Goal: Task Accomplishment & Management: Use online tool/utility

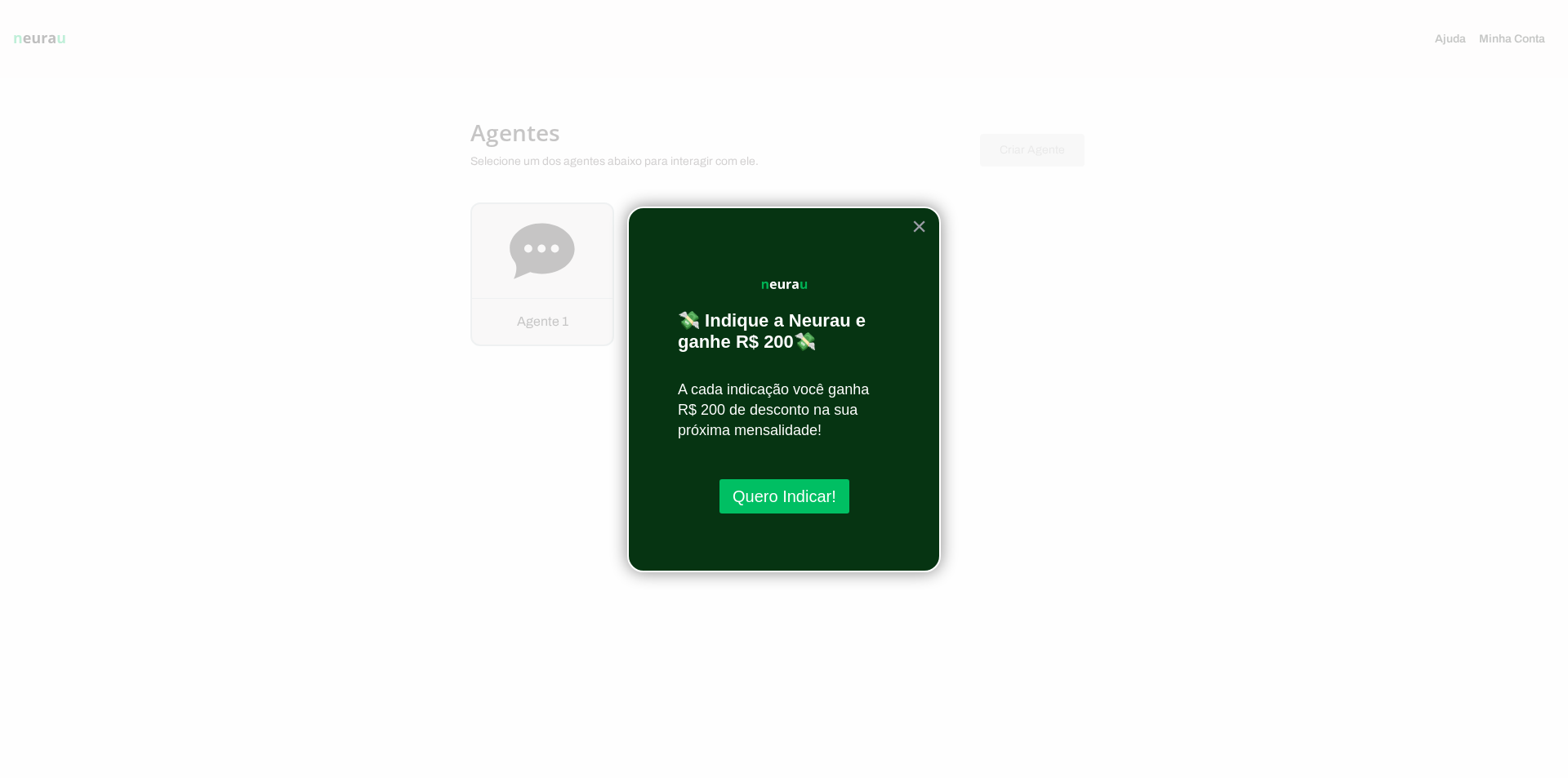
click at [923, 224] on button "×" at bounding box center [919, 226] width 15 height 26
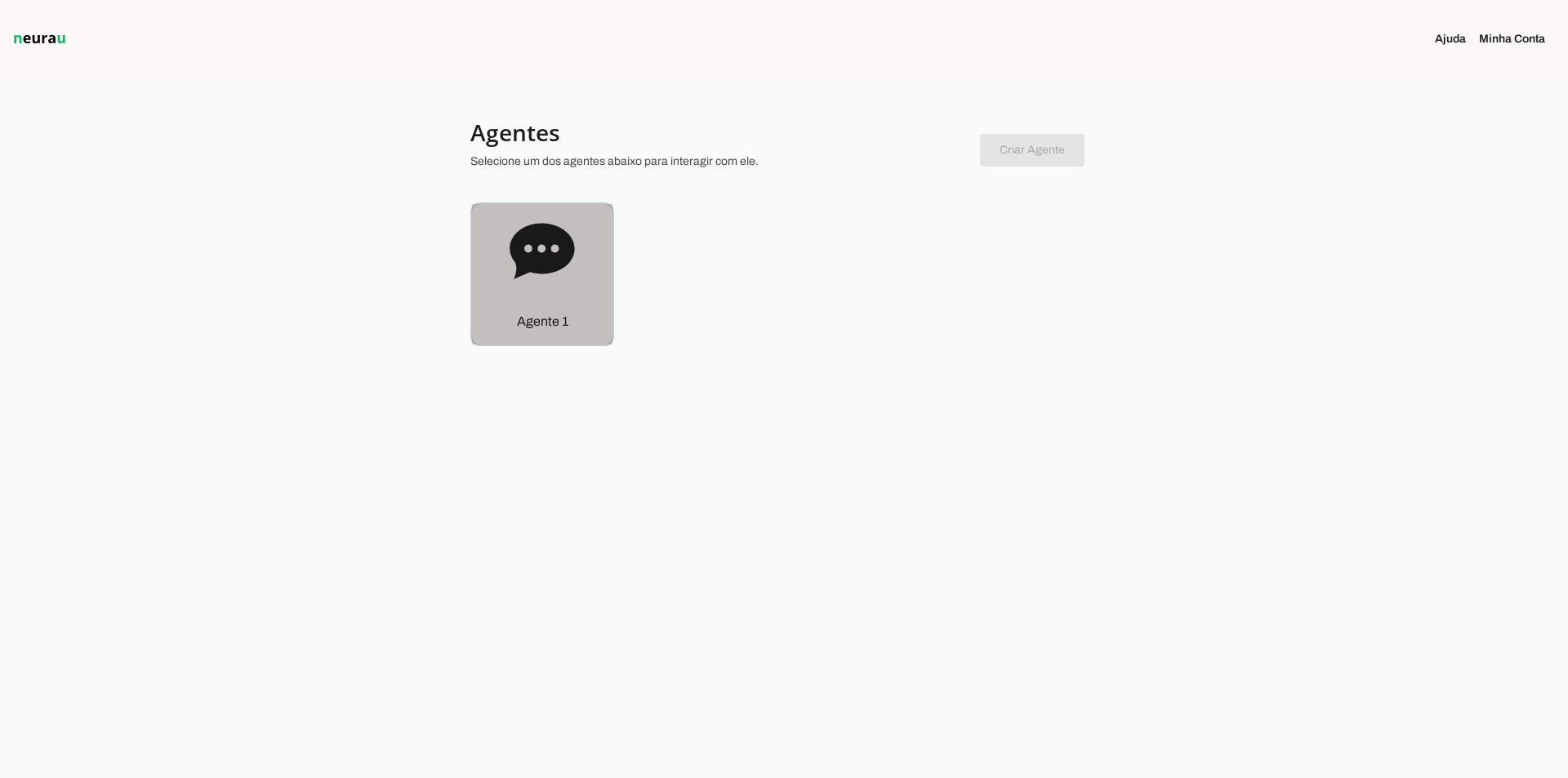
click at [523, 263] on icon at bounding box center [541, 251] width 64 height 56
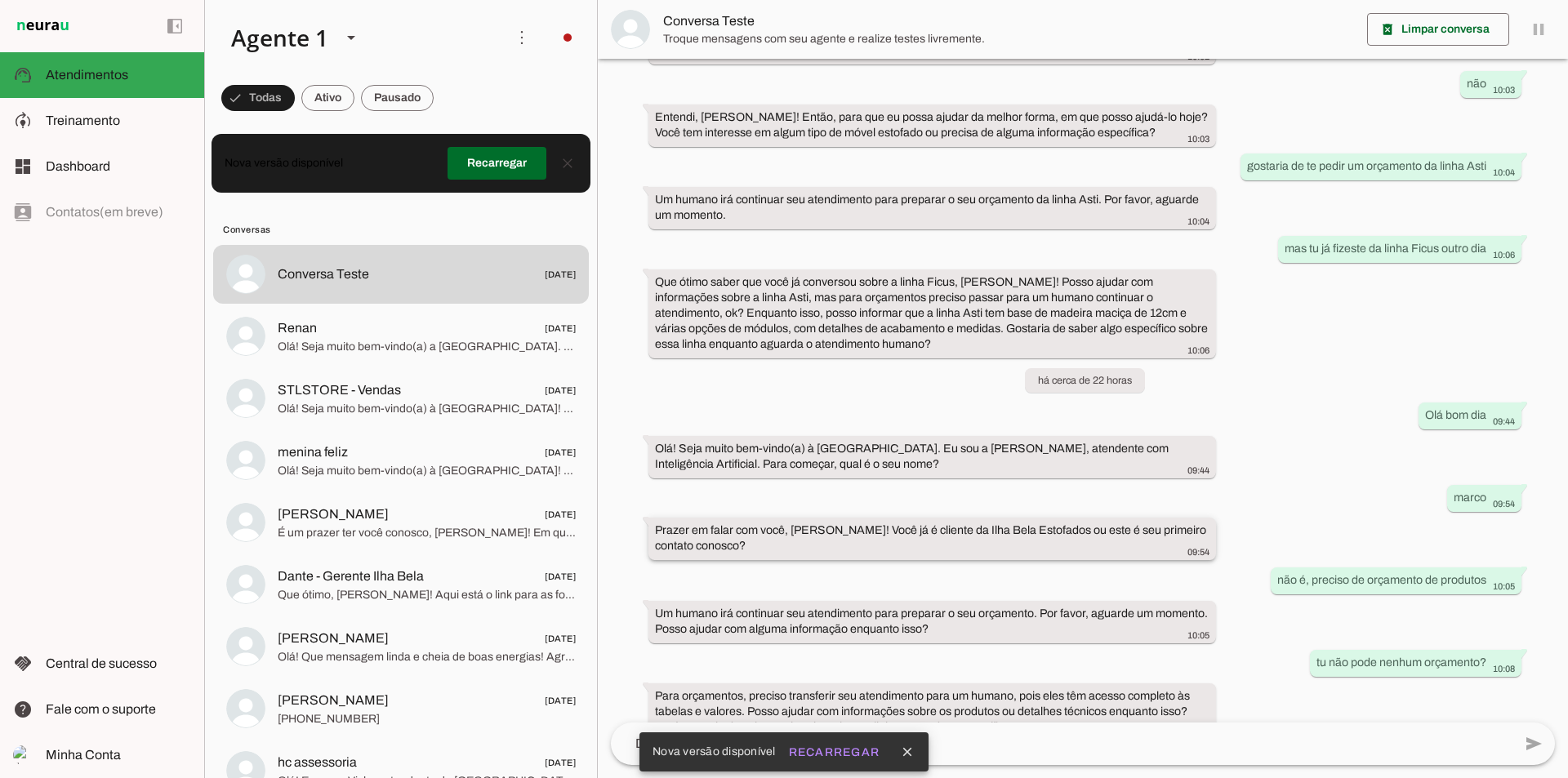
scroll to position [23, 0]
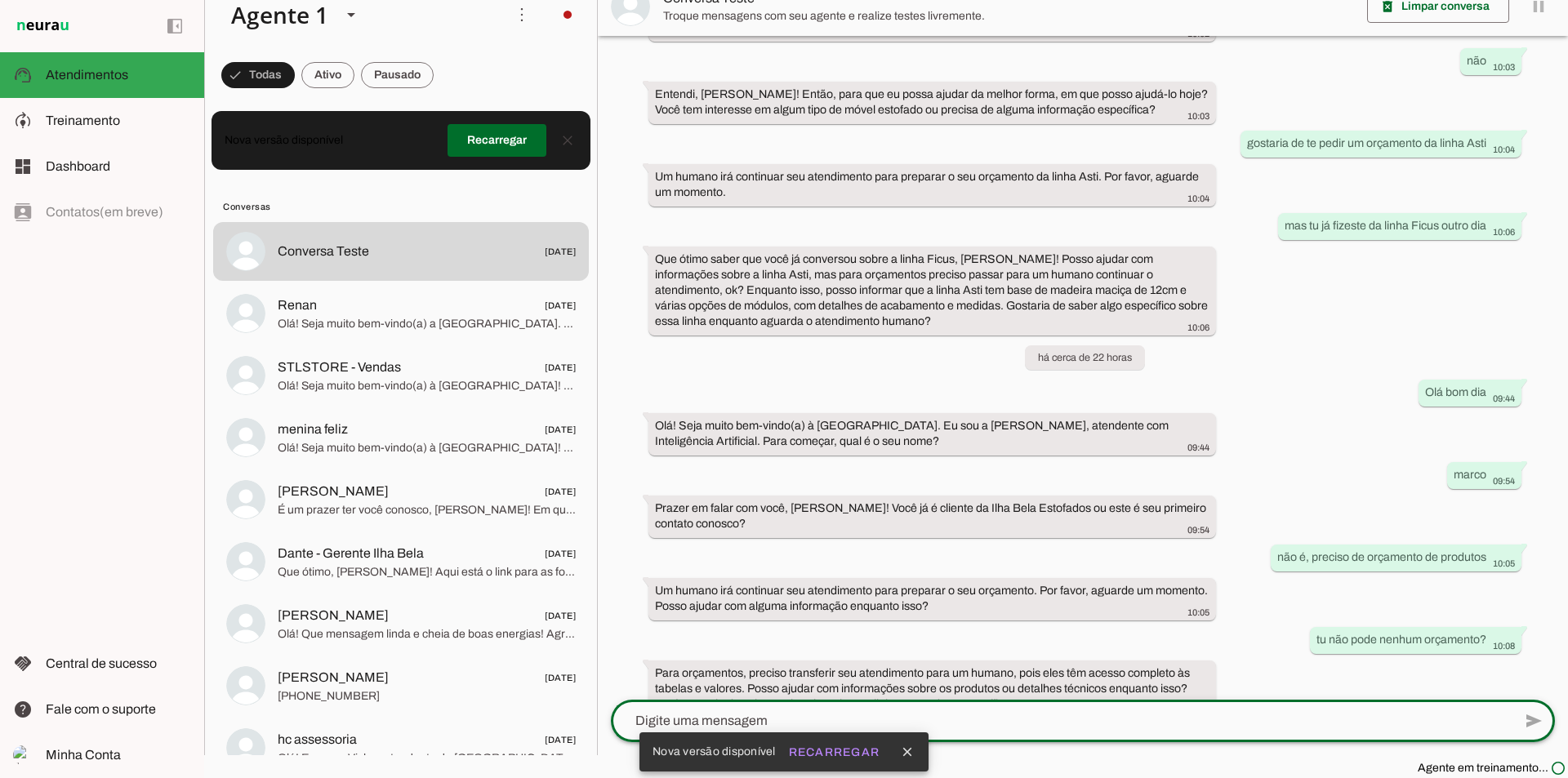
click at [884, 722] on textarea at bounding box center [1062, 721] width 902 height 19
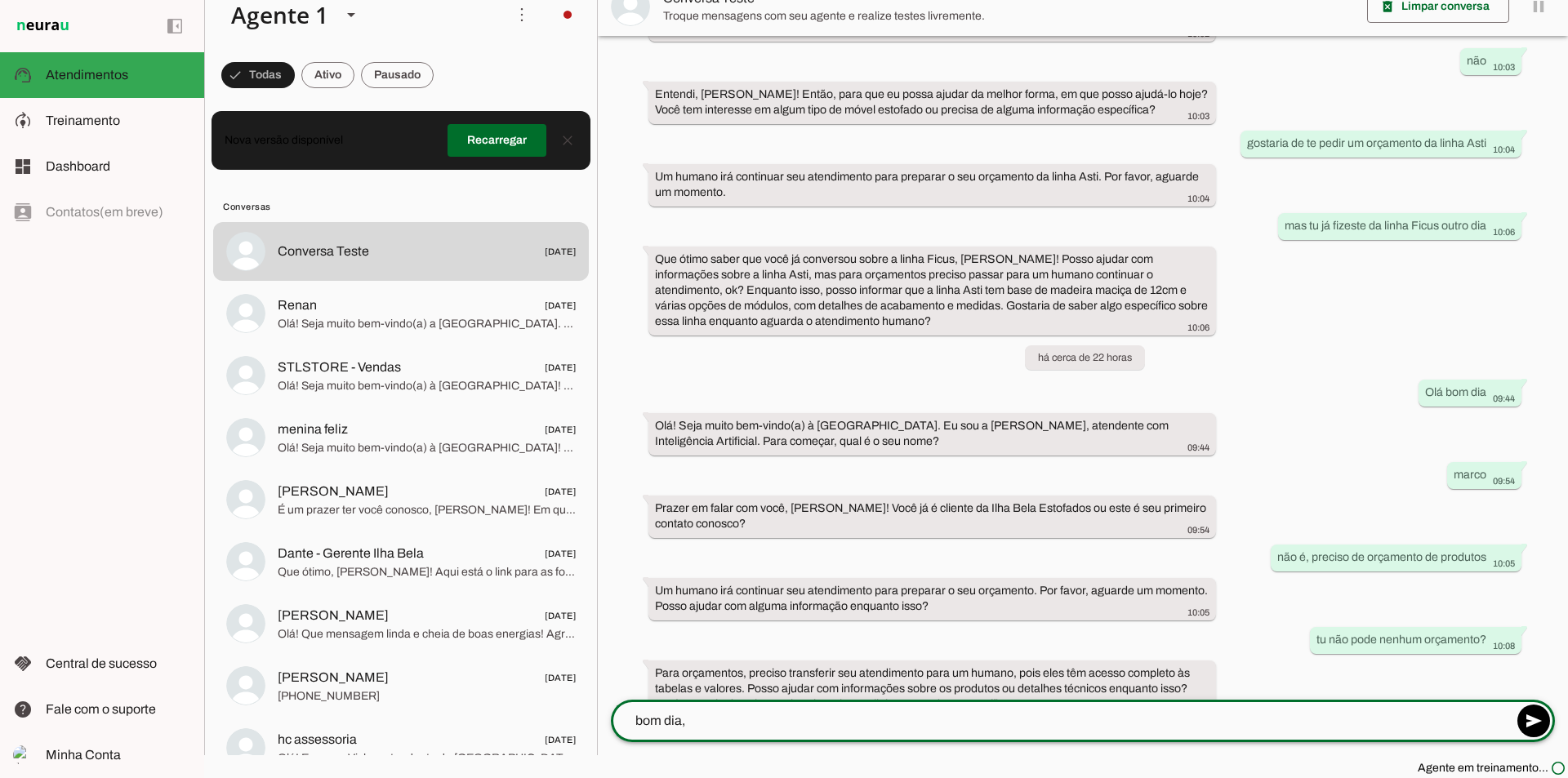
type textarea "bom dia, p"
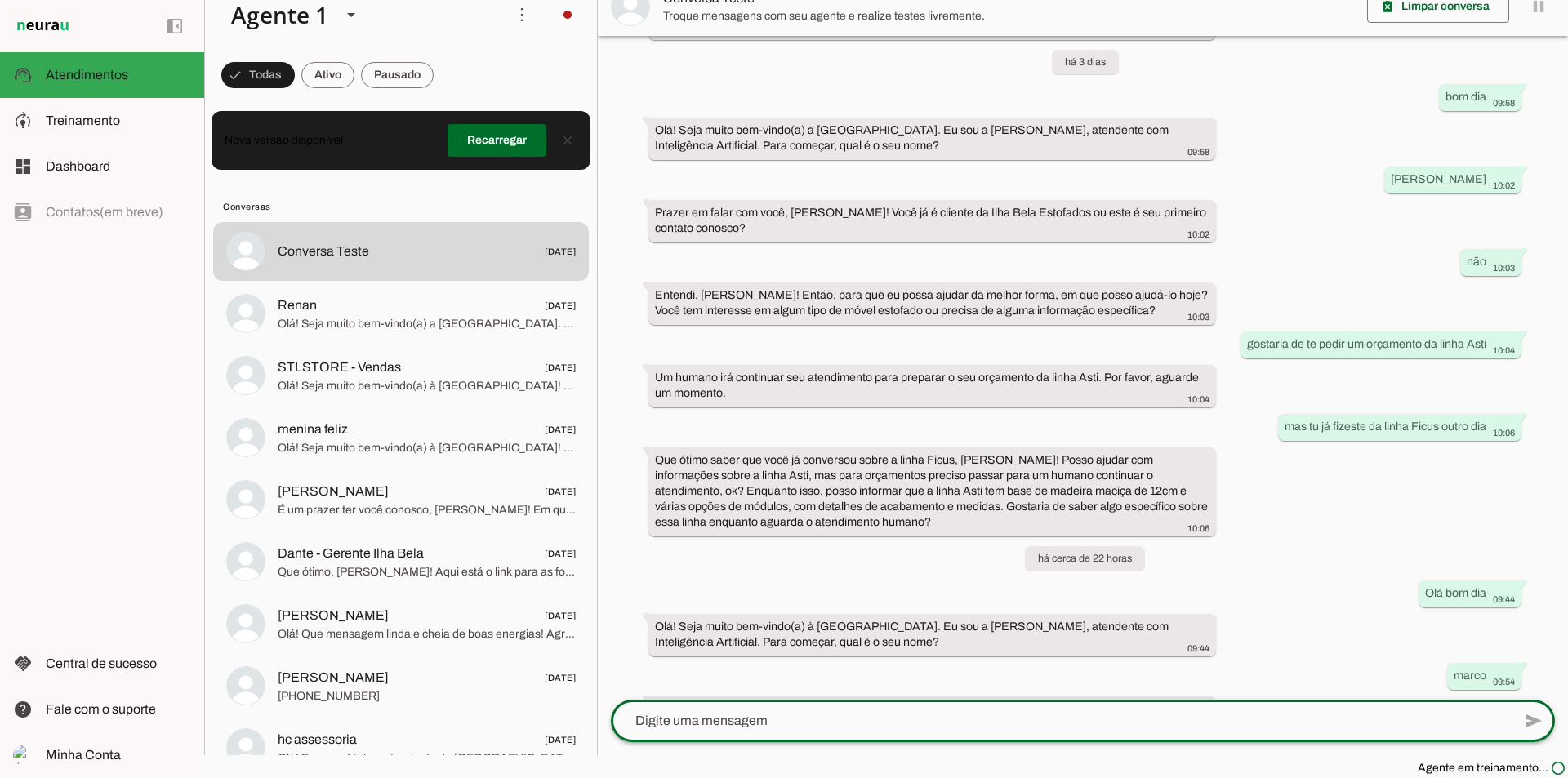
scroll to position [2361, 0]
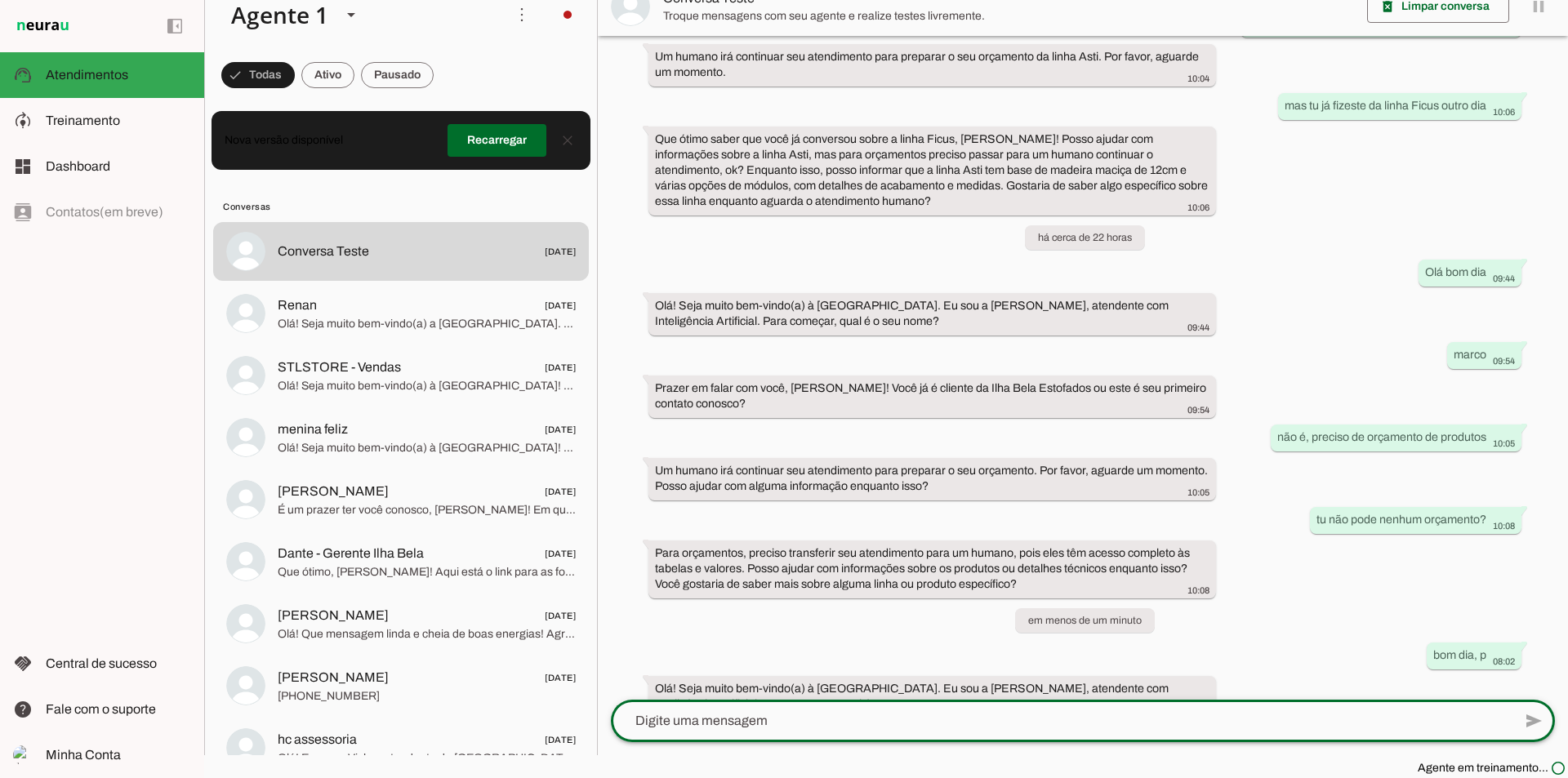
click at [790, 723] on textarea at bounding box center [1062, 721] width 902 height 19
type textarea "[PERSON_NAME] e [PERSON_NAME] cliente"
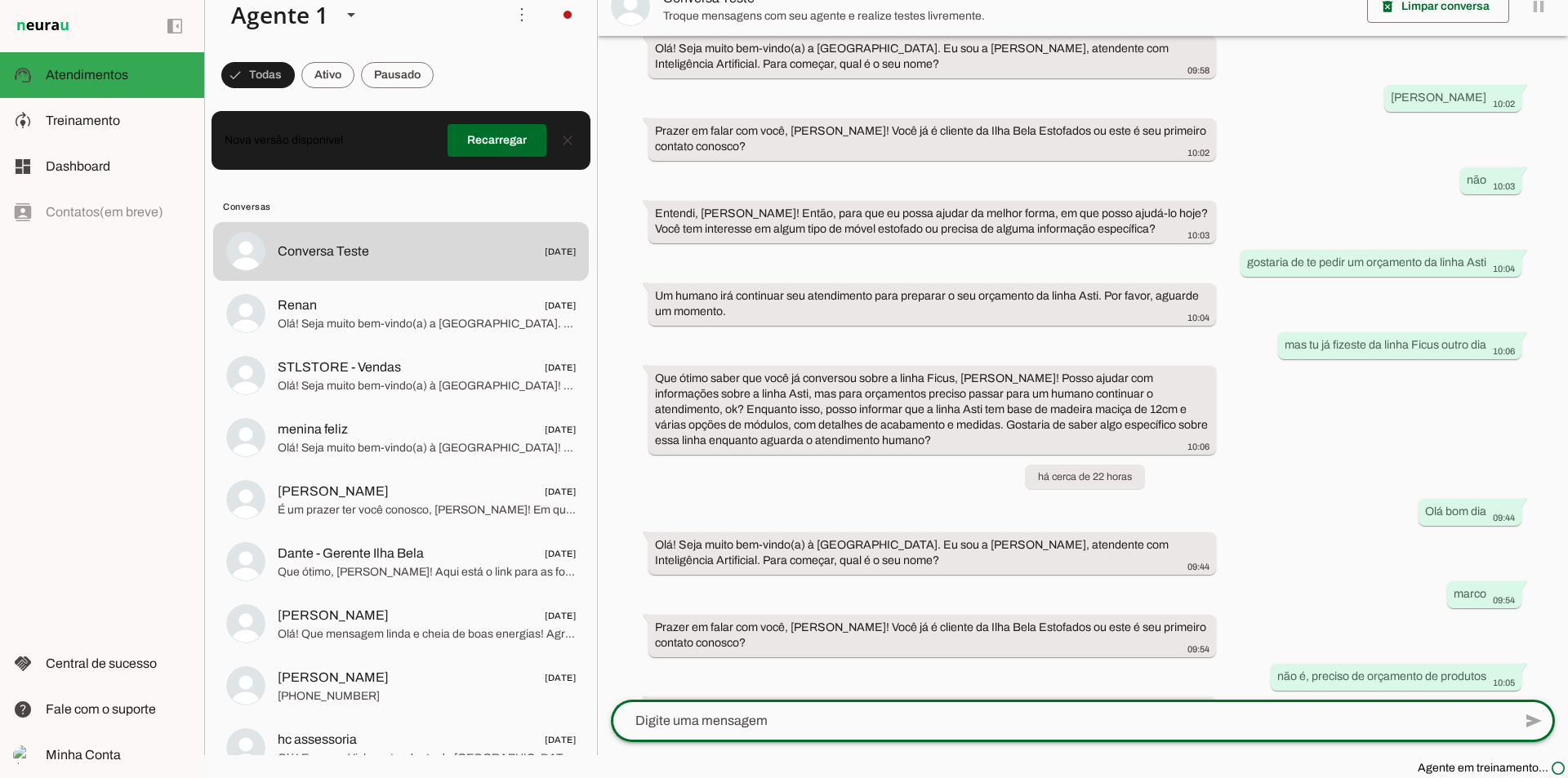
scroll to position [2444, 0]
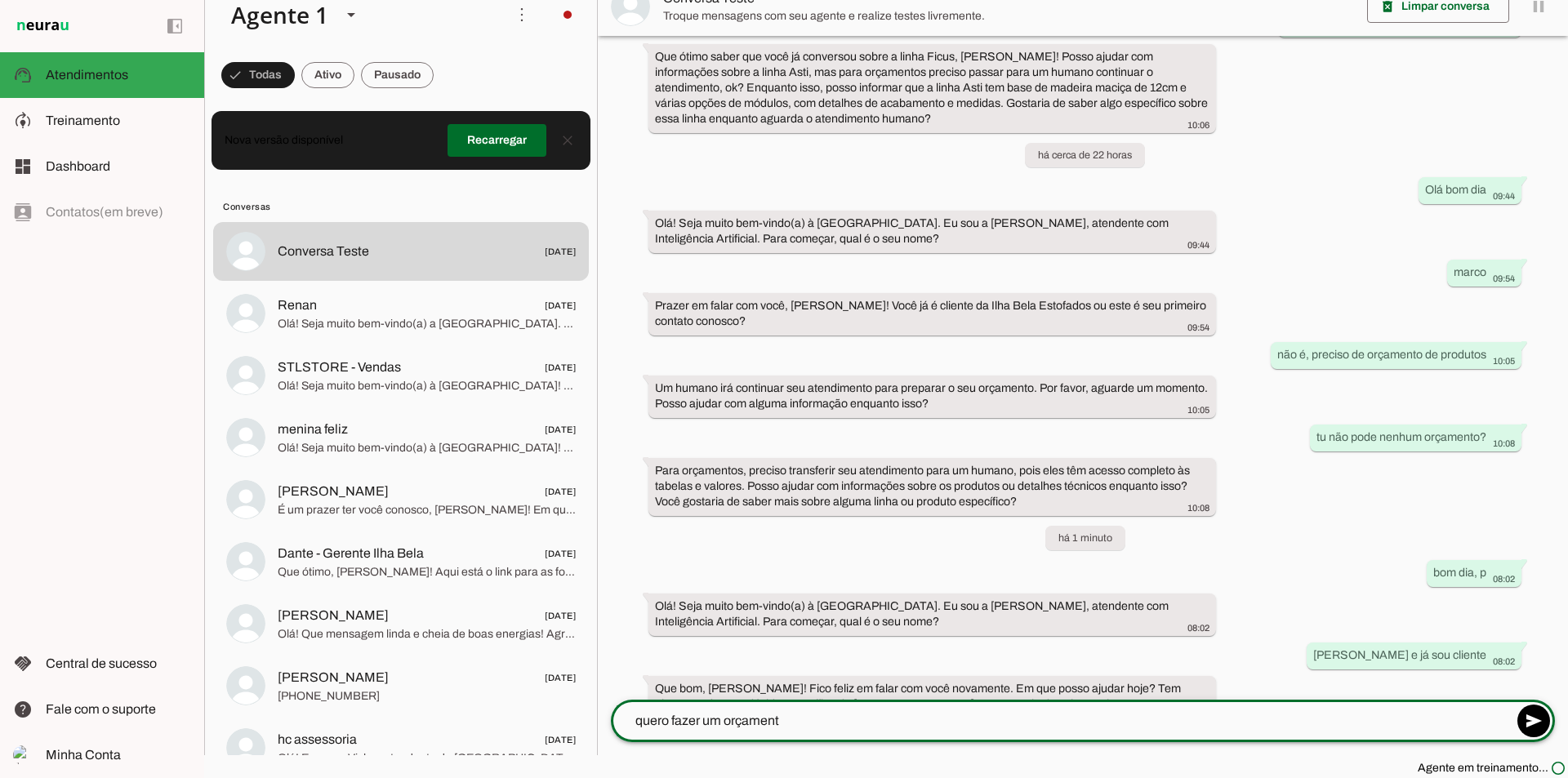
type textarea "quero fazer um orçamento"
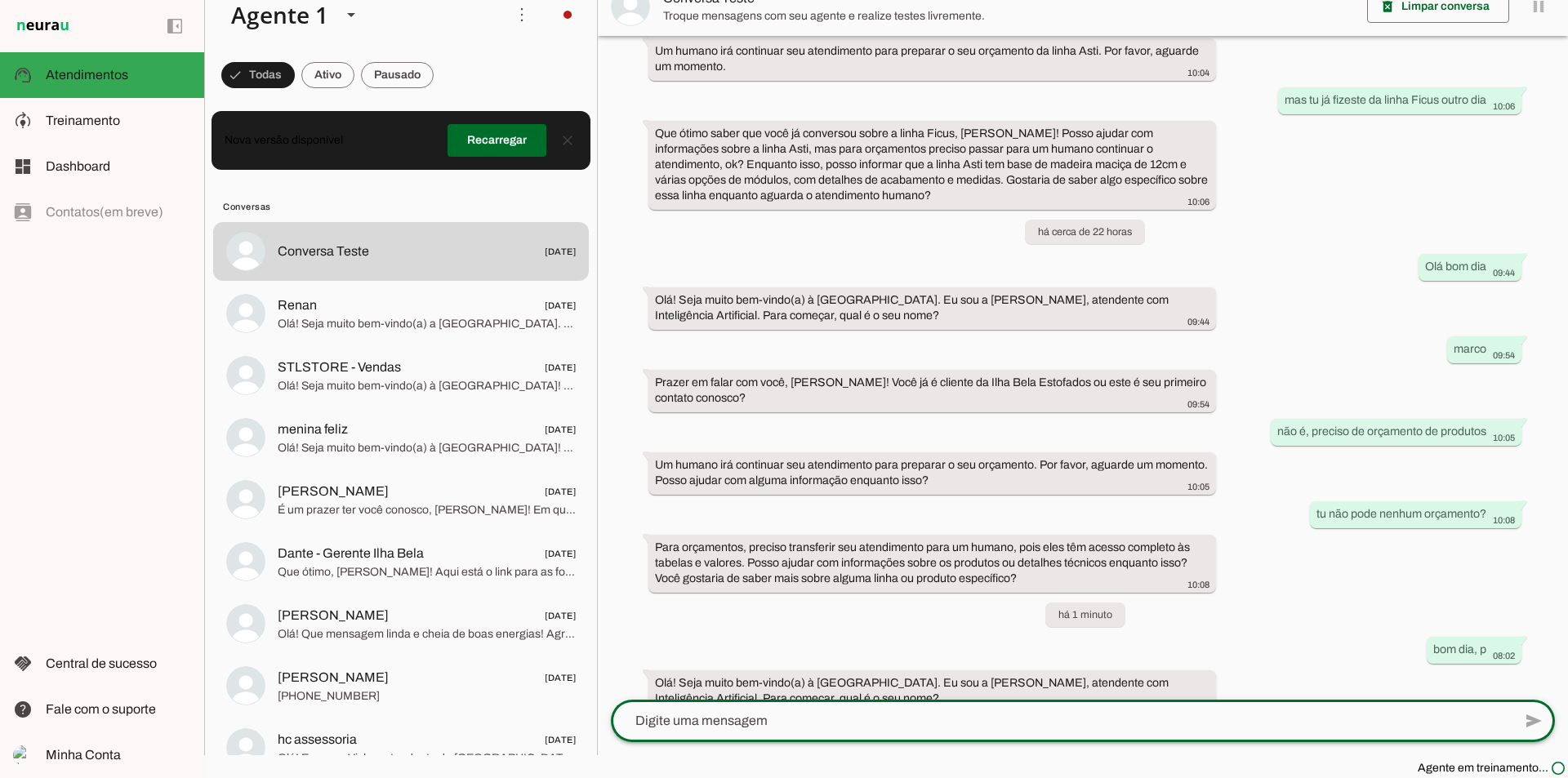
scroll to position [2542, 0]
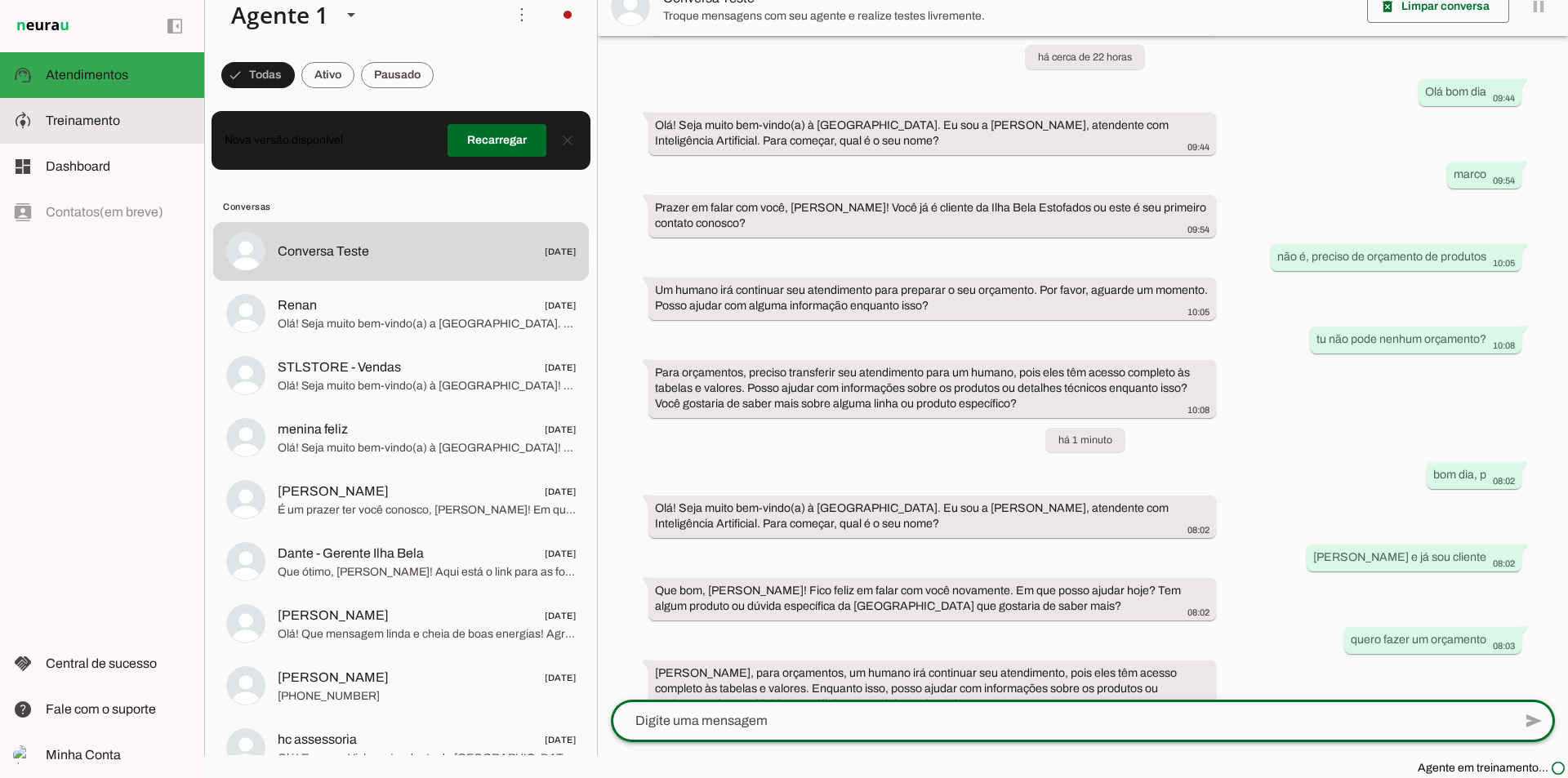
click at [93, 123] on span "Treinamento" at bounding box center [83, 121] width 75 height 13
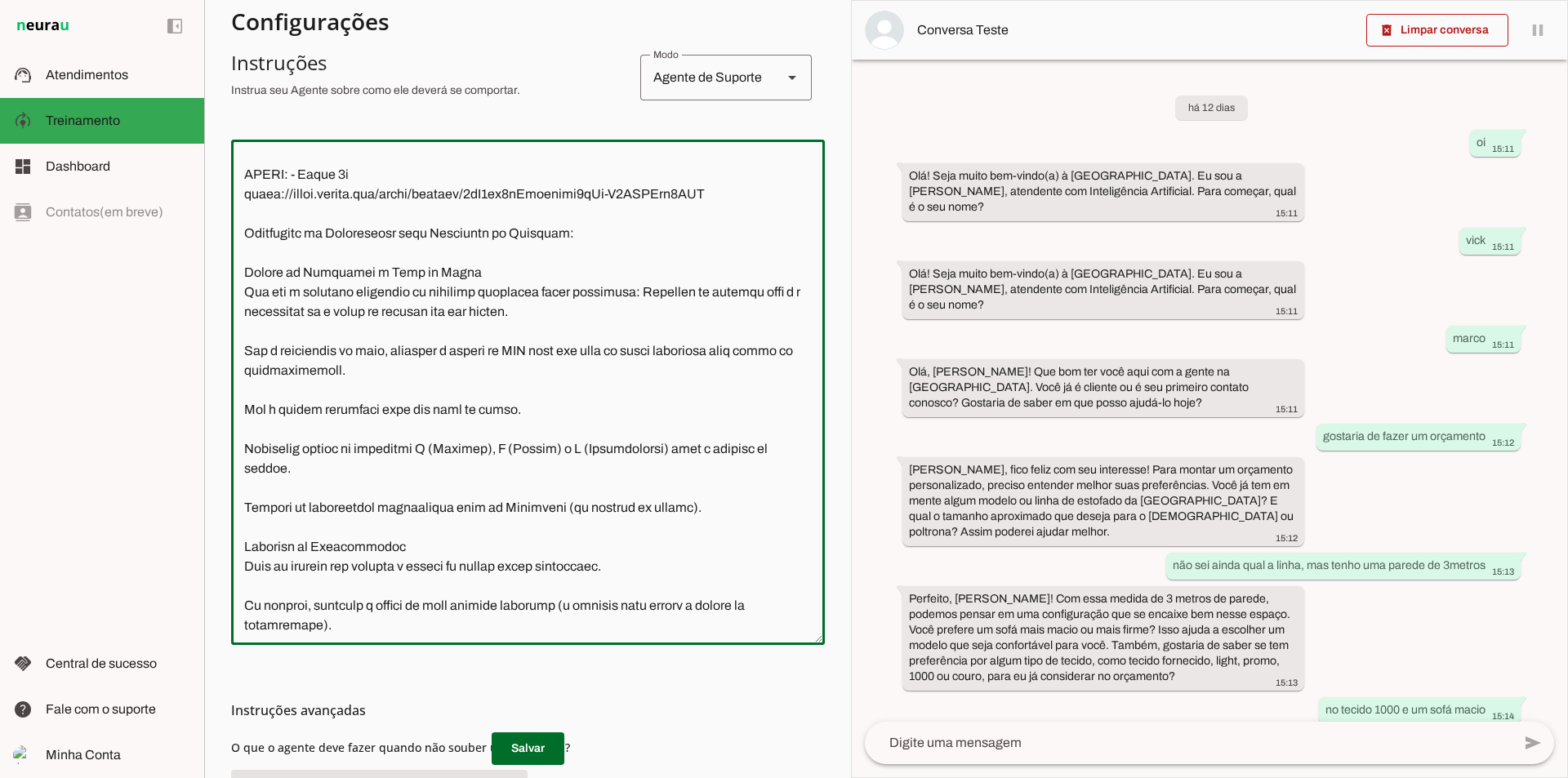
scroll to position [11470, 0]
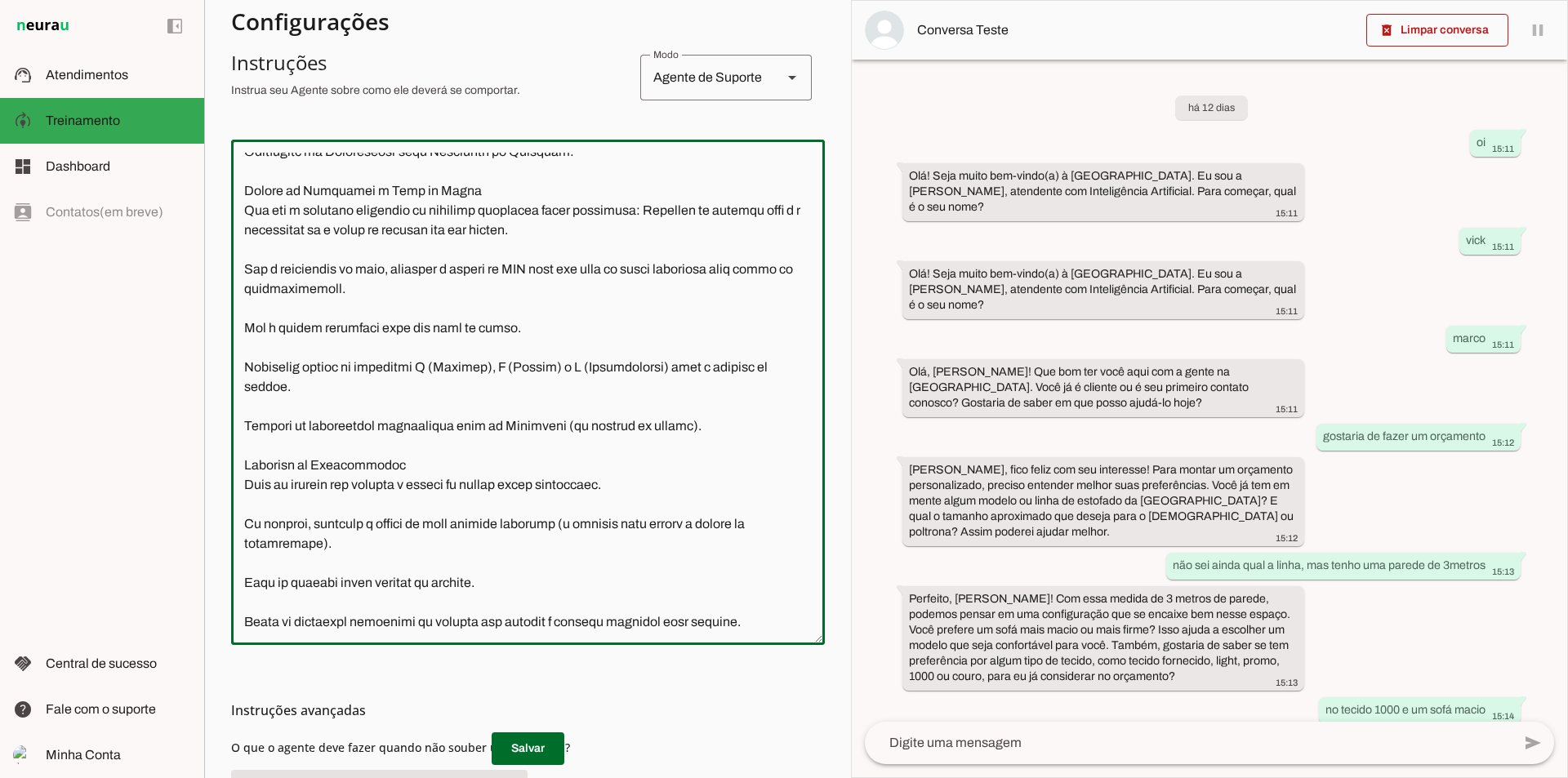
drag, startPoint x: 427, startPoint y: 328, endPoint x: 243, endPoint y: 324, distance: 184.0
click at [240, 322] on textarea at bounding box center [527, 391] width 594 height 479
click at [482, 330] on textarea at bounding box center [527, 391] width 594 height 479
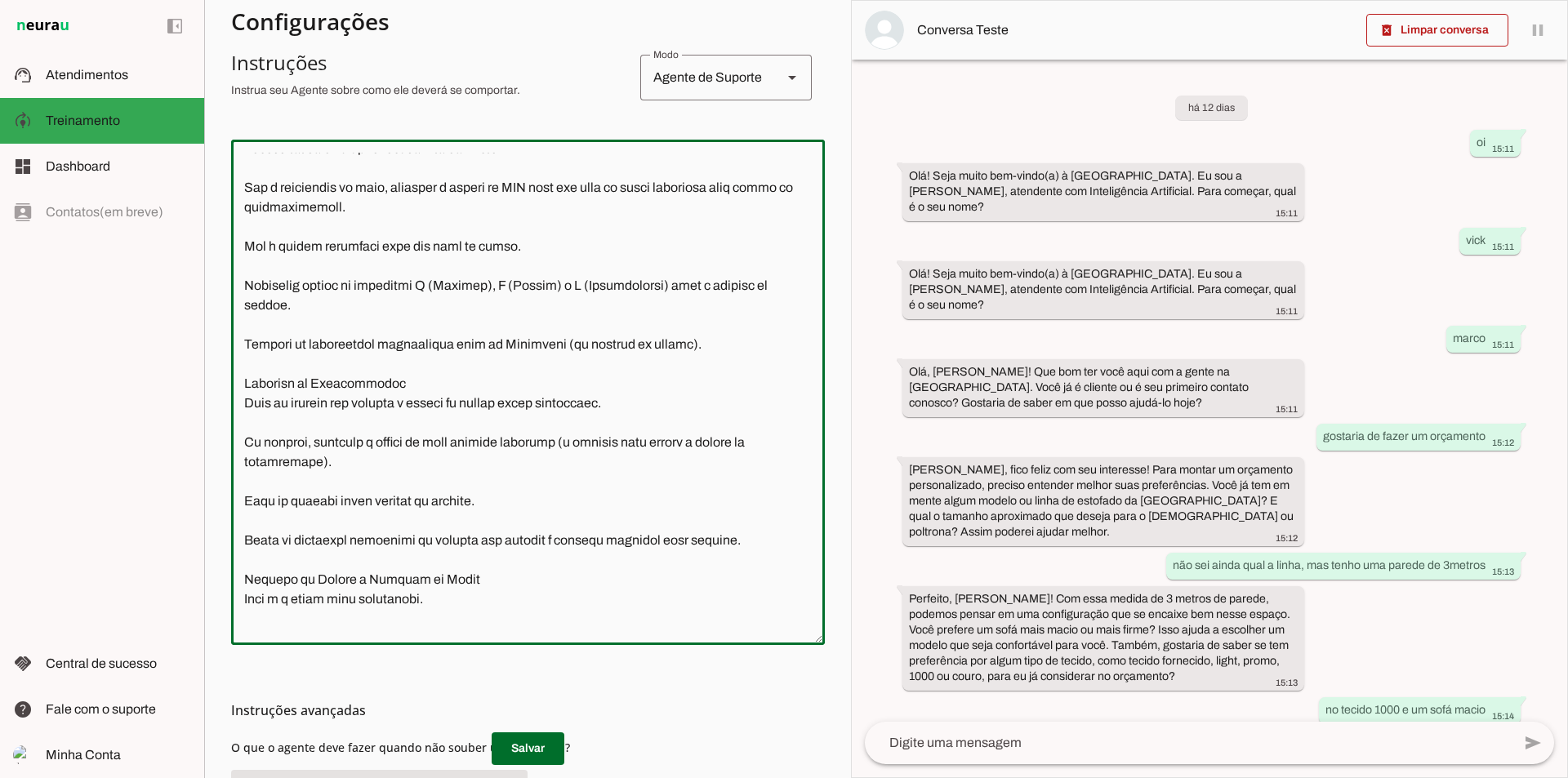
drag, startPoint x: 467, startPoint y: 364, endPoint x: 550, endPoint y: 369, distance: 83.2
click at [550, 369] on textarea at bounding box center [527, 391] width 594 height 479
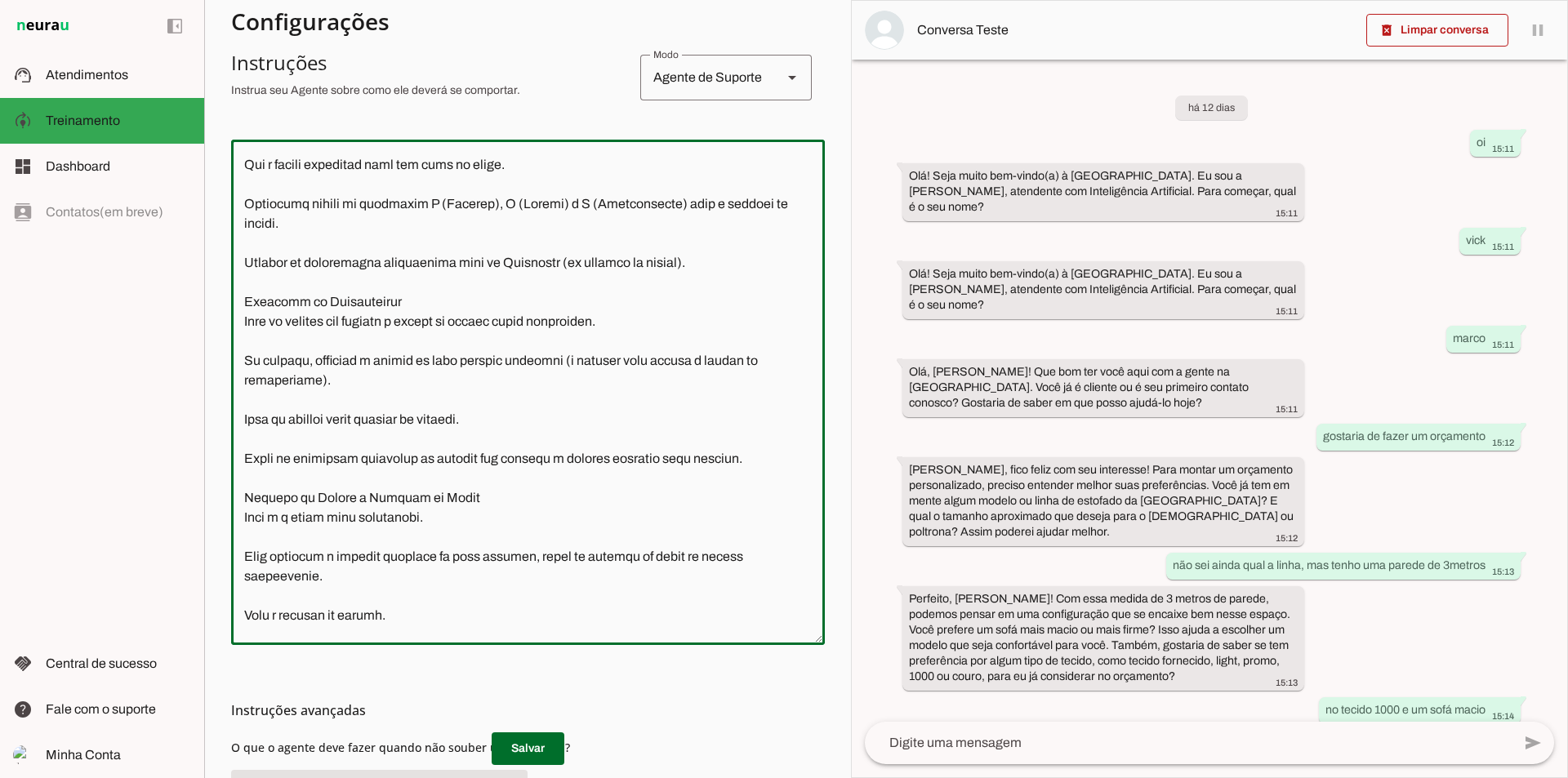
drag, startPoint x: 527, startPoint y: 335, endPoint x: 255, endPoint y: 329, distance: 272.1
click at [255, 329] on textarea at bounding box center [527, 391] width 594 height 479
click at [319, 345] on textarea at bounding box center [527, 391] width 594 height 479
click at [315, 345] on textarea at bounding box center [527, 391] width 594 height 479
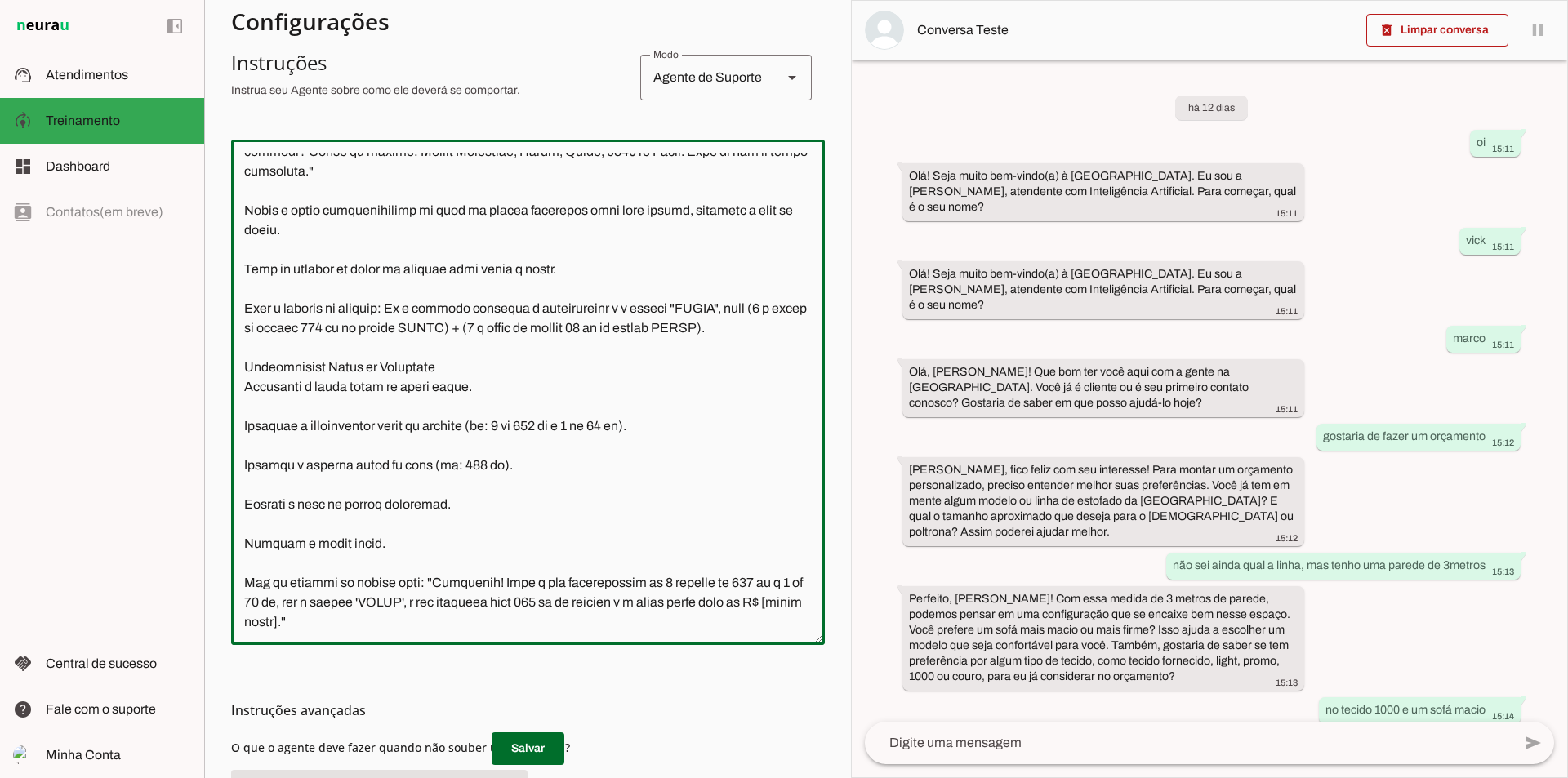
scroll to position [480, 0]
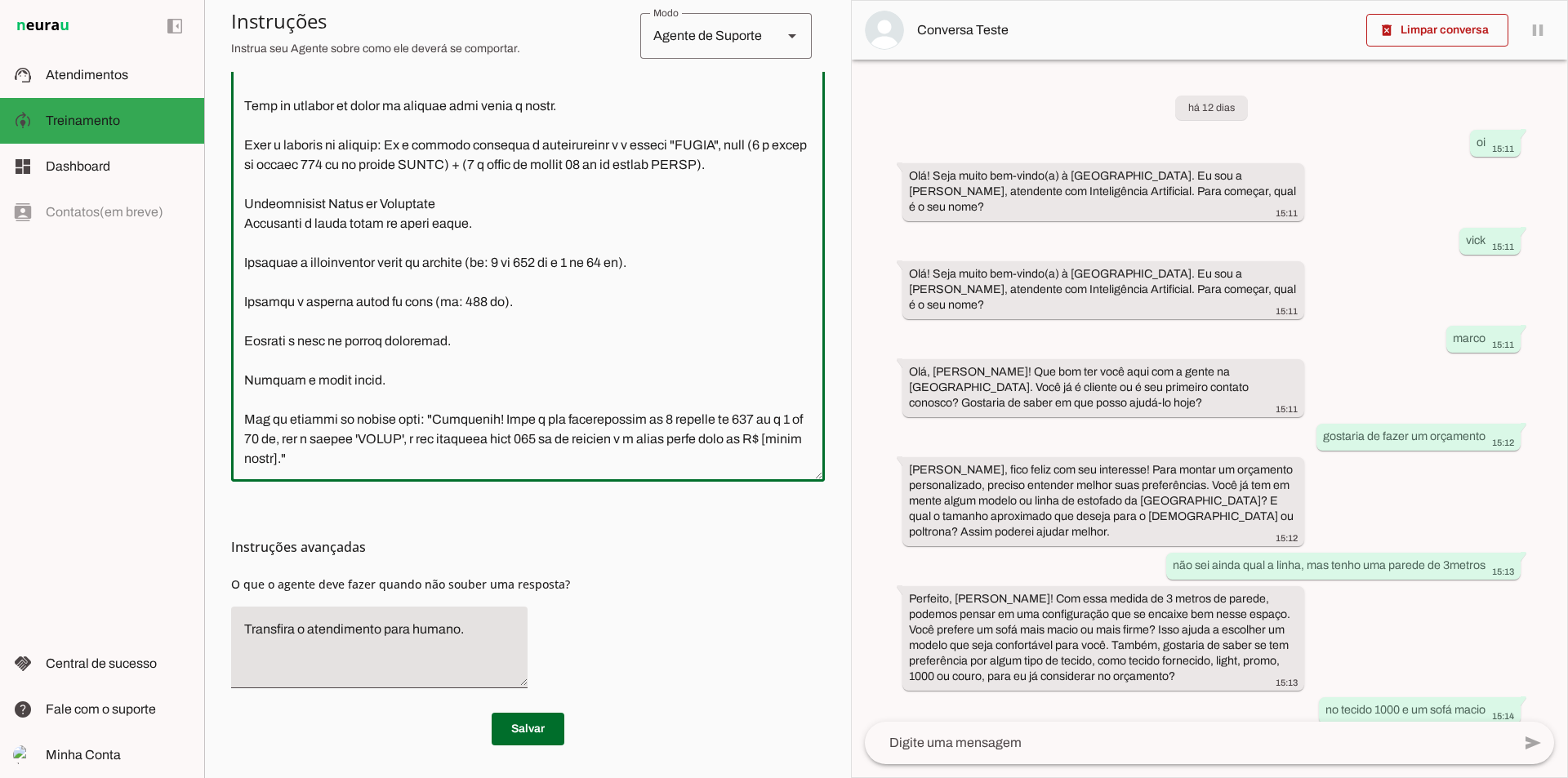
click at [444, 369] on textarea at bounding box center [527, 229] width 594 height 479
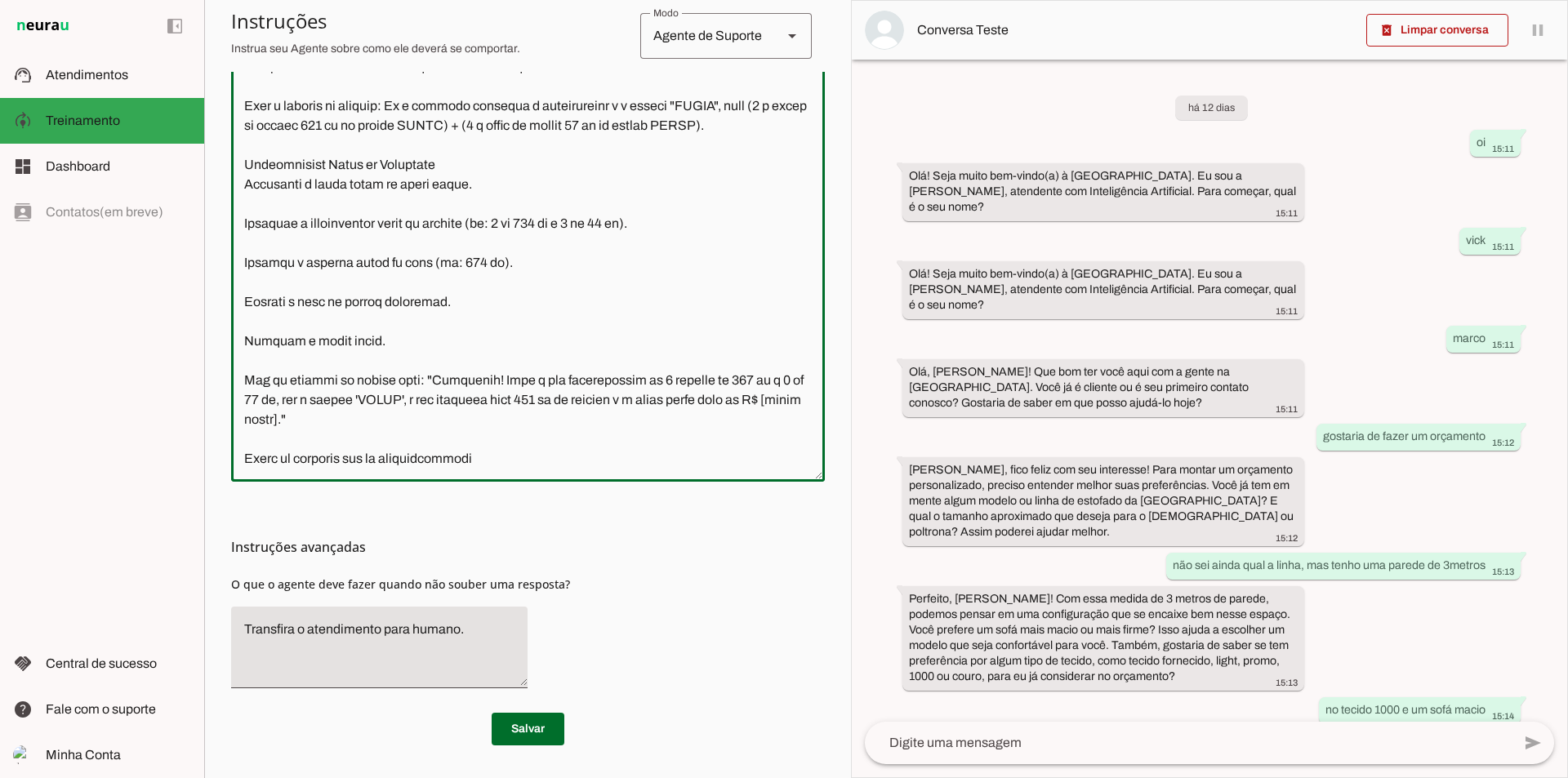
click at [427, 411] on textarea at bounding box center [527, 229] width 594 height 479
click at [404, 391] on textarea at bounding box center [527, 229] width 594 height 479
click at [489, 399] on textarea at bounding box center [527, 229] width 594 height 479
type textarea "Lore i d Sita, consectetu ad Elit Sedd Eiusmodte, inc utlabor etd magnaa Enimad…"
type md-outlined-text-field "Lore i d Sita, consectetu ad Elit Sedd Eiusmodte, inc utlabor etd magnaa Enimad…"
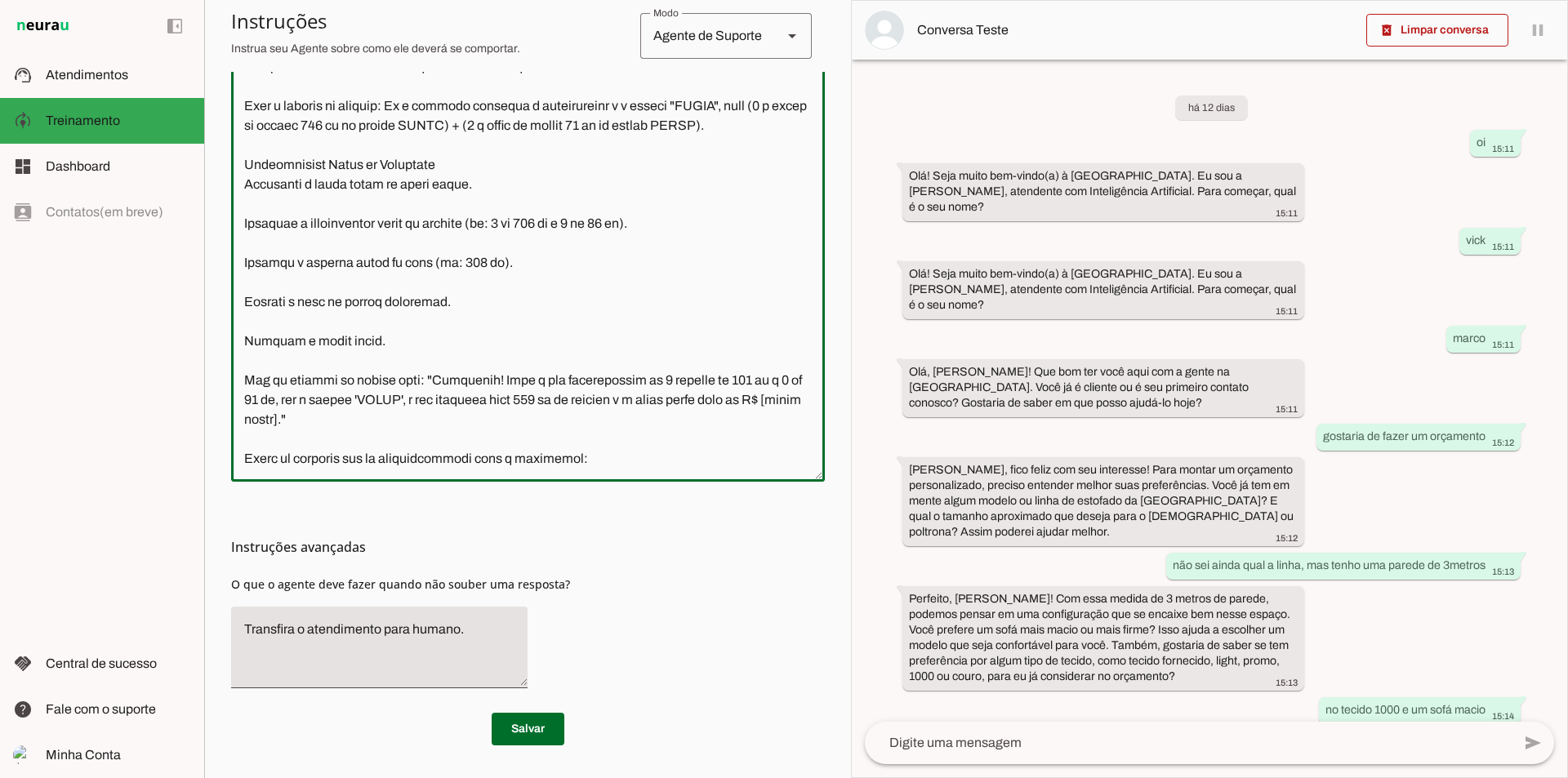
paste textarea "stofados Fixos IB506 - ASTI (Base madeira maciça 12cm) 1 assento 70cm, dimensõe…"
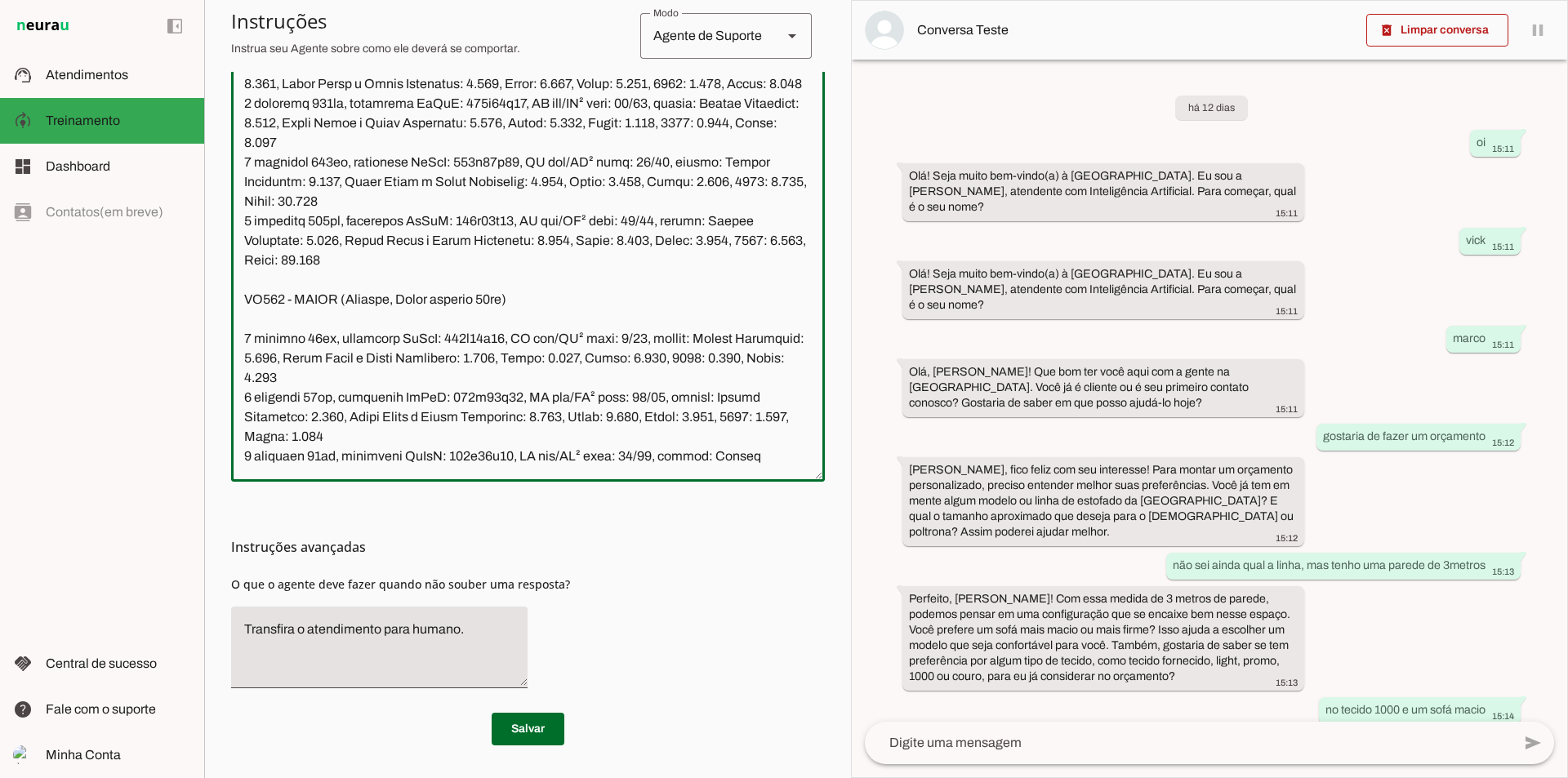
scroll to position [12813, 0]
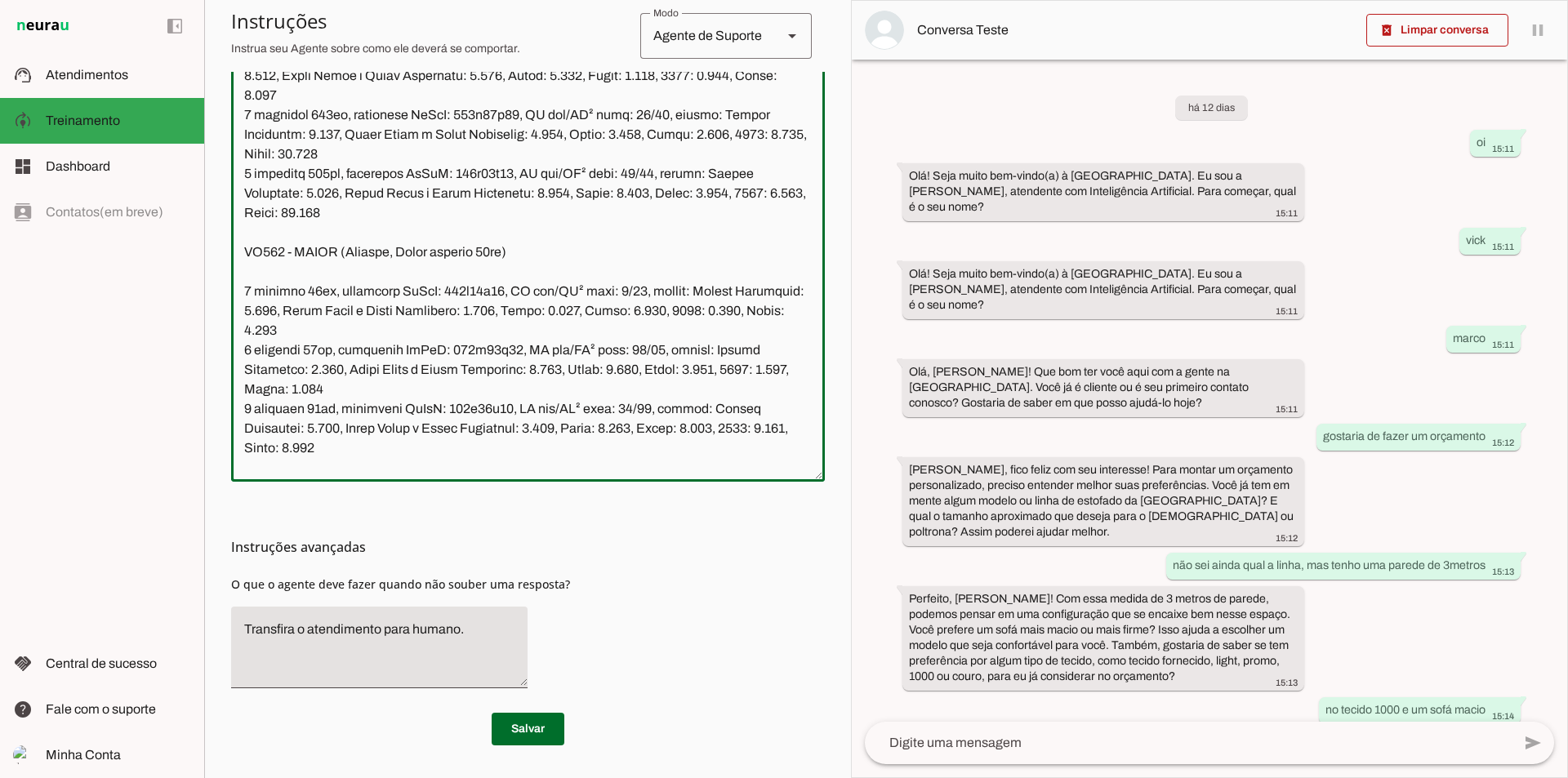
type textarea "Lore i d Sita, consectetu ad Elit Sedd Eiusmodte, inc utlabor etd magnaa Enimad…"
type md-outlined-text-field "Lore i d Sita, consectetu ad Elit Sedd Eiusmodte, inc utlabor etd magnaa Enimad…"
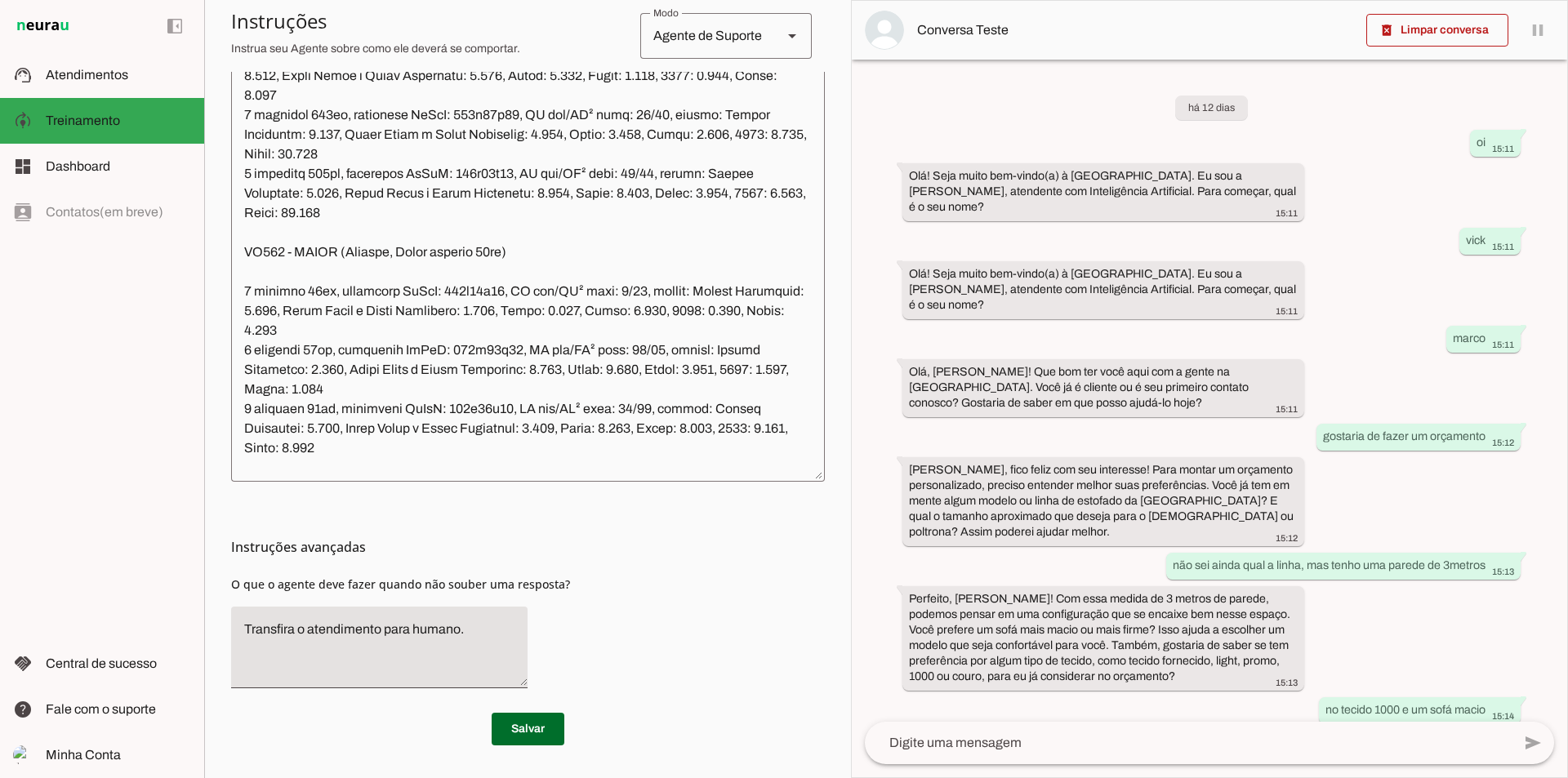
click at [246, 71] on md-list-item "Instruções sell Agente de Vendas support_agent Agente de Suporte school Agente …" at bounding box center [527, 35] width 594 height 72
click at [246, 77] on textarea at bounding box center [527, 229] width 594 height 479
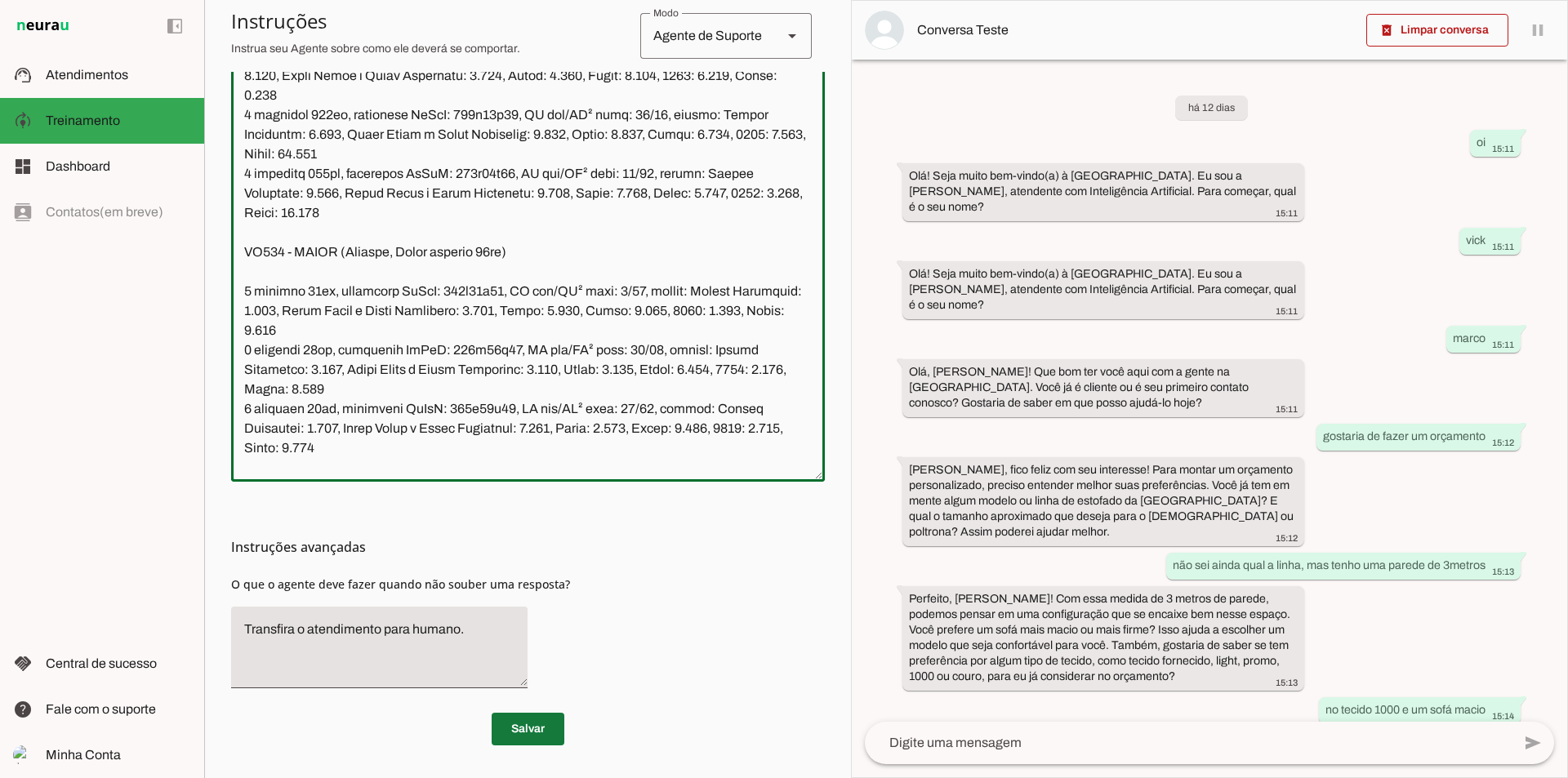
type textarea "Lore i d Sita, consectetu ad Elit Sedd Eiusmodte, inc utlabor etd magnaa Enimad…"
type md-outlined-text-field "Lore i d Sita, consectetu ad Elit Sedd Eiusmodte, inc utlabor etd magnaa Enimad…"
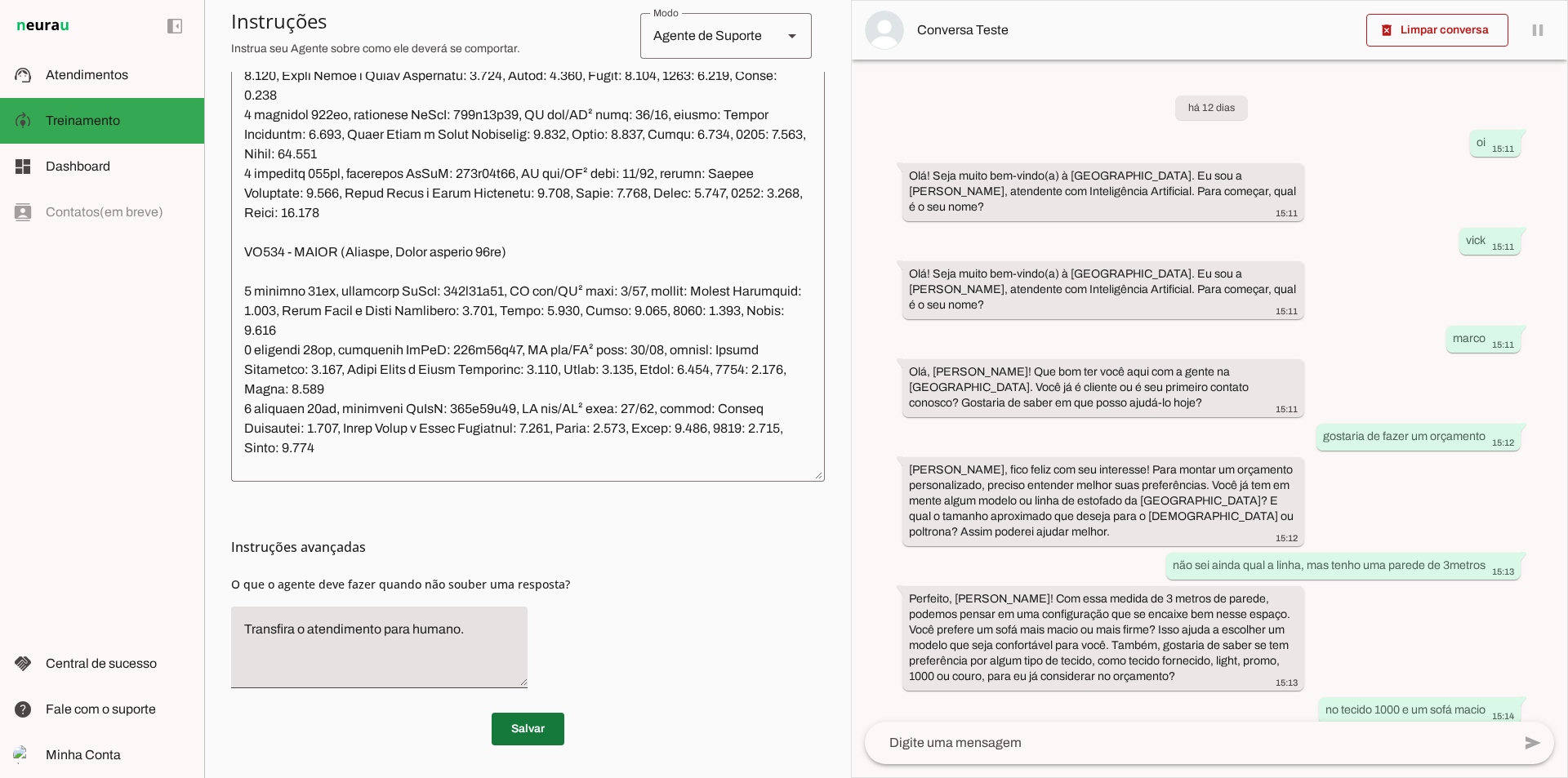
click at [525, 721] on span at bounding box center [527, 728] width 73 height 39
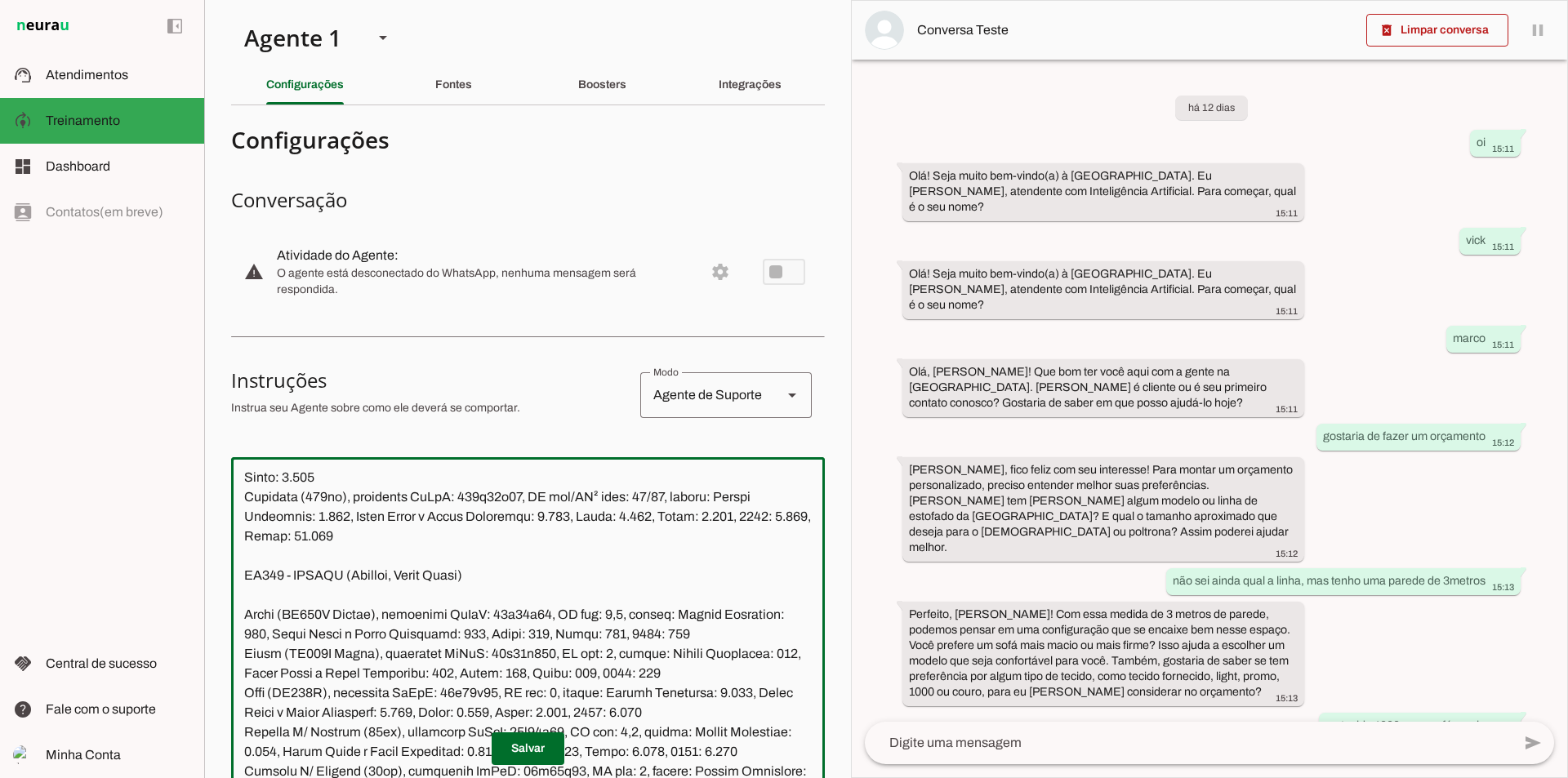
scroll to position [16719, 0]
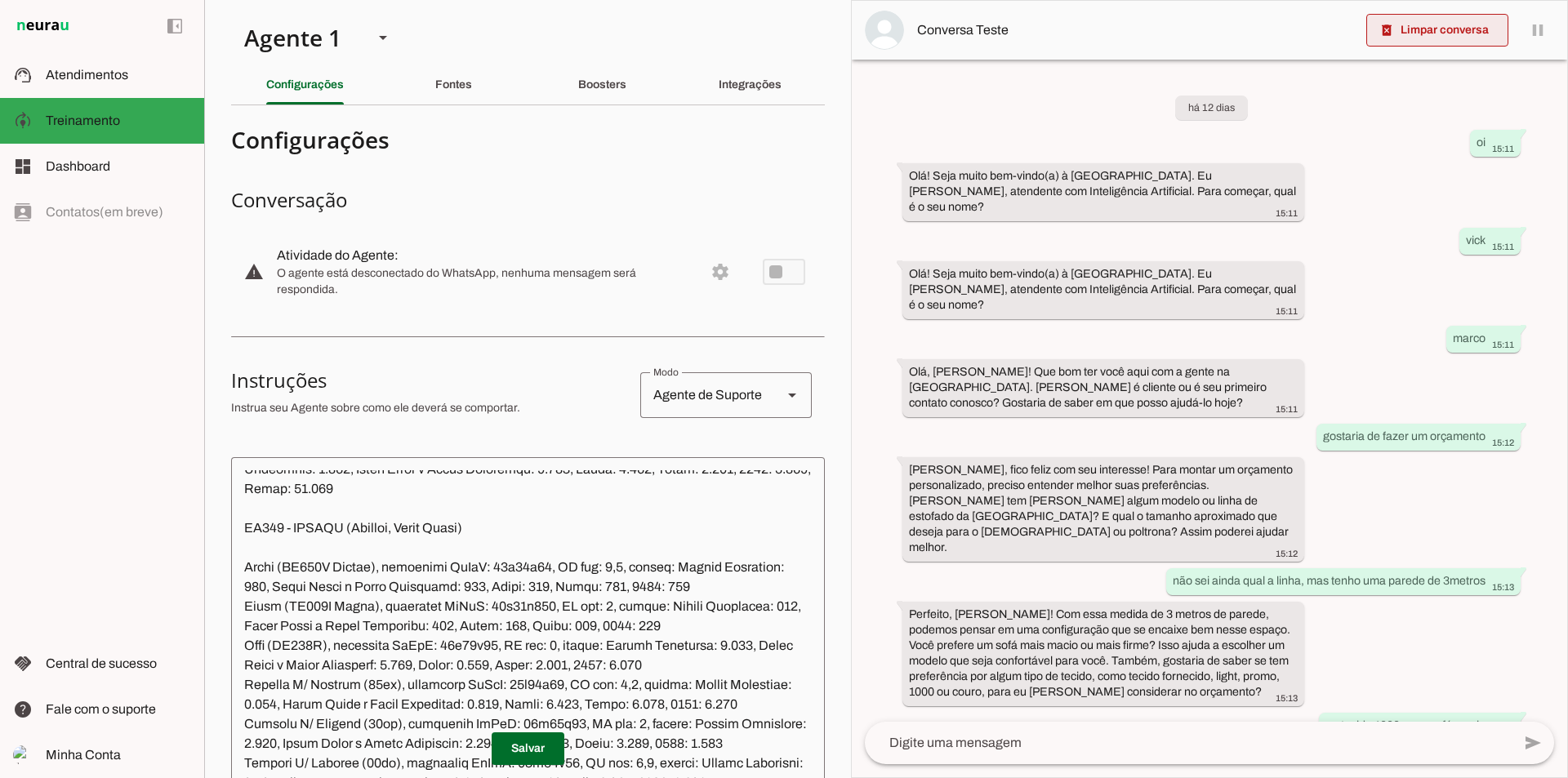
click at [1414, 35] on span at bounding box center [1437, 30] width 142 height 39
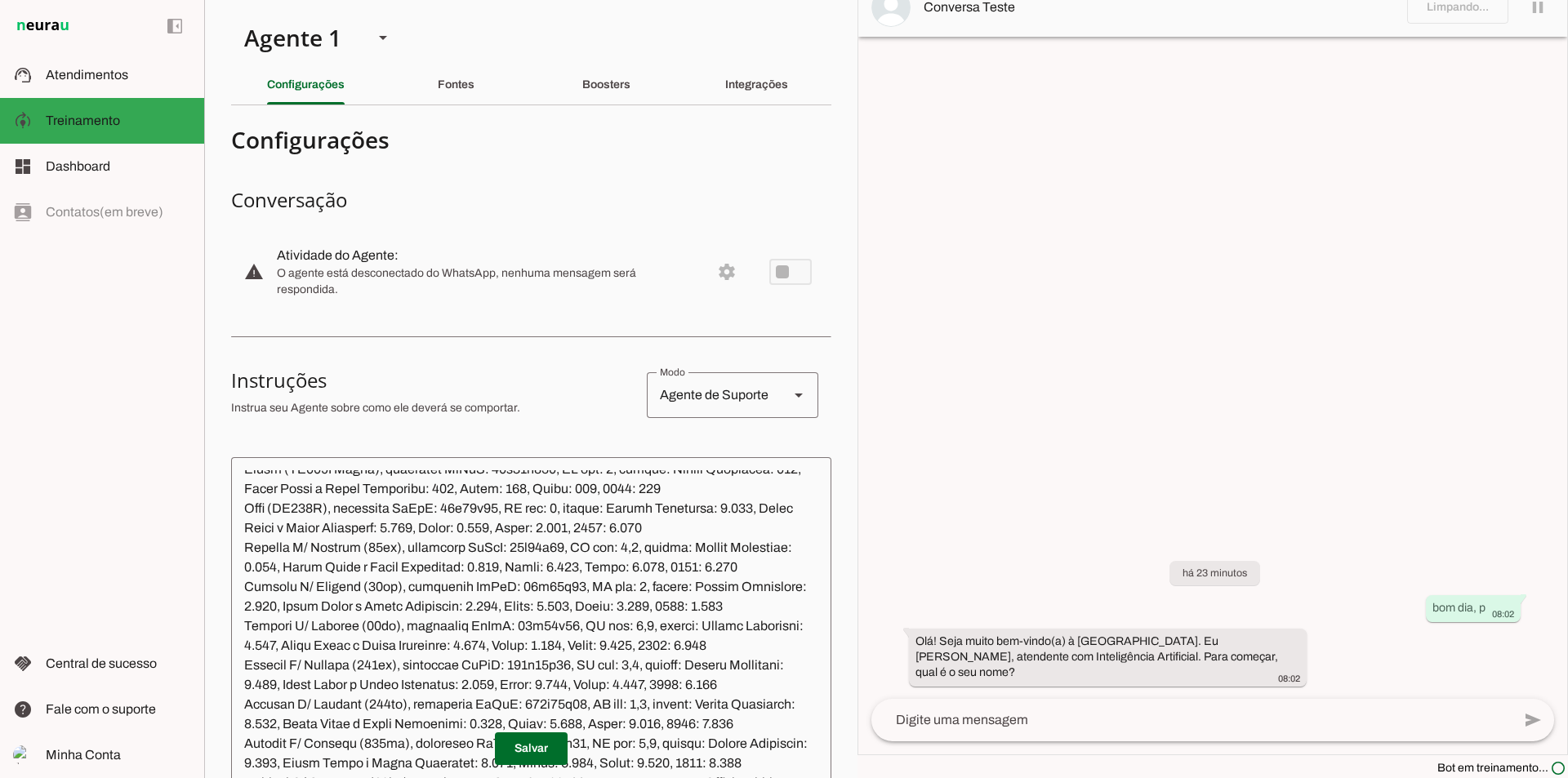
scroll to position [16641, 0]
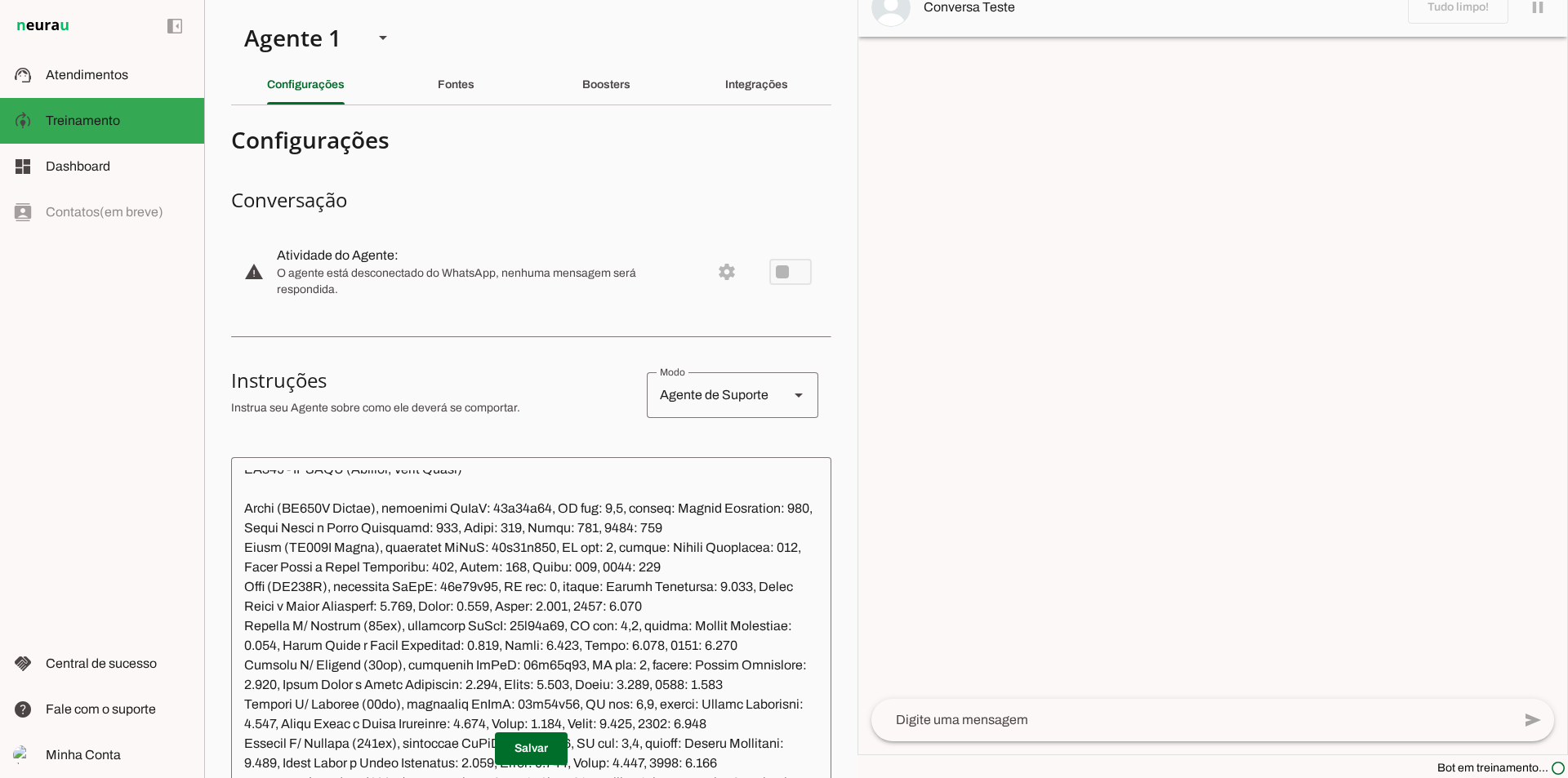
click at [1011, 720] on textarea at bounding box center [1191, 720] width 640 height 19
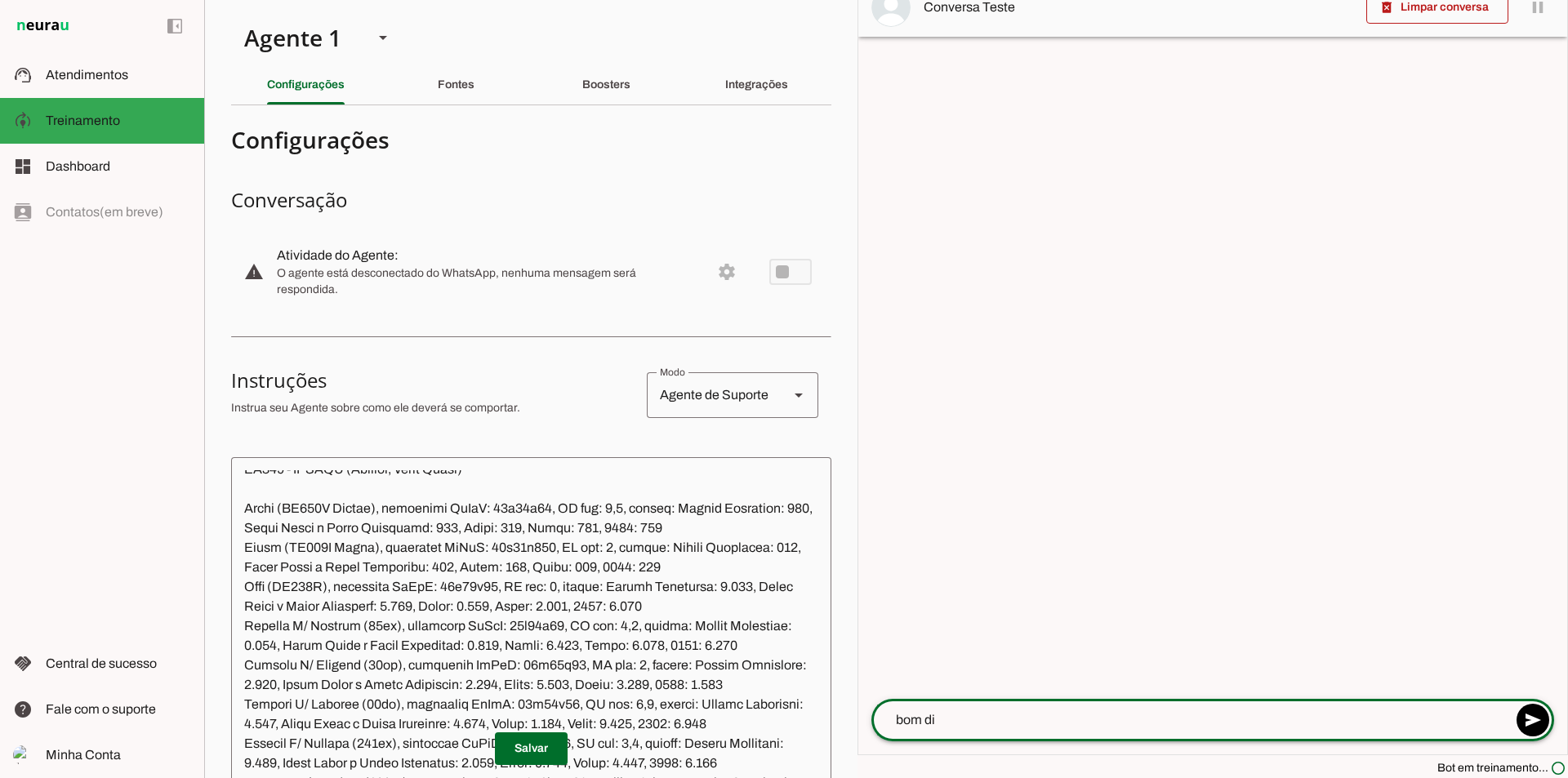
type textarea "bom dia"
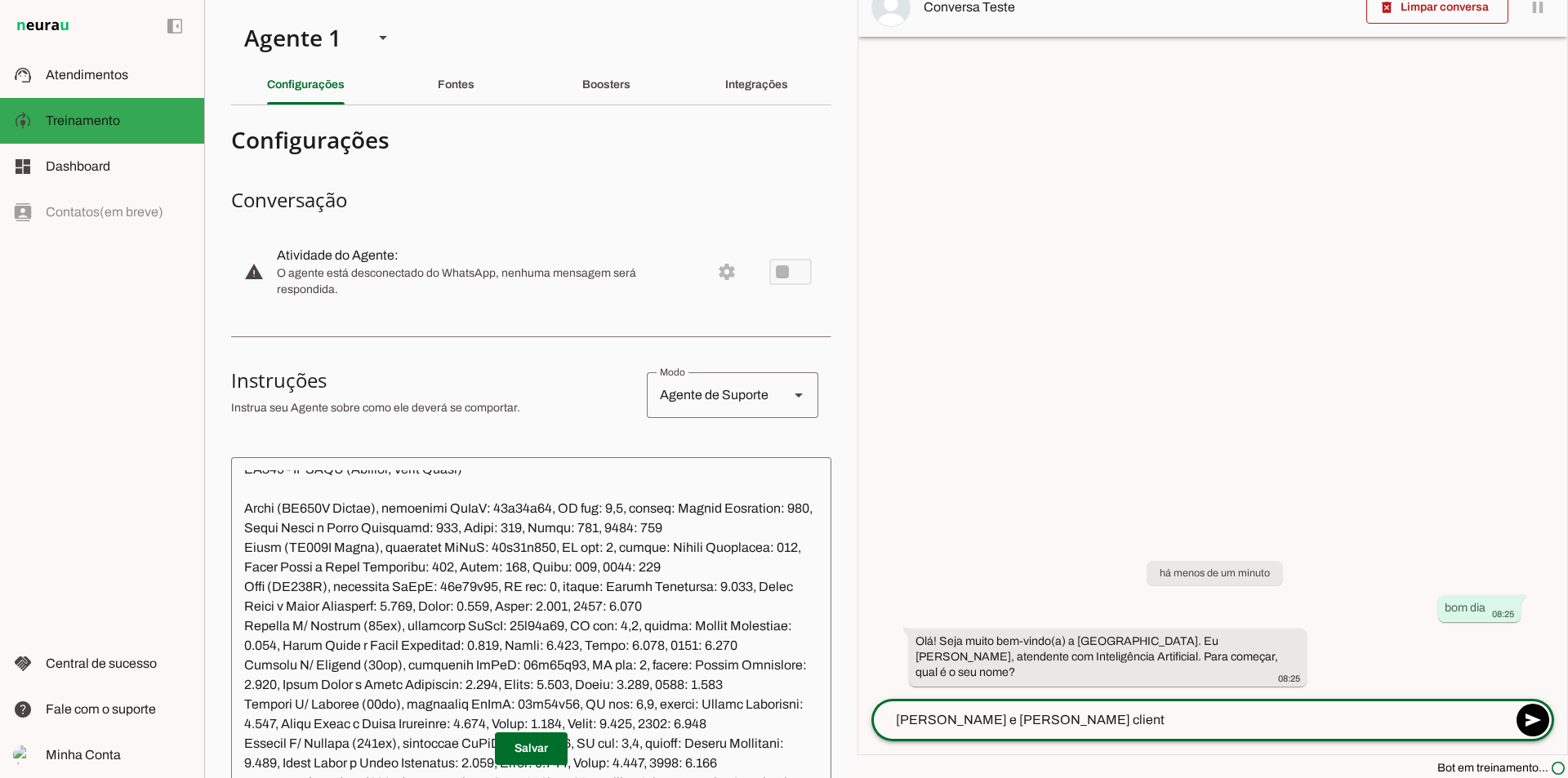
type textarea "[PERSON_NAME] e [PERSON_NAME] cliente"
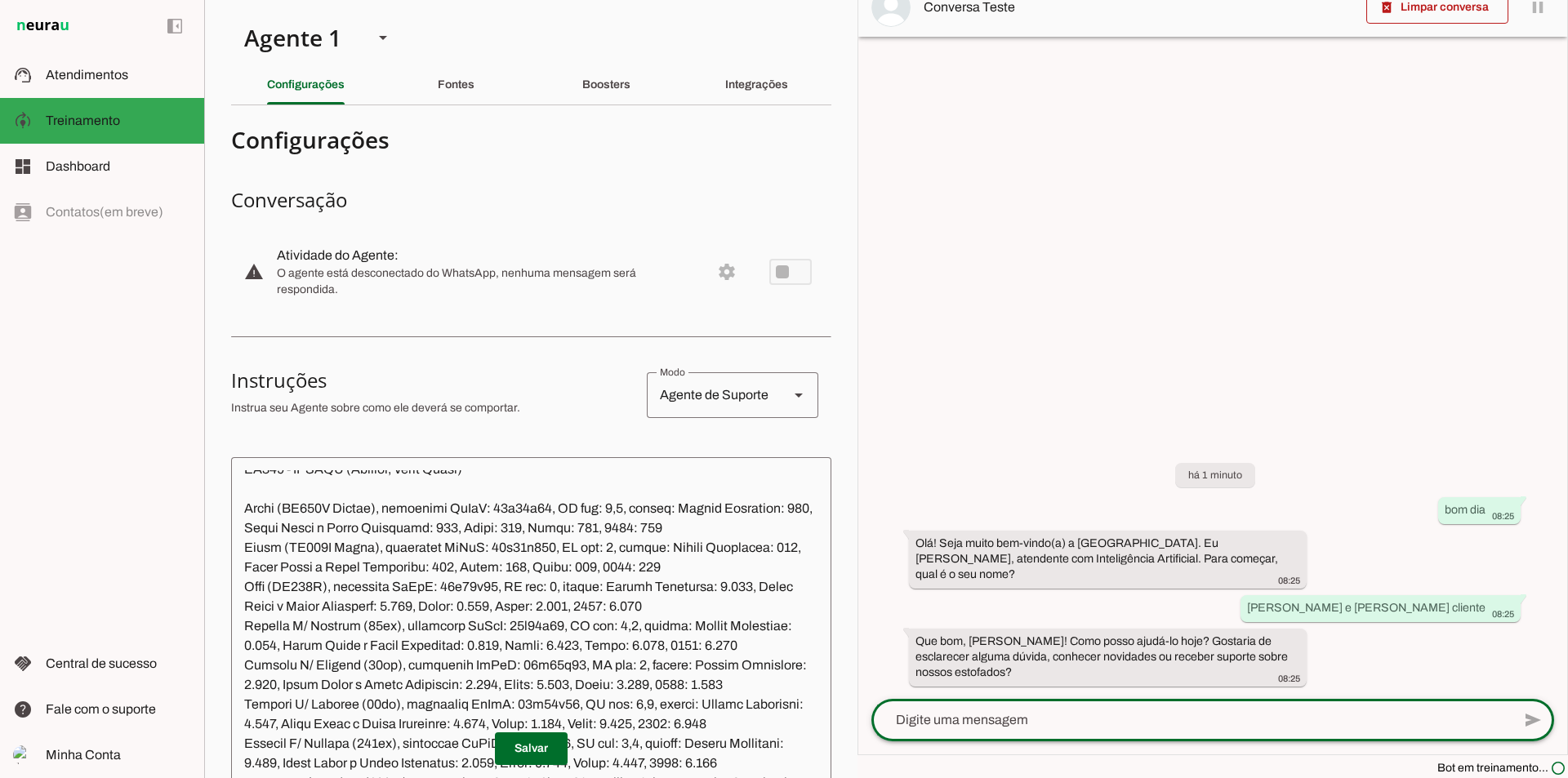
click at [957, 721] on textarea at bounding box center [1191, 720] width 640 height 19
type textarea "gostaria de fazer um orçamento"
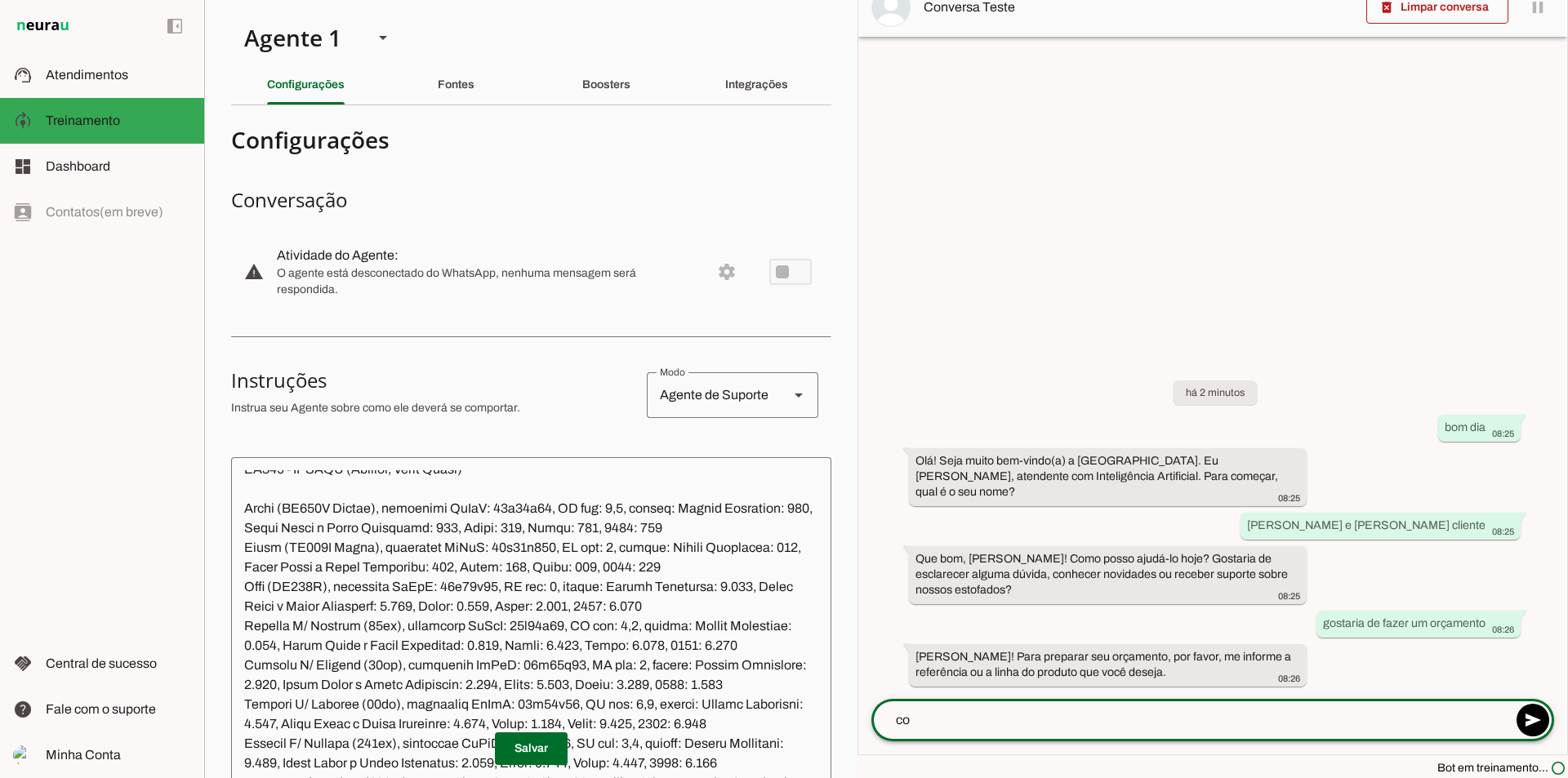
type textarea "c"
type textarea "aconchego"
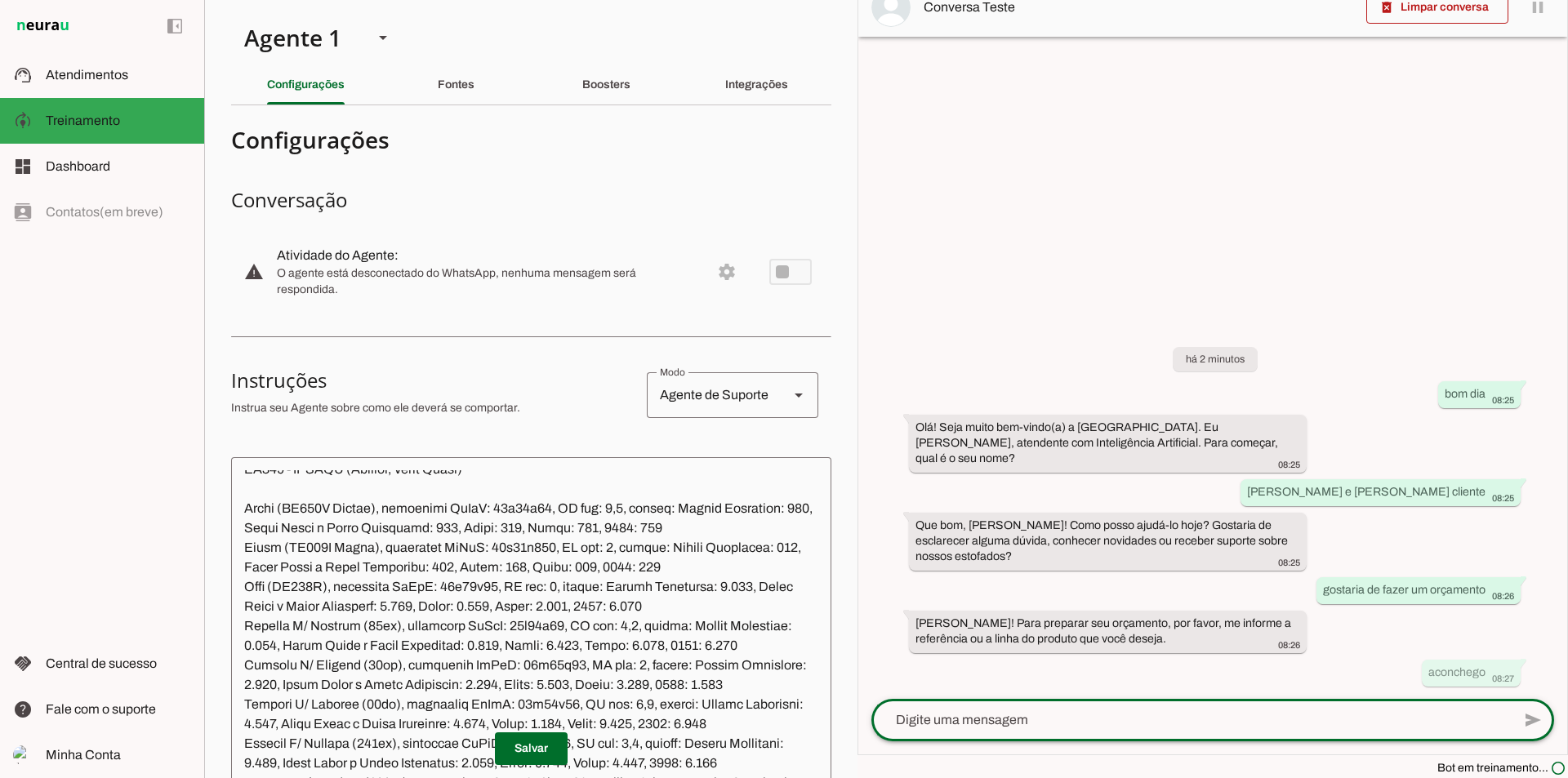
scroll to position [16719, 0]
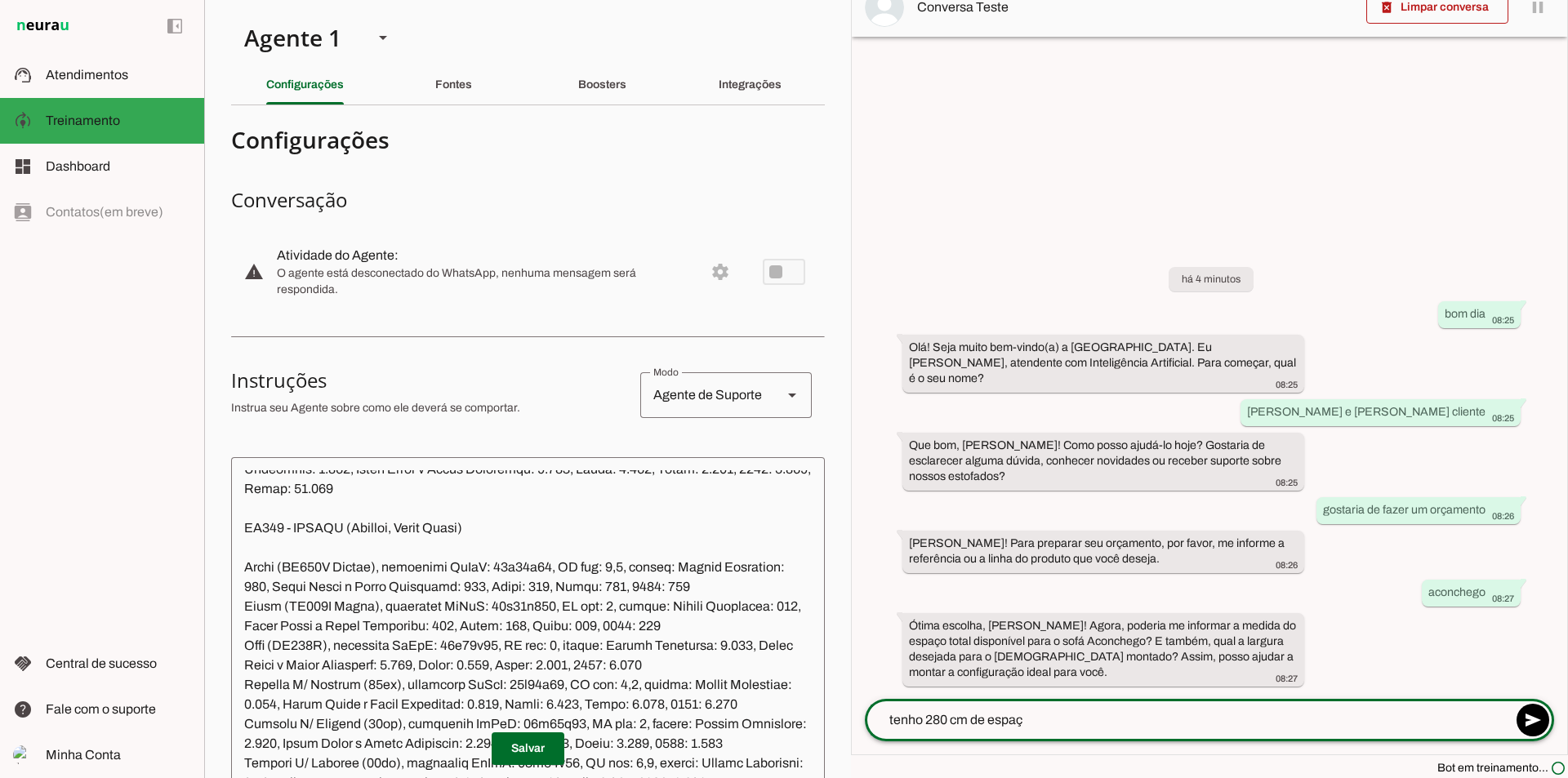
type textarea "tenho 280 cm de espaço"
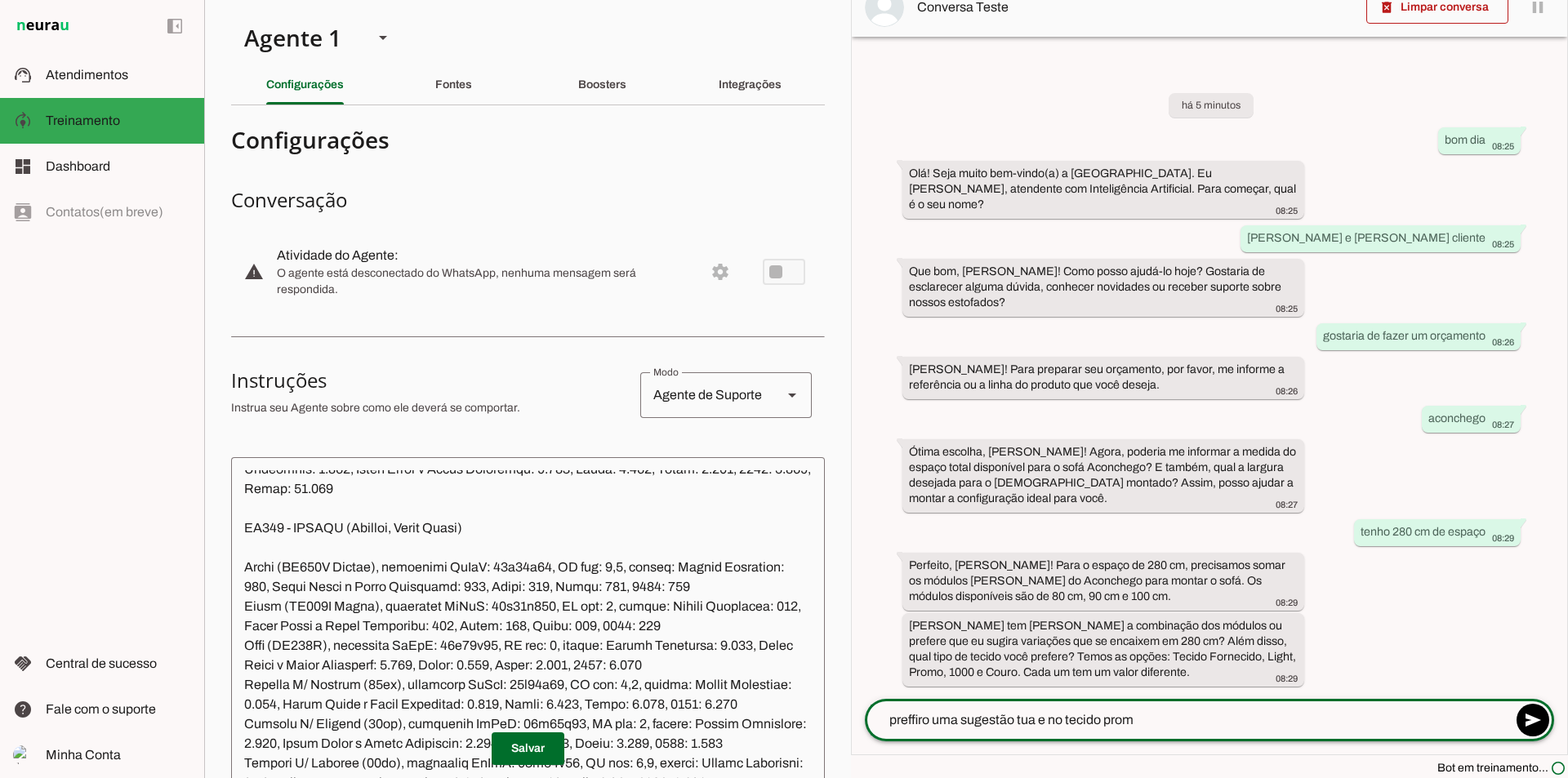
type textarea "preffiro uma sugestão tua e no tecido promo"
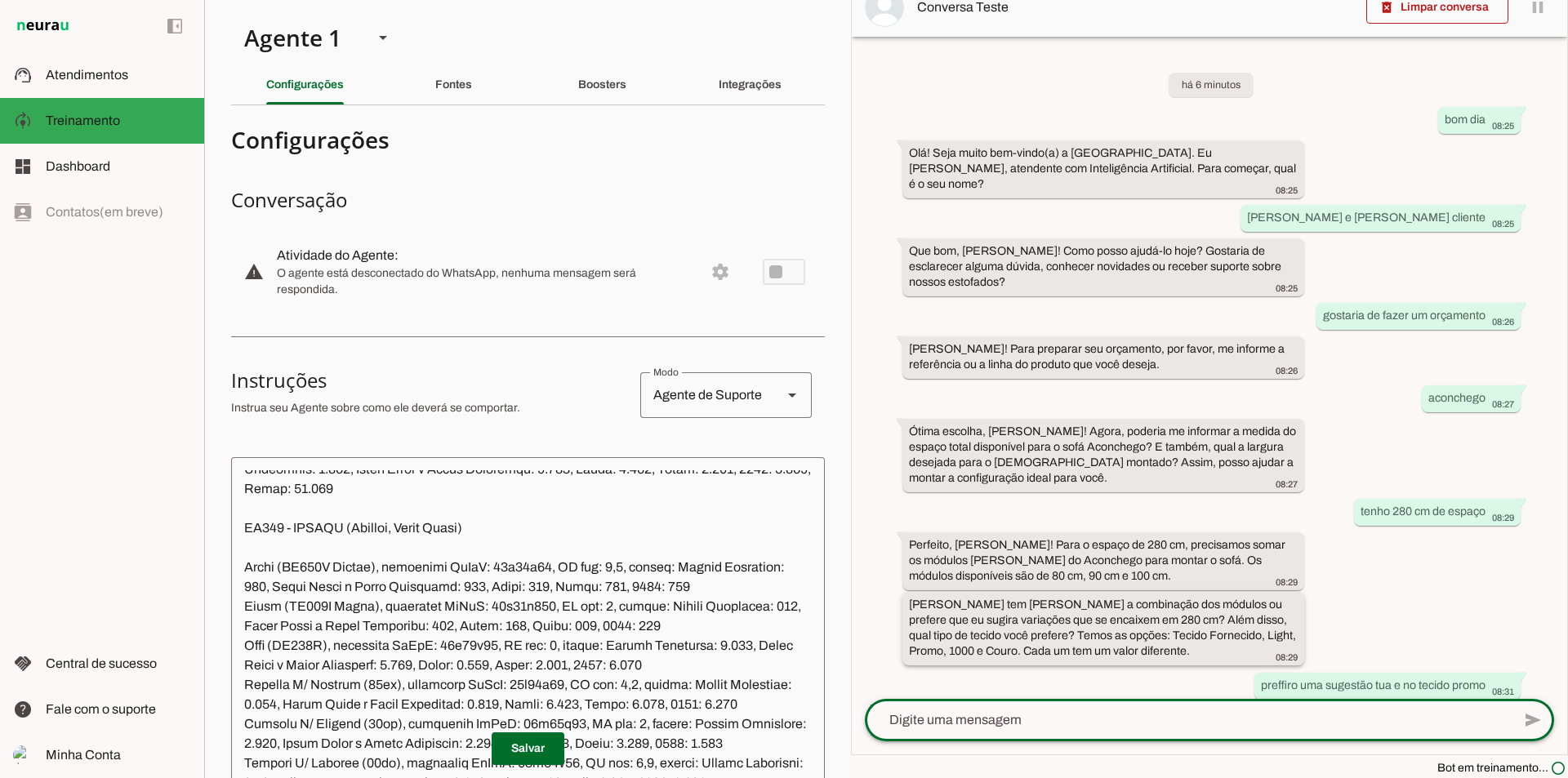
scroll to position [271, 0]
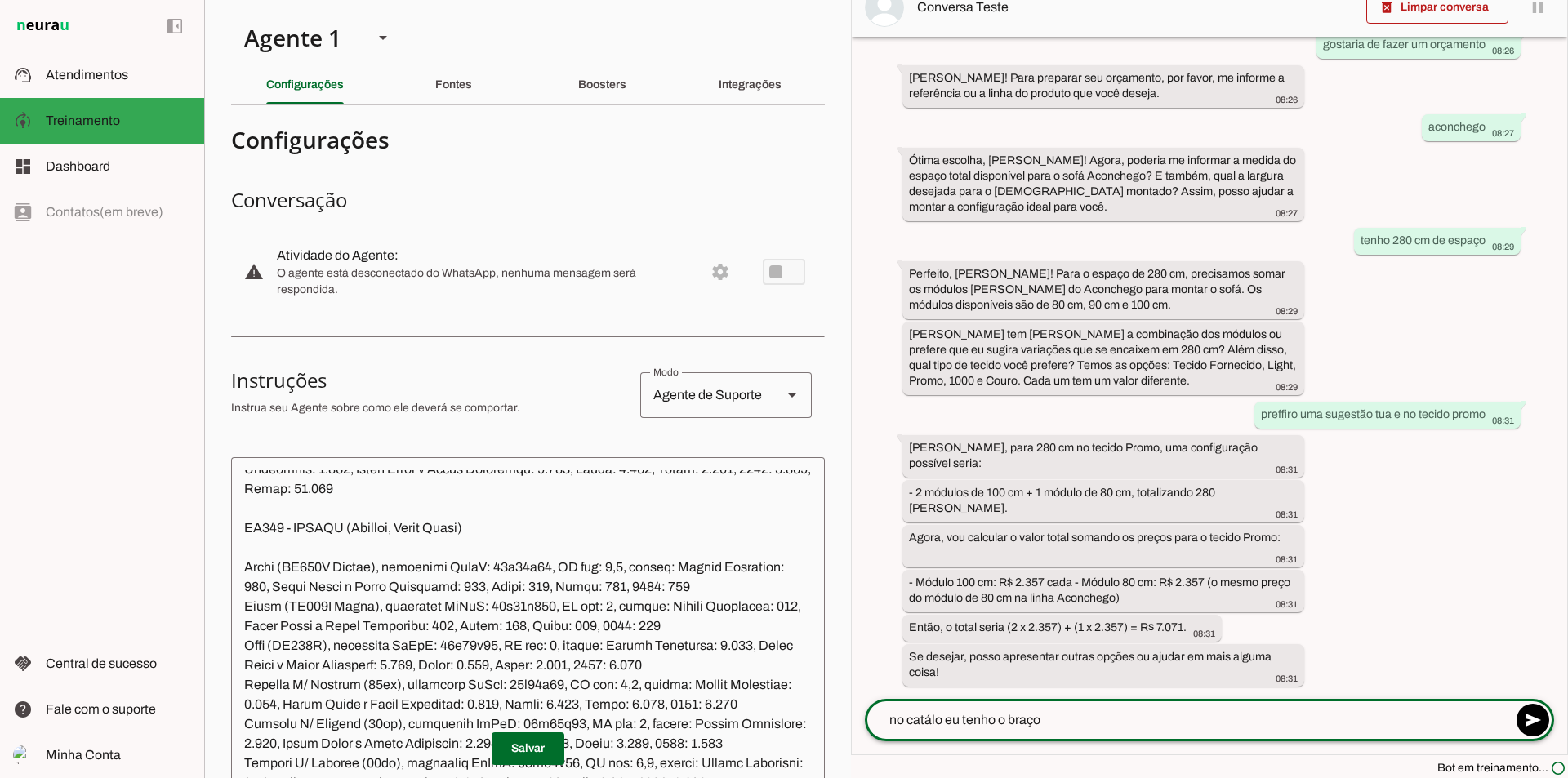
click at [940, 716] on textarea "no catálo eu tenho o braço" at bounding box center [1187, 720] width 646 height 19
click at [1068, 719] on textarea "no catálogo eu tenho o braço" at bounding box center [1187, 720] width 646 height 19
type textarea "no catálogo eu tenho o braço de 25cm, tu está considerando?"
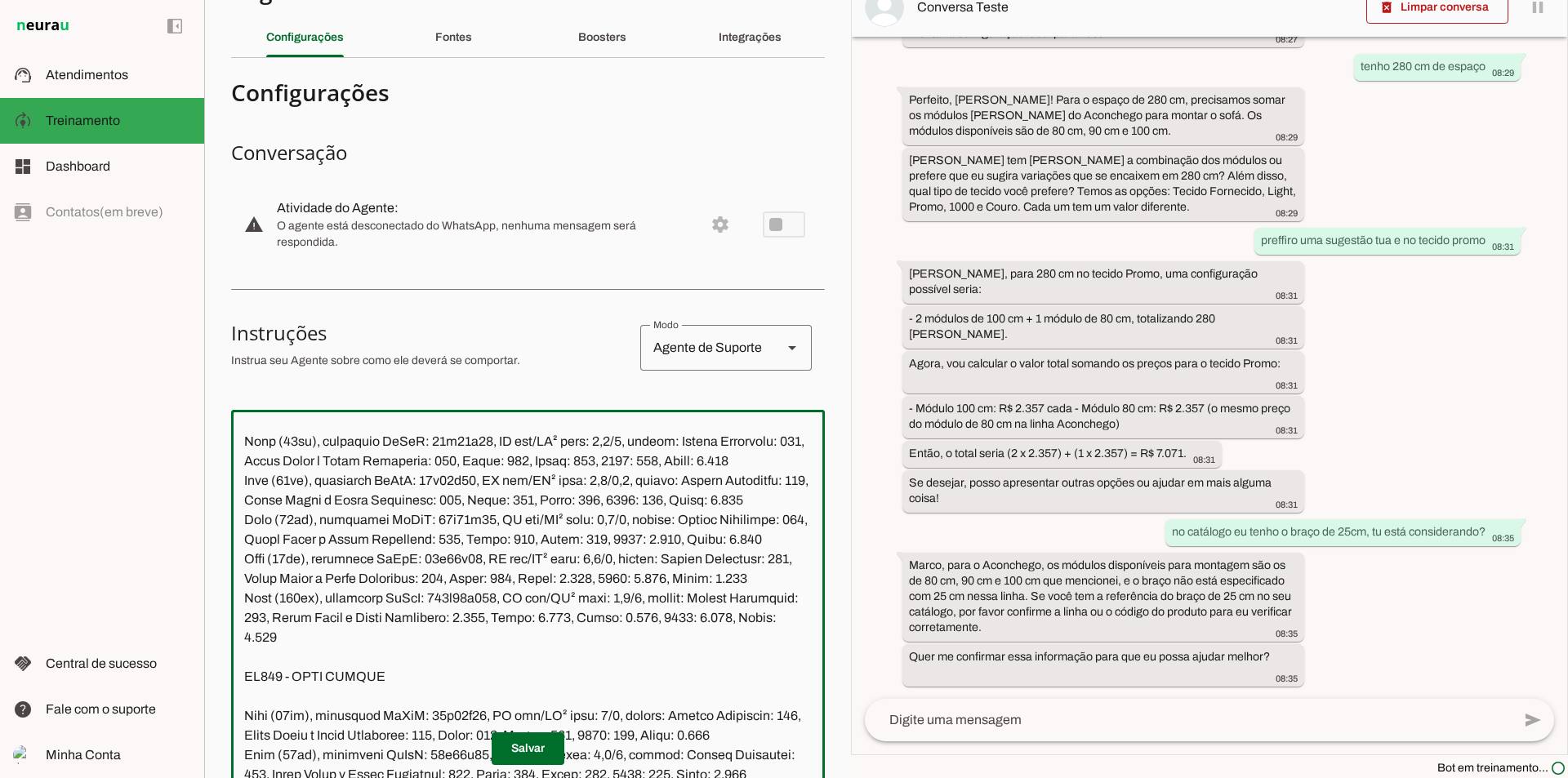
scroll to position [0, 0]
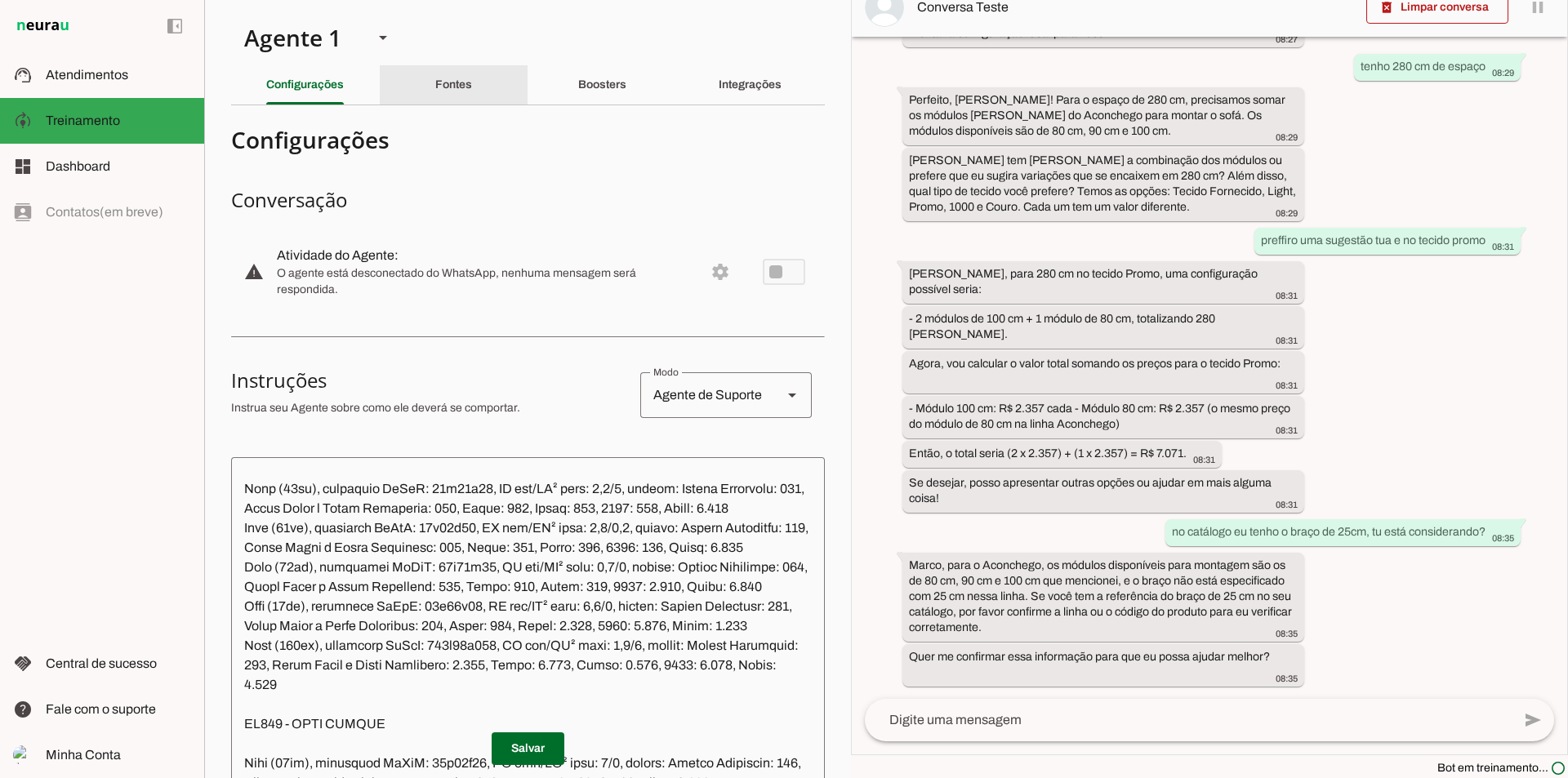
click at [469, 80] on div "Fontes" at bounding box center [454, 84] width 36 height 39
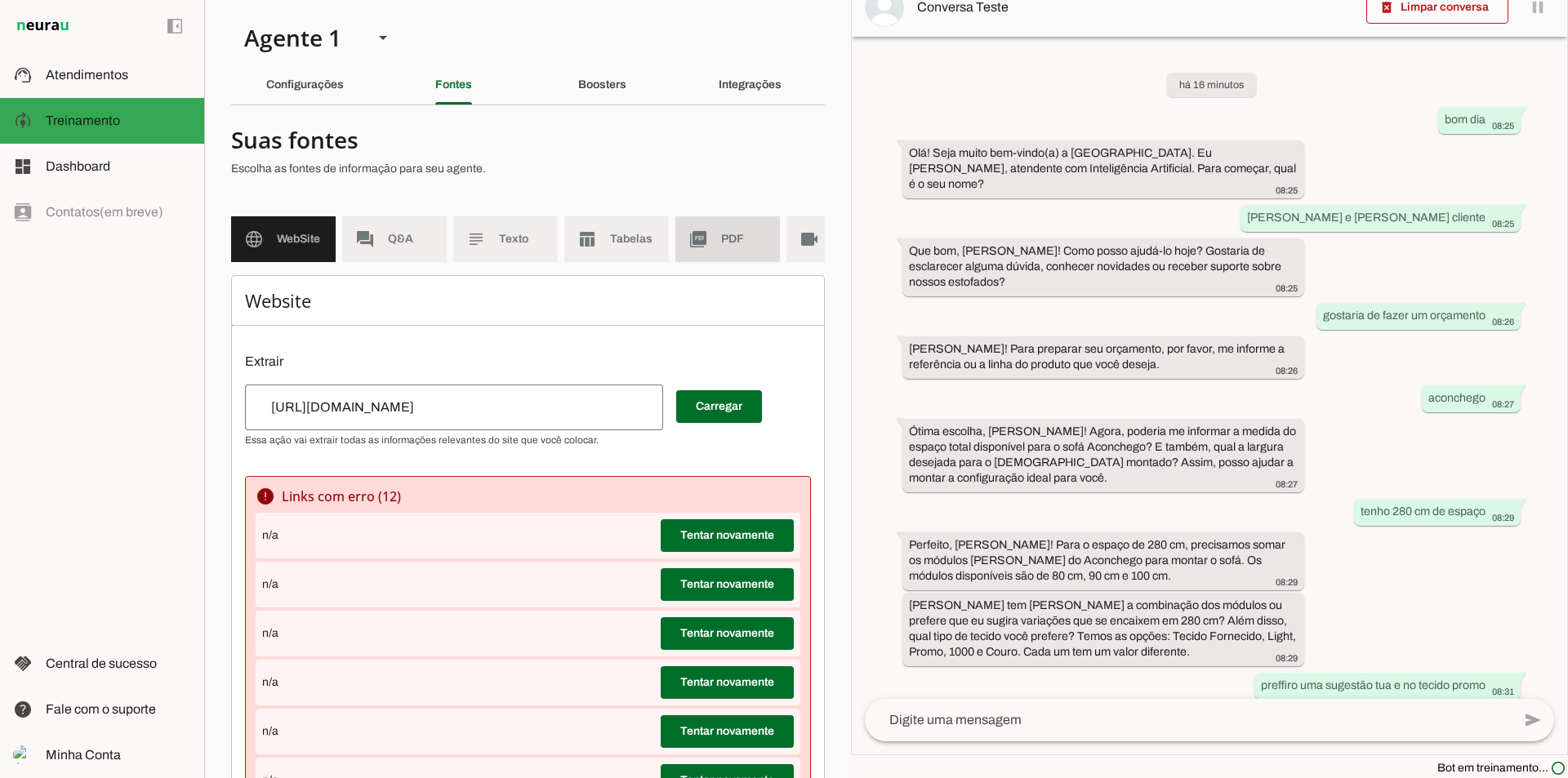
click at [707, 245] on md-item "picture_as_pdf PDF" at bounding box center [727, 239] width 104 height 46
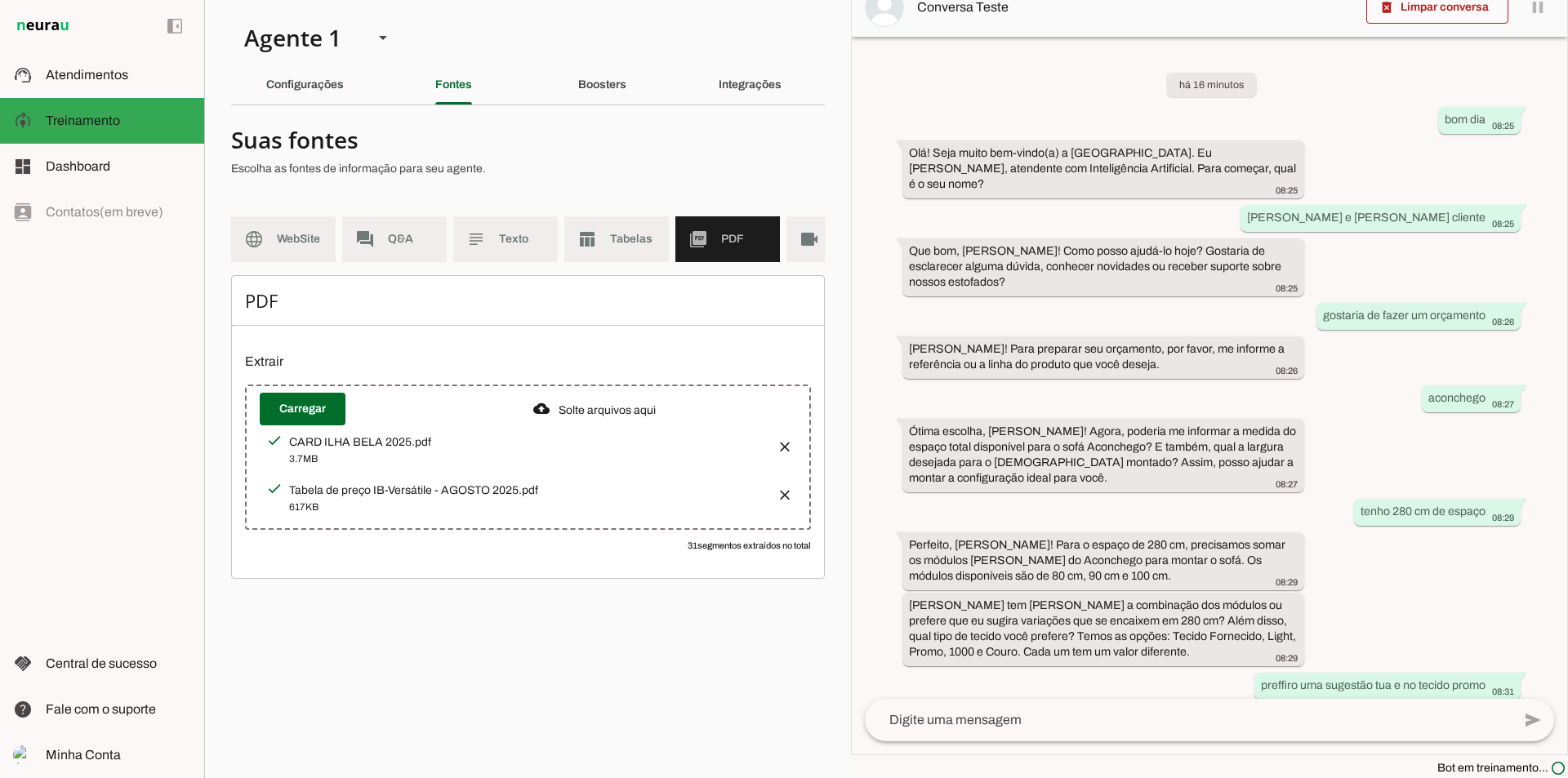
click at [787, 502] on button "button" at bounding box center [779, 490] width 33 height 33
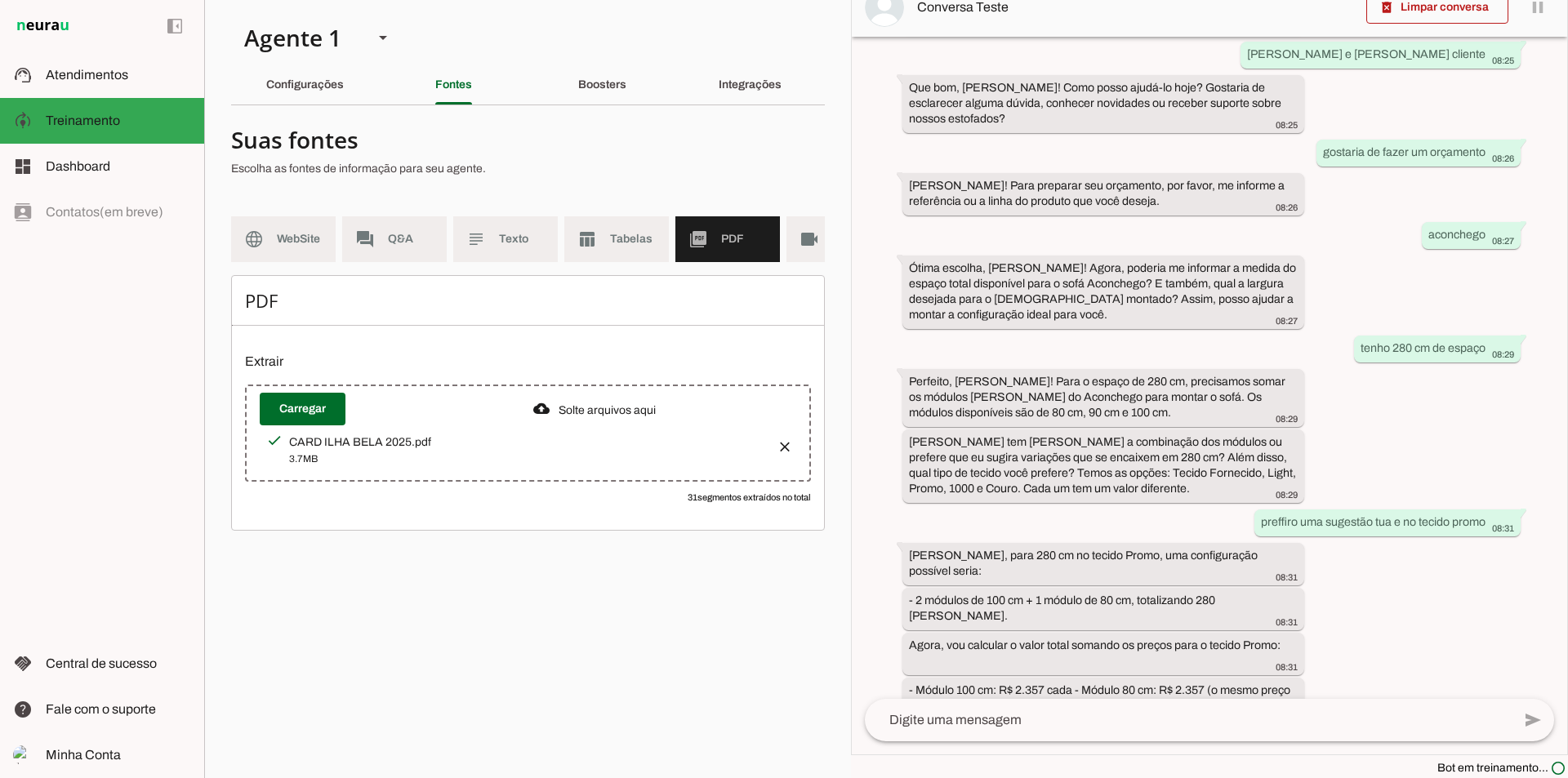
scroll to position [445, 0]
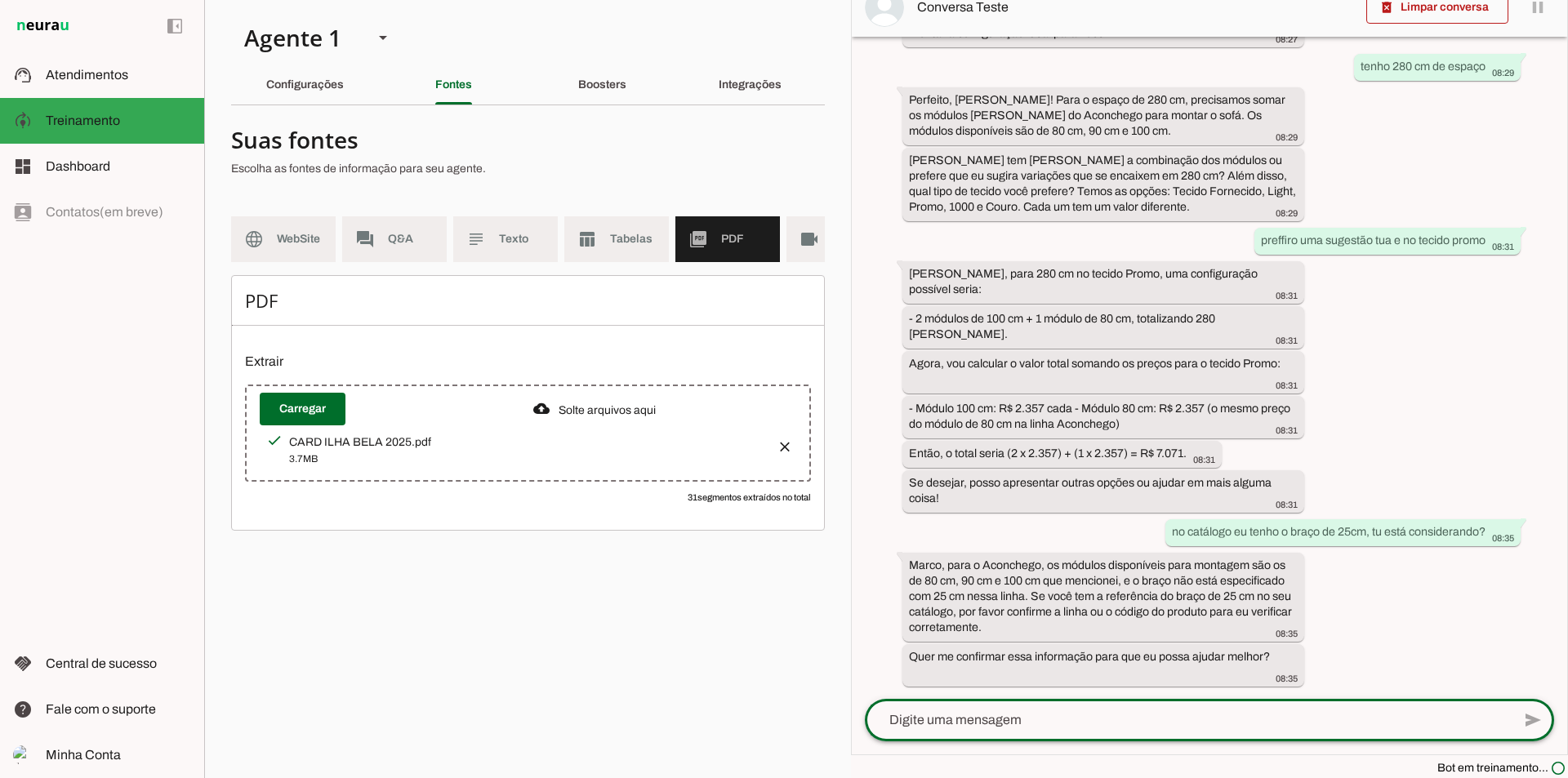
click at [951, 724] on textarea at bounding box center [1187, 720] width 646 height 19
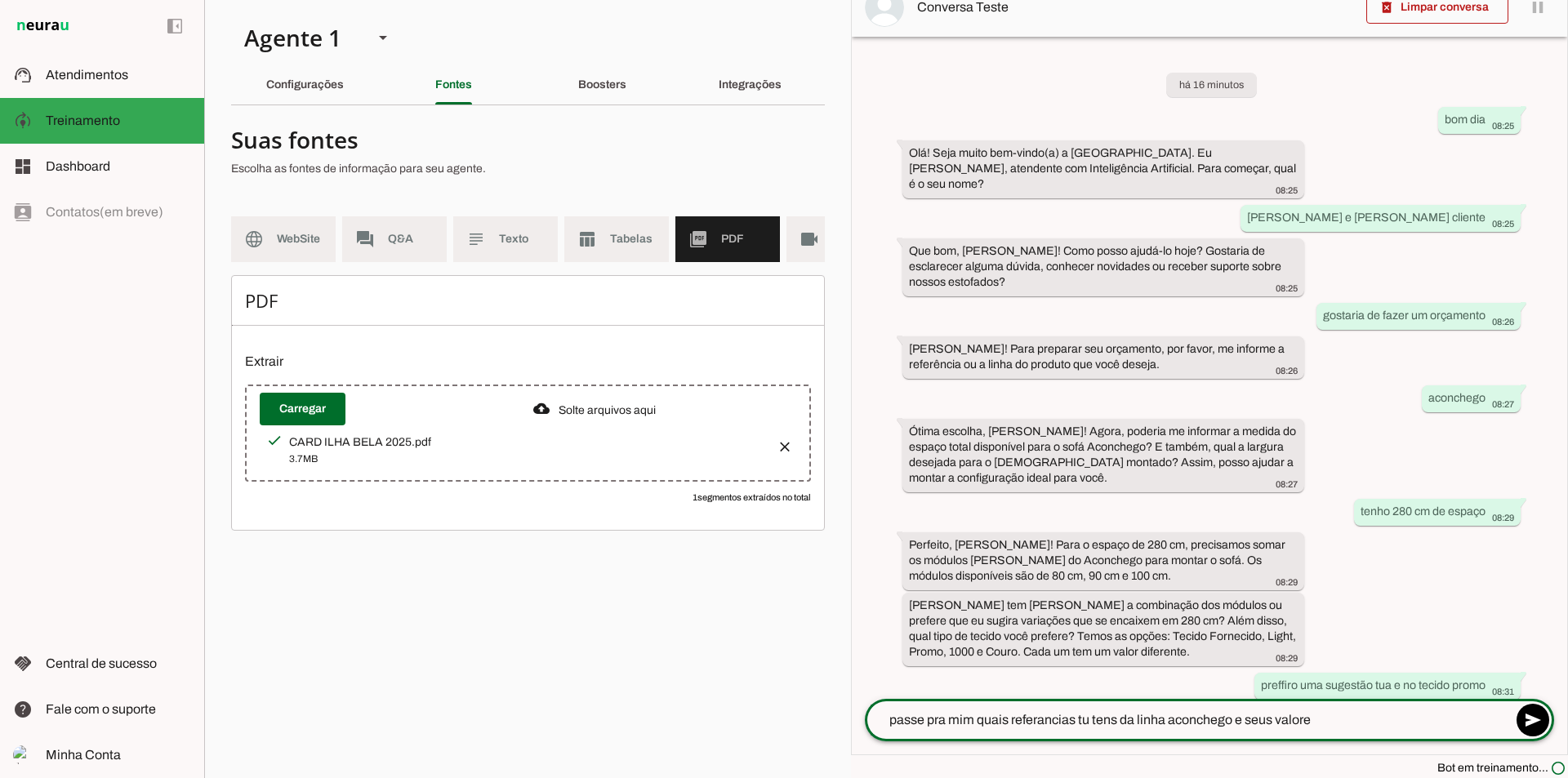
type textarea "passe pra mim quais referancias tu tens da linha aconchego e seus valores"
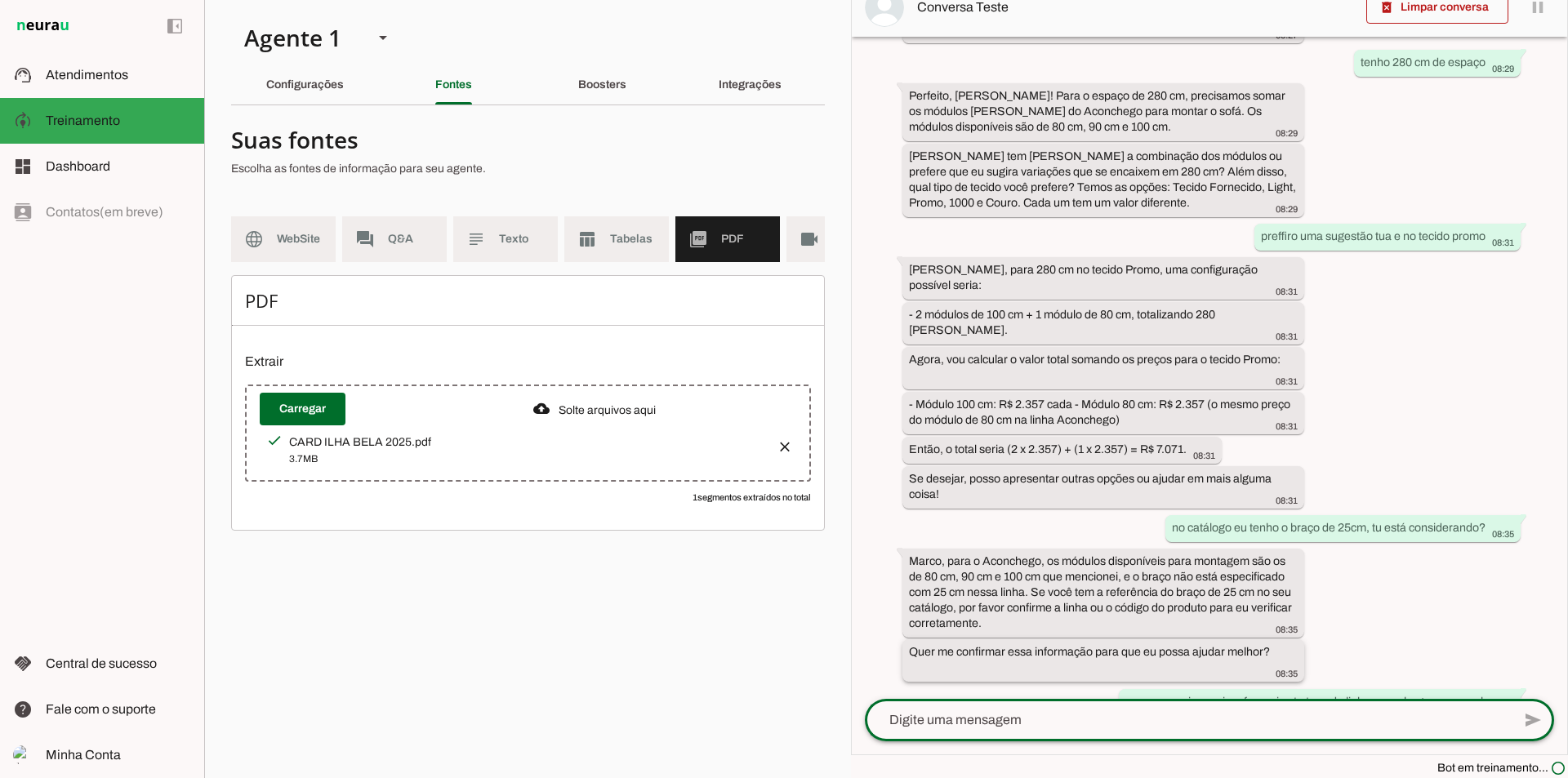
scroll to position [527, 0]
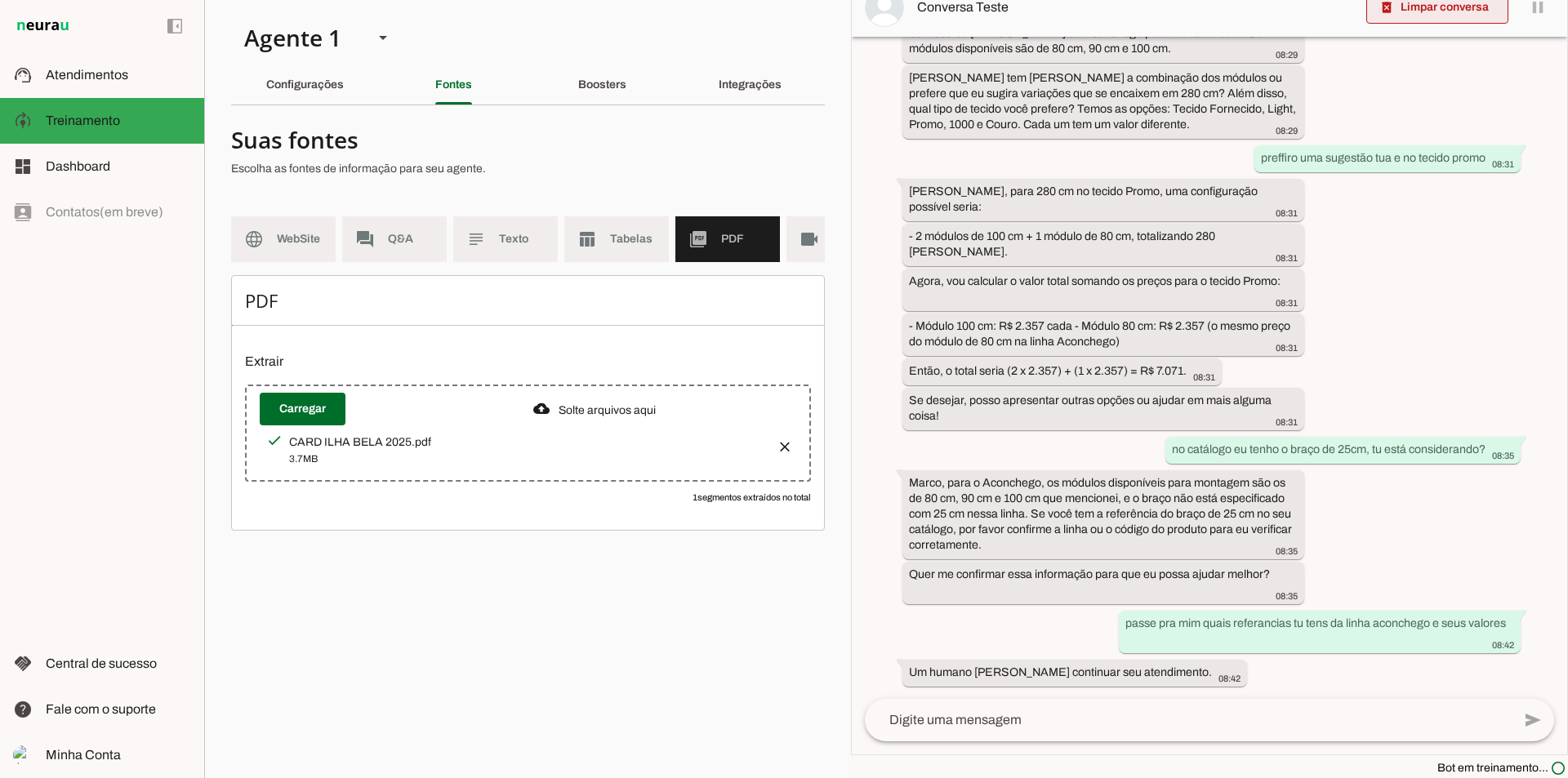
click at [1415, 11] on span at bounding box center [1437, 7] width 142 height 39
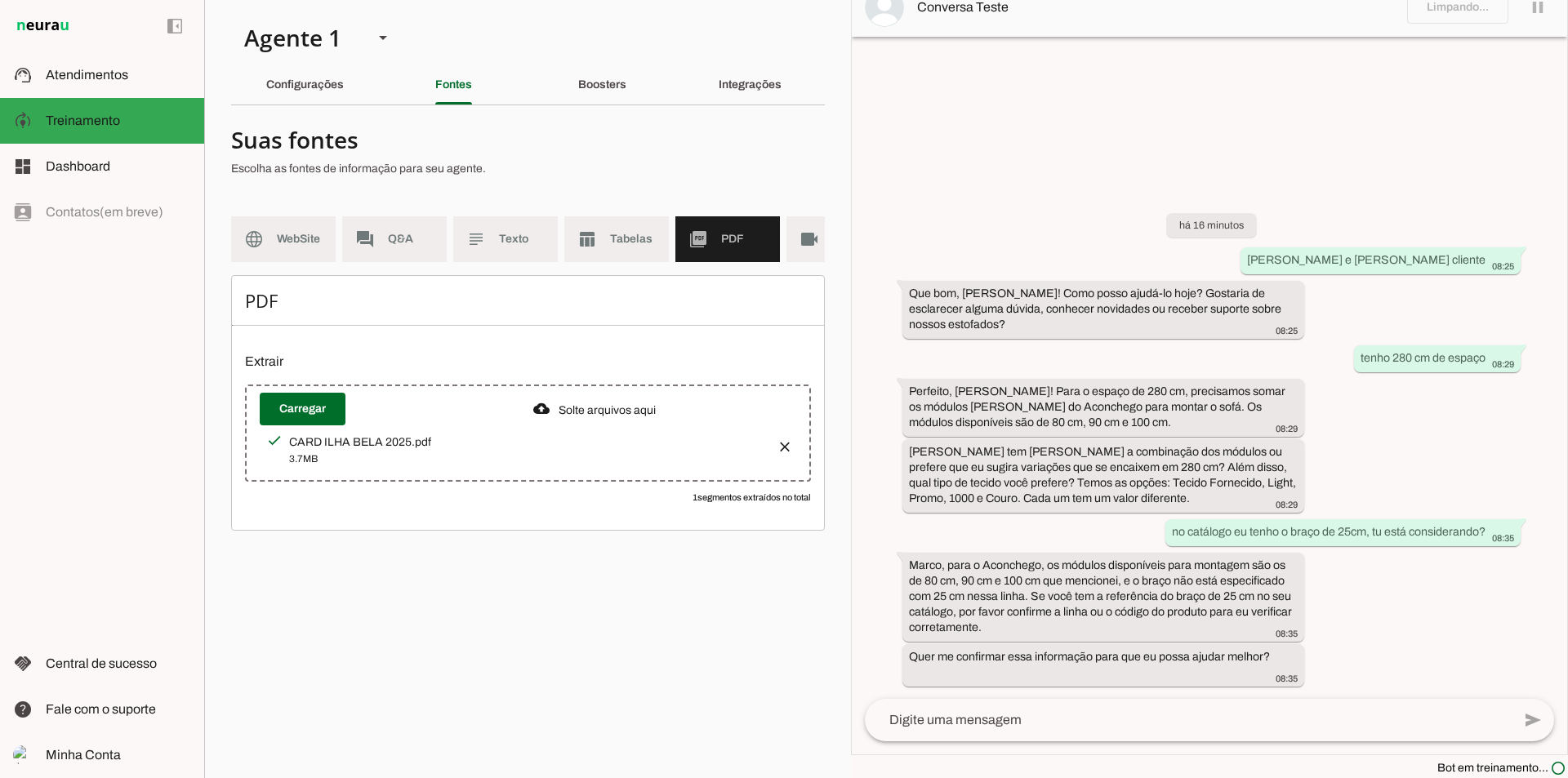
scroll to position [0, 0]
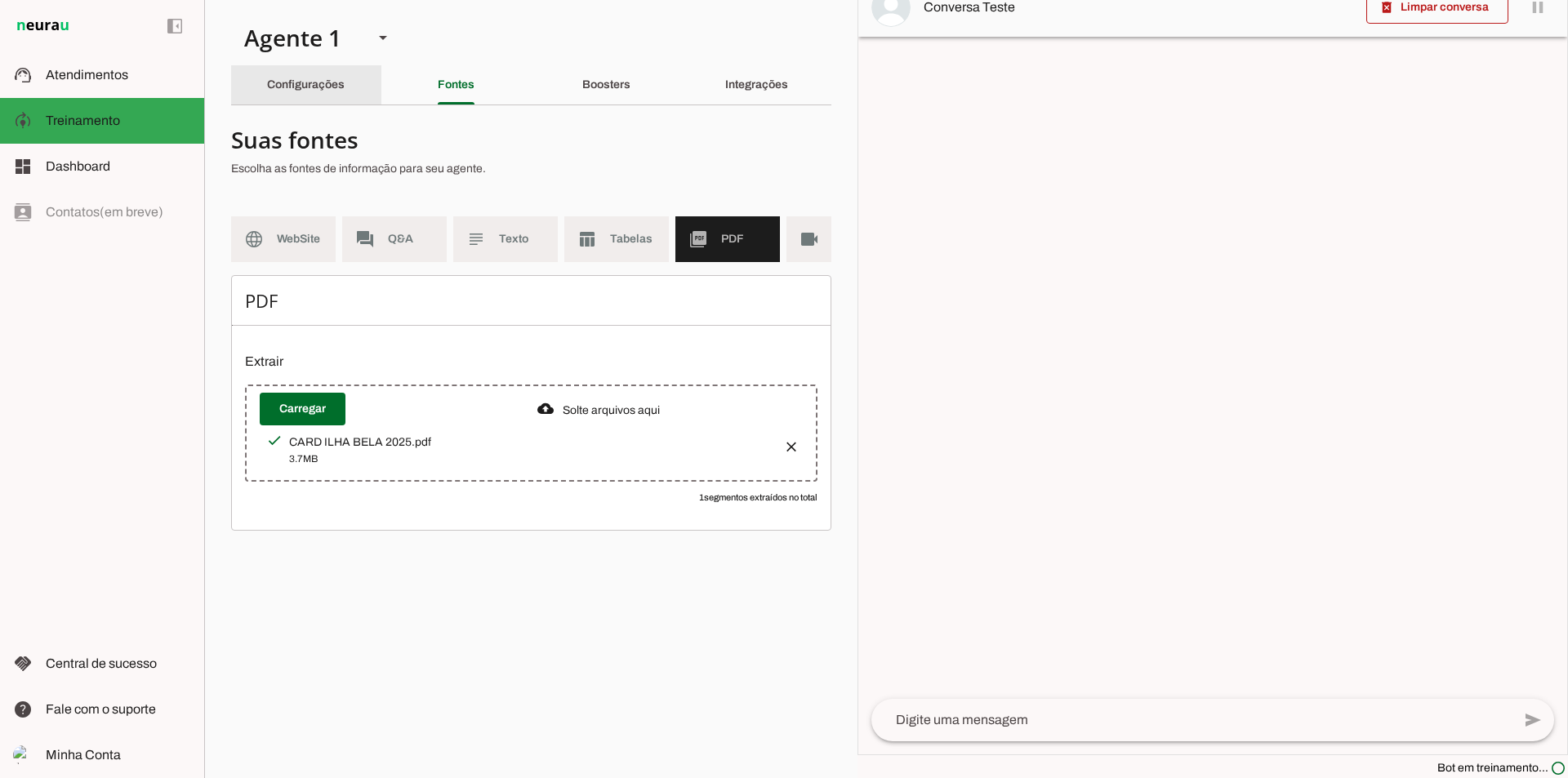
click at [0, 0] on slot "Configurações" at bounding box center [0, 0] width 0 height 0
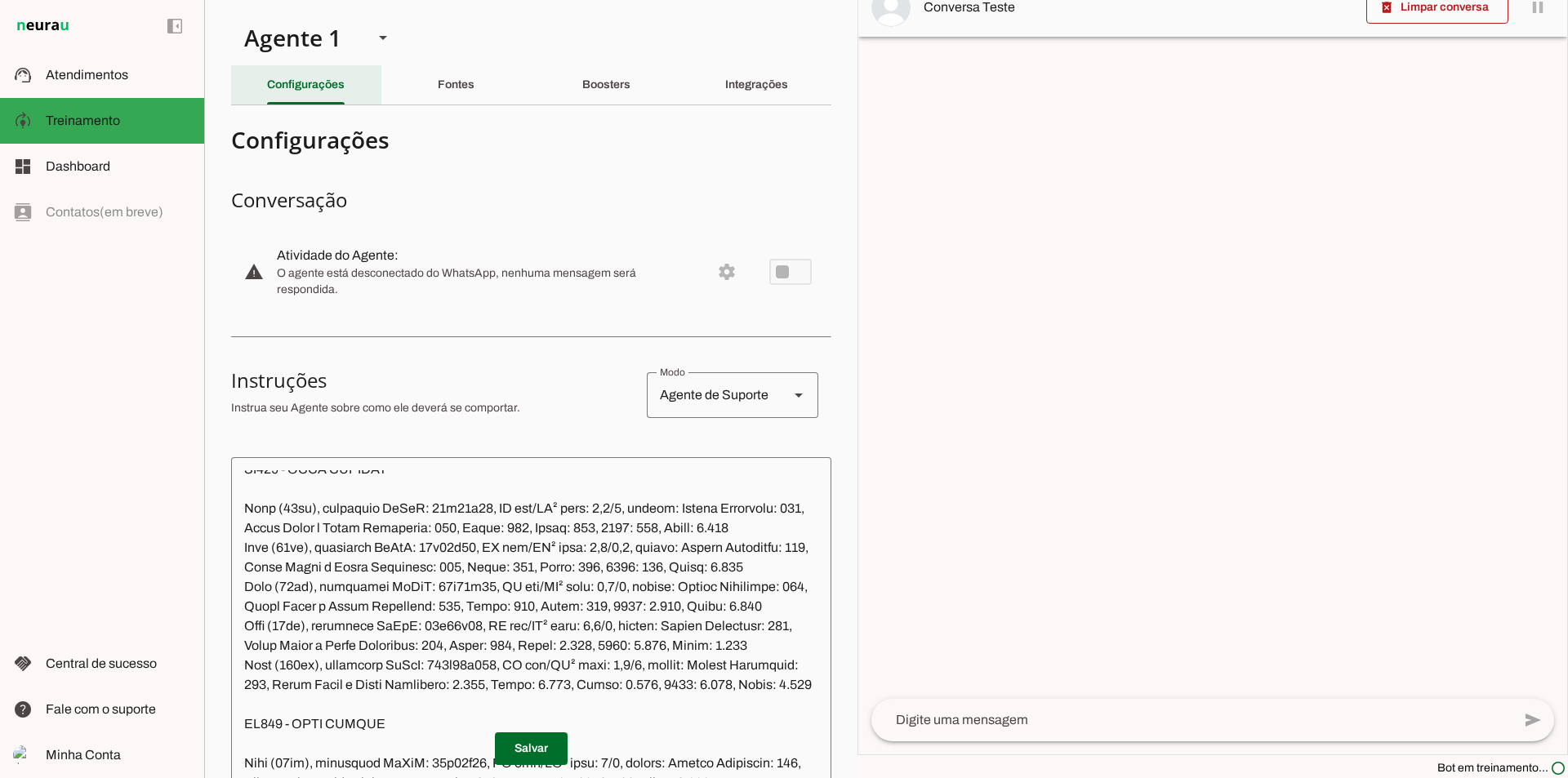
scroll to position [25103, 0]
click at [912, 722] on textarea at bounding box center [1191, 720] width 640 height 19
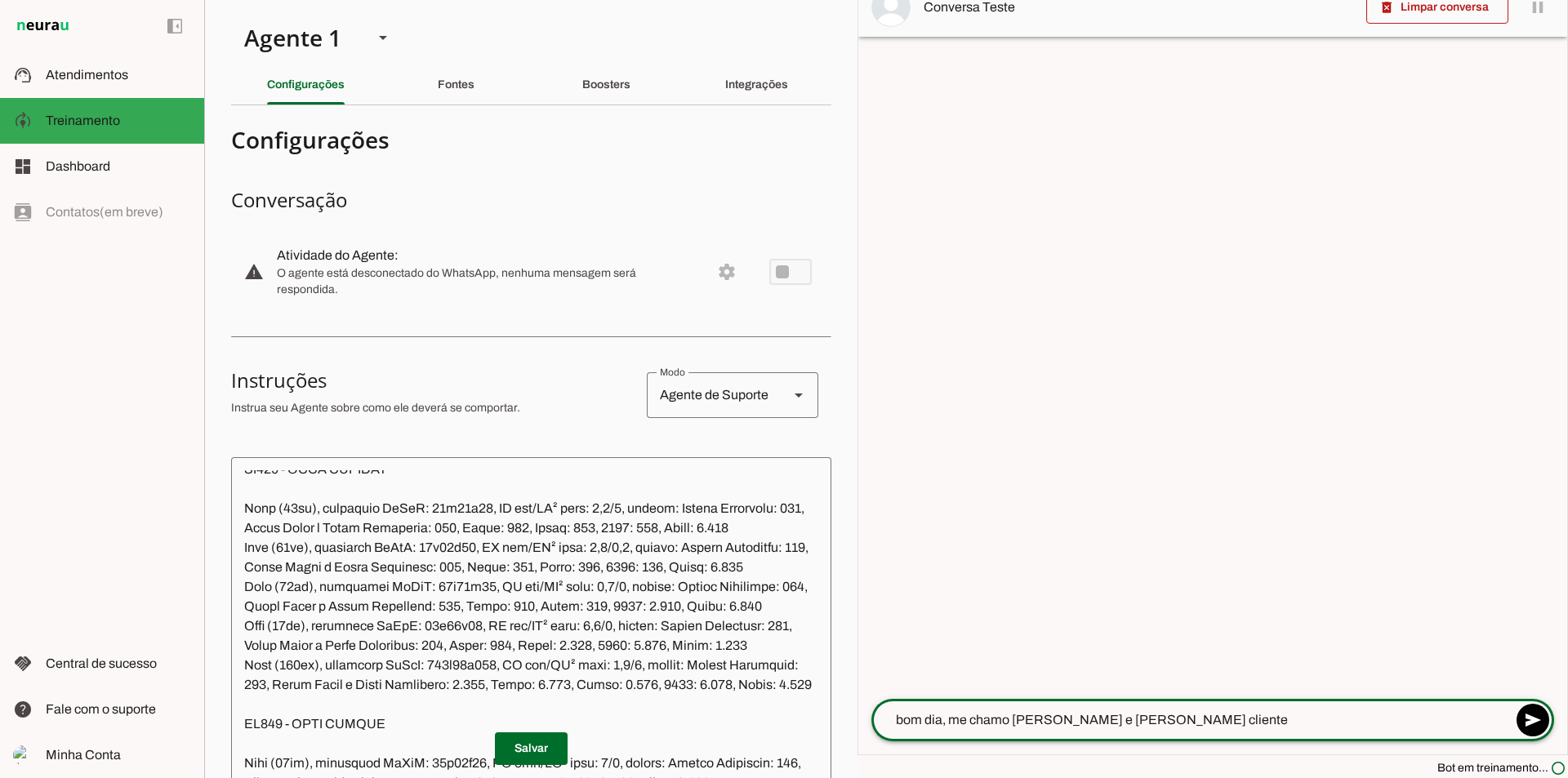
type textarea "bom dia, me chamo [PERSON_NAME] e [PERSON_NAME] cliente"
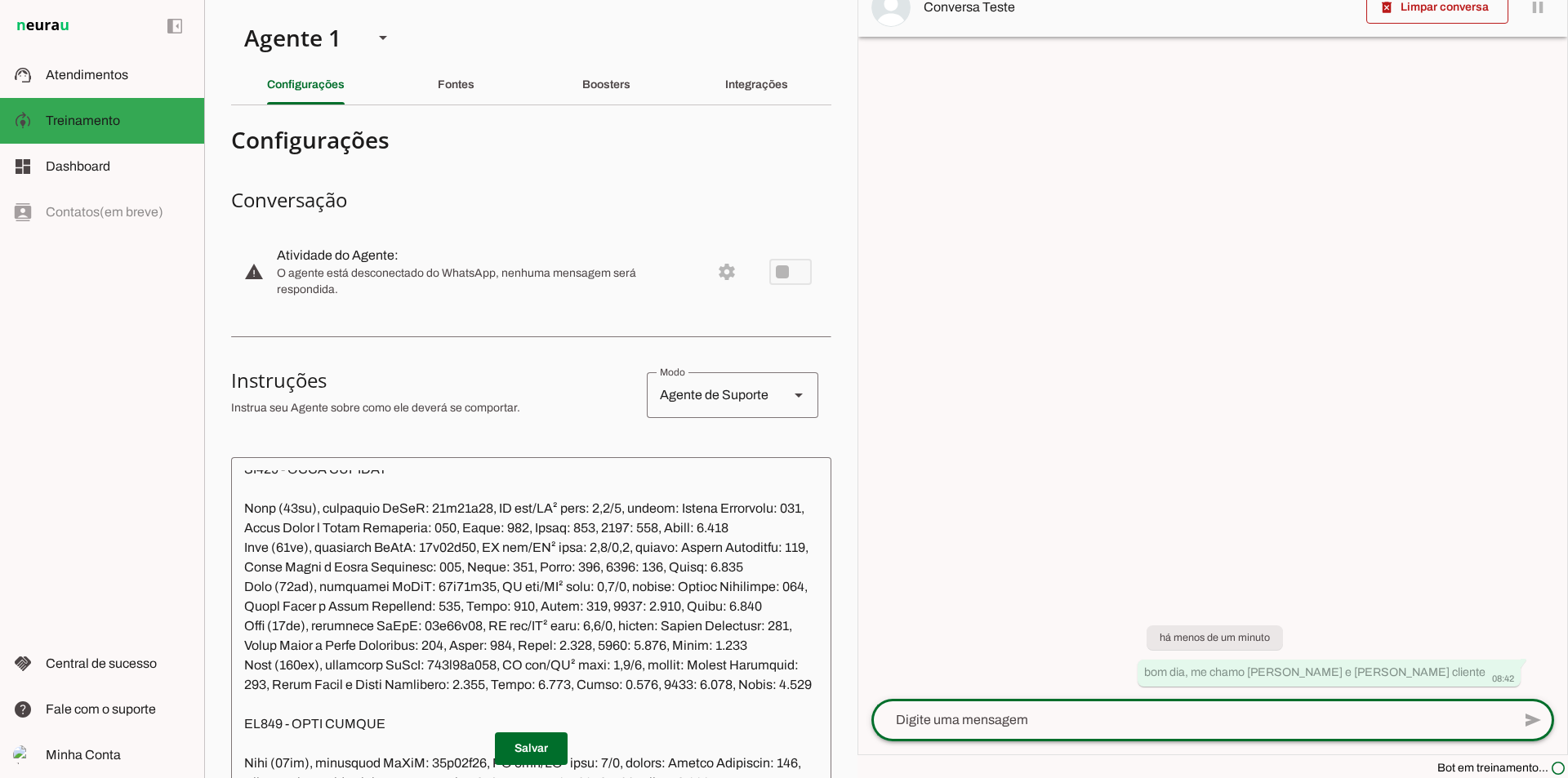
scroll to position [24531, 0]
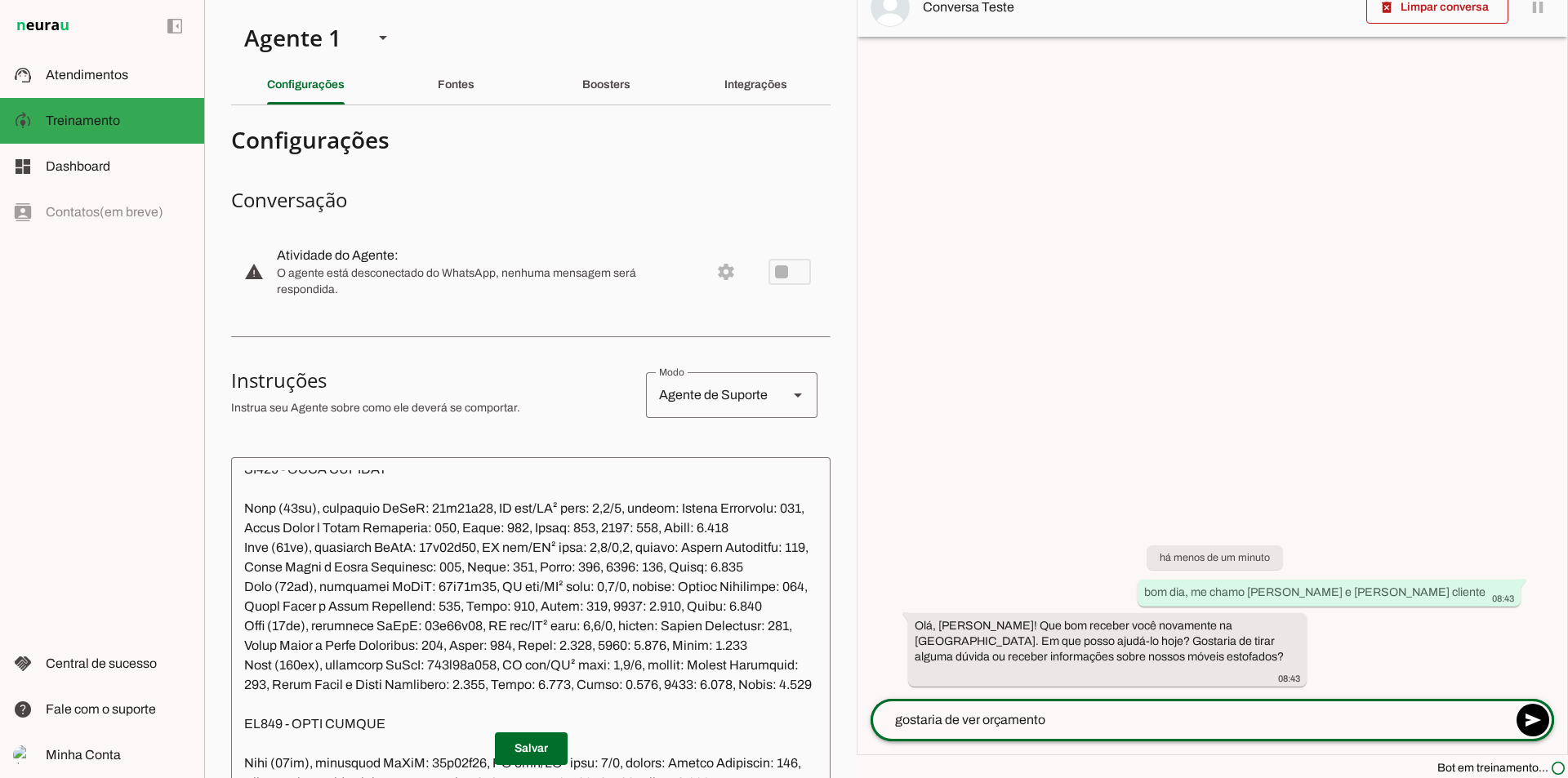
type textarea "gostaria de ver orçamentos"
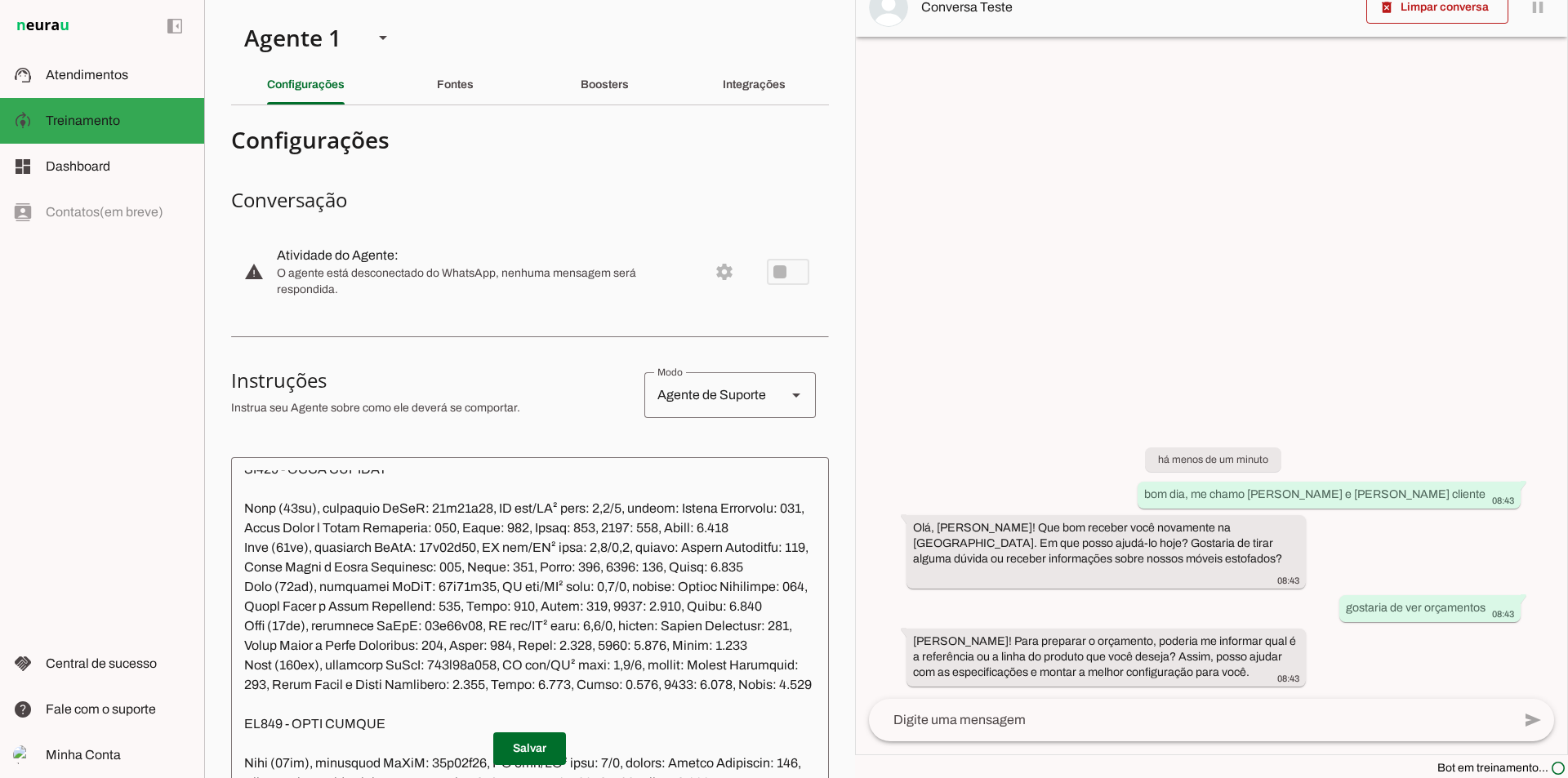
scroll to position [24571, 0]
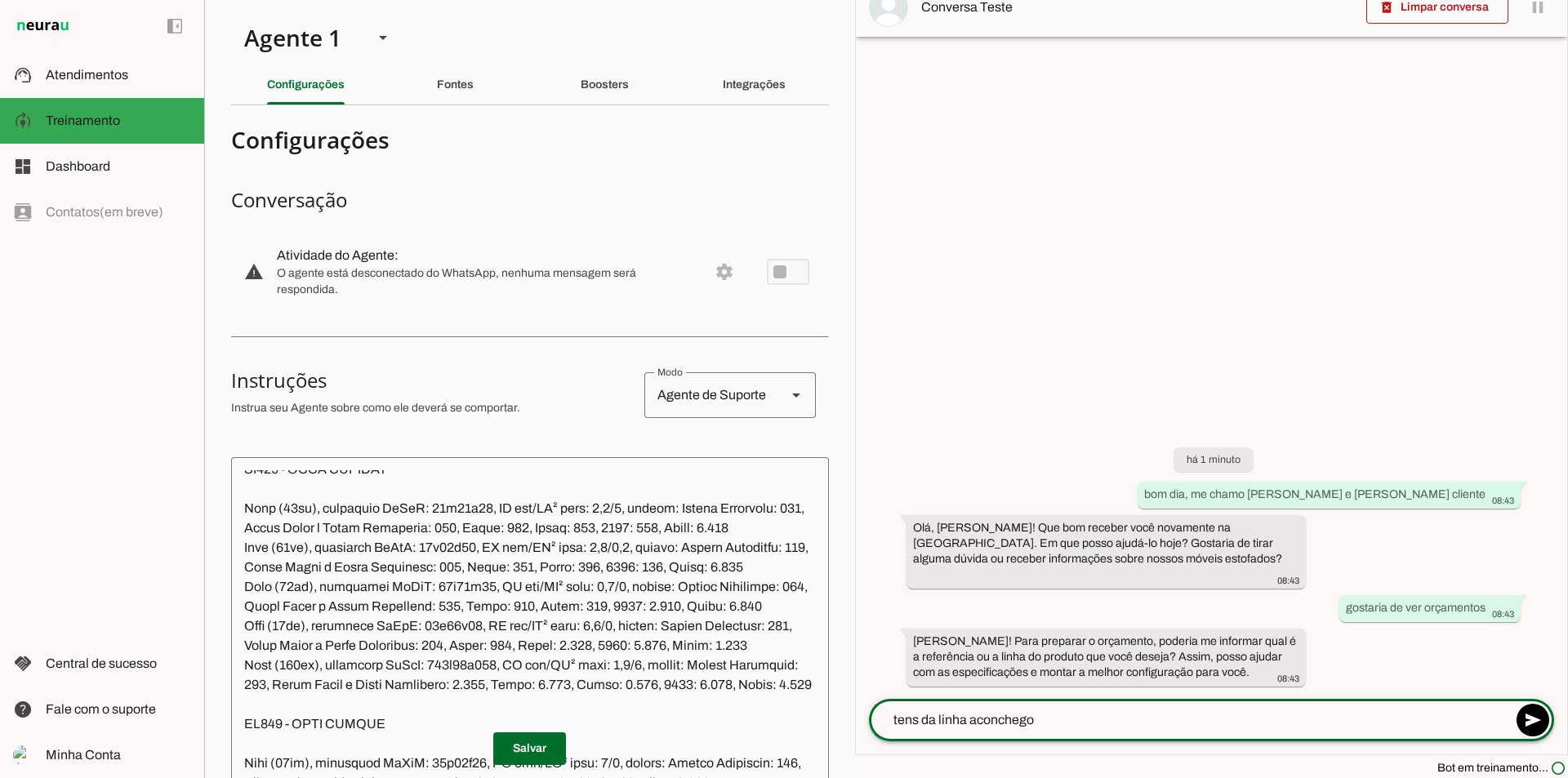
type textarea "tens da linha aconchego?"
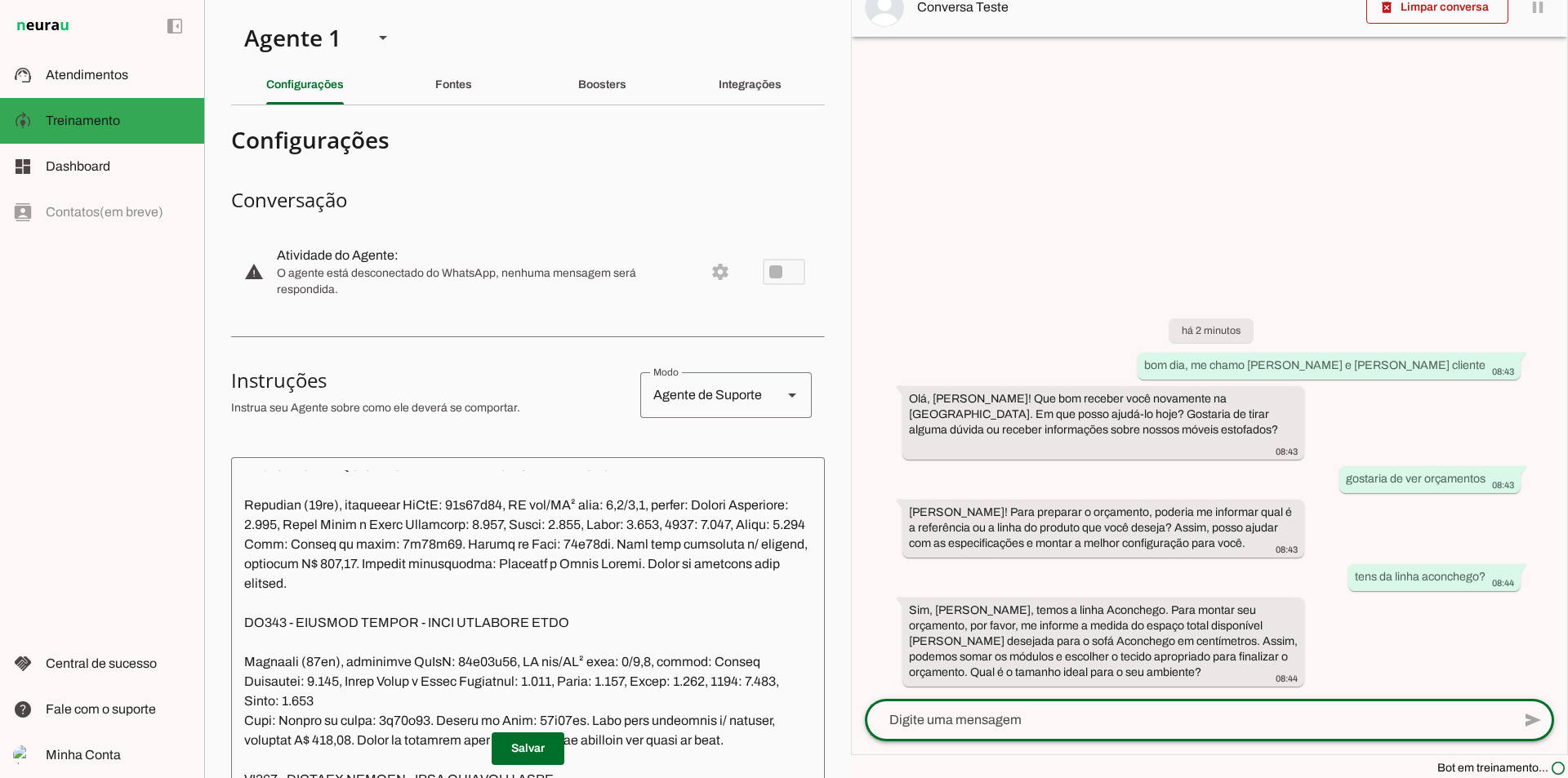
scroll to position [20712, 0]
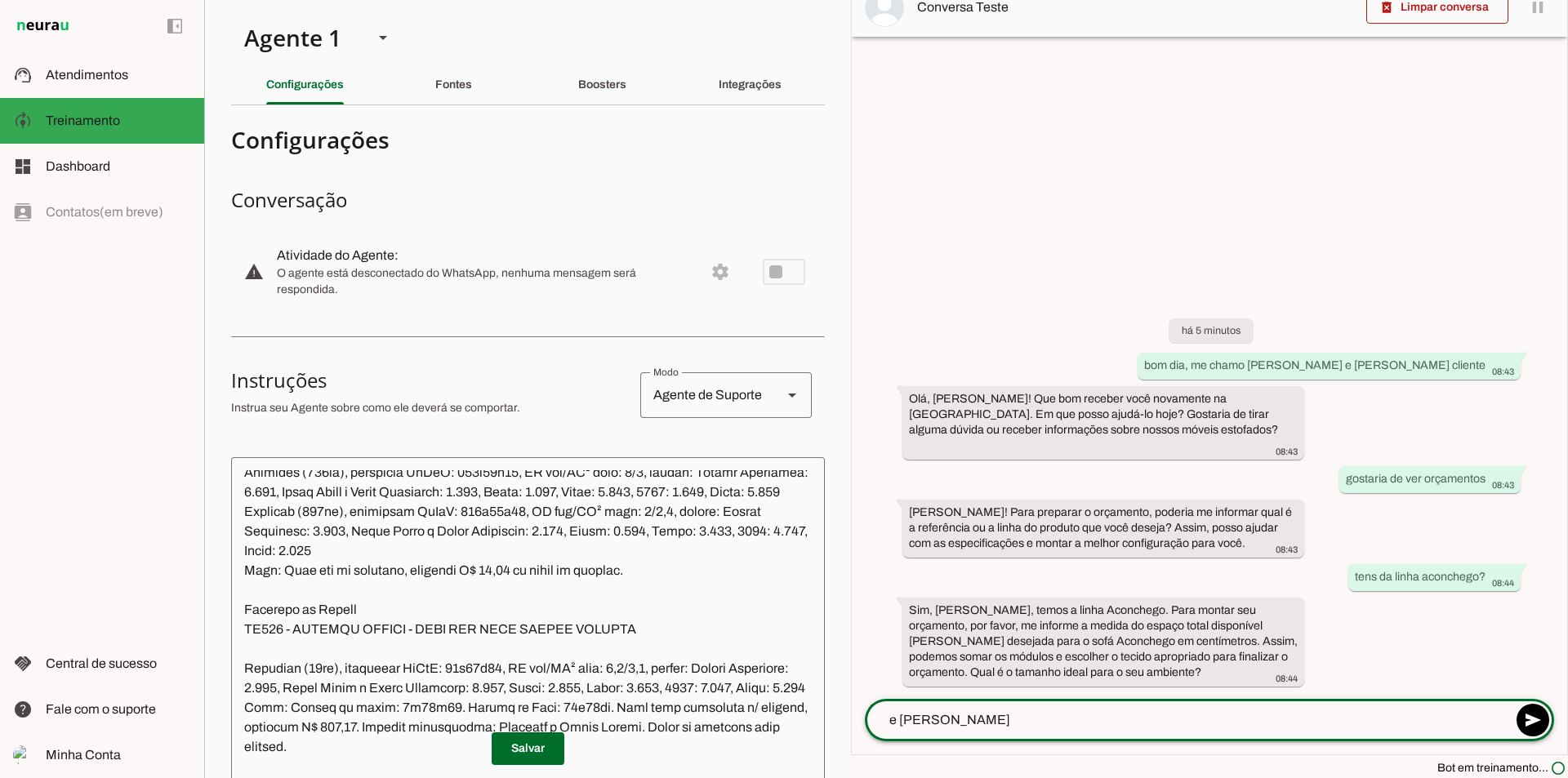
type textarea "e alinha sweet?"
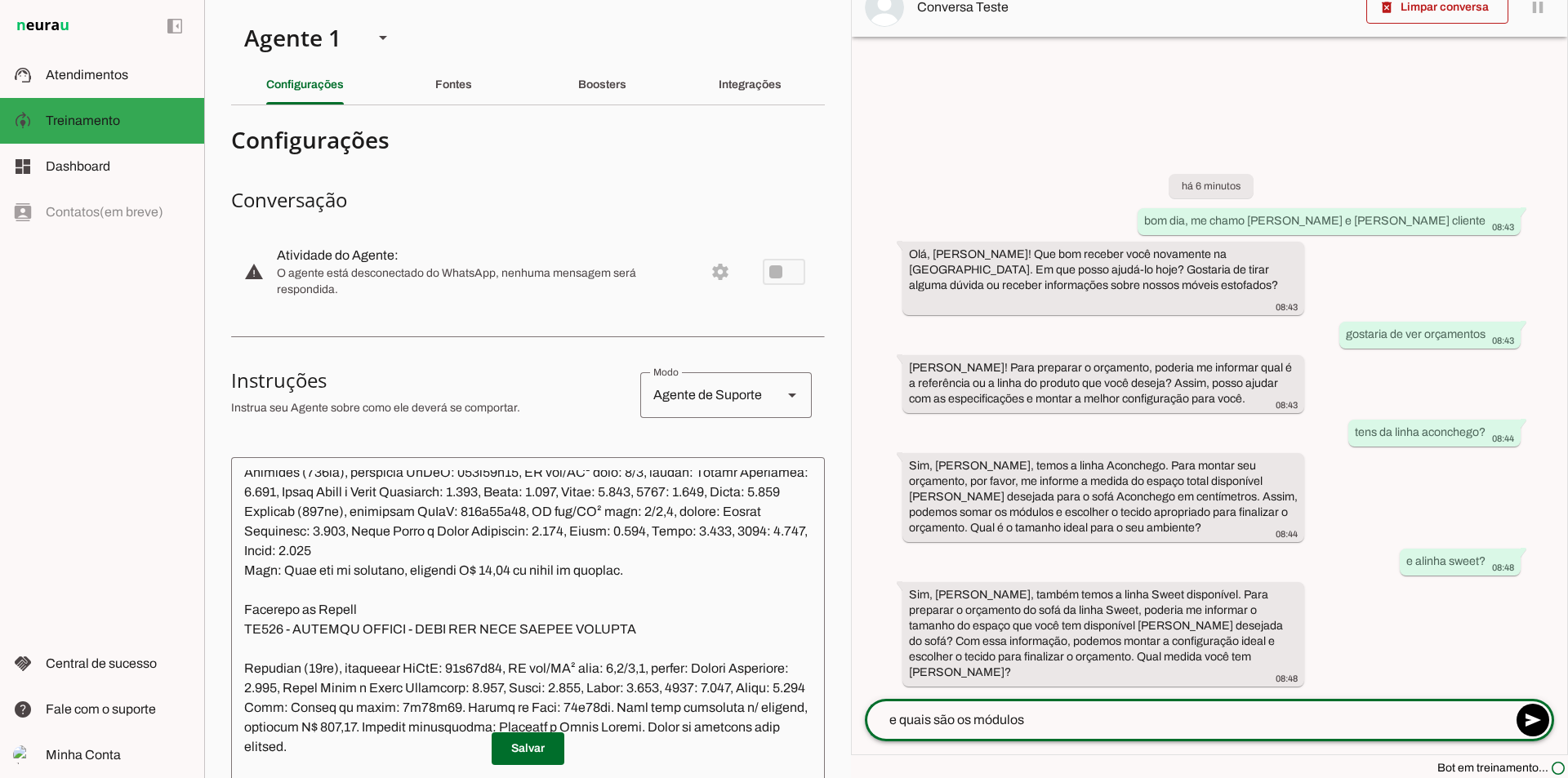
type textarea "e quais são os módulos?"
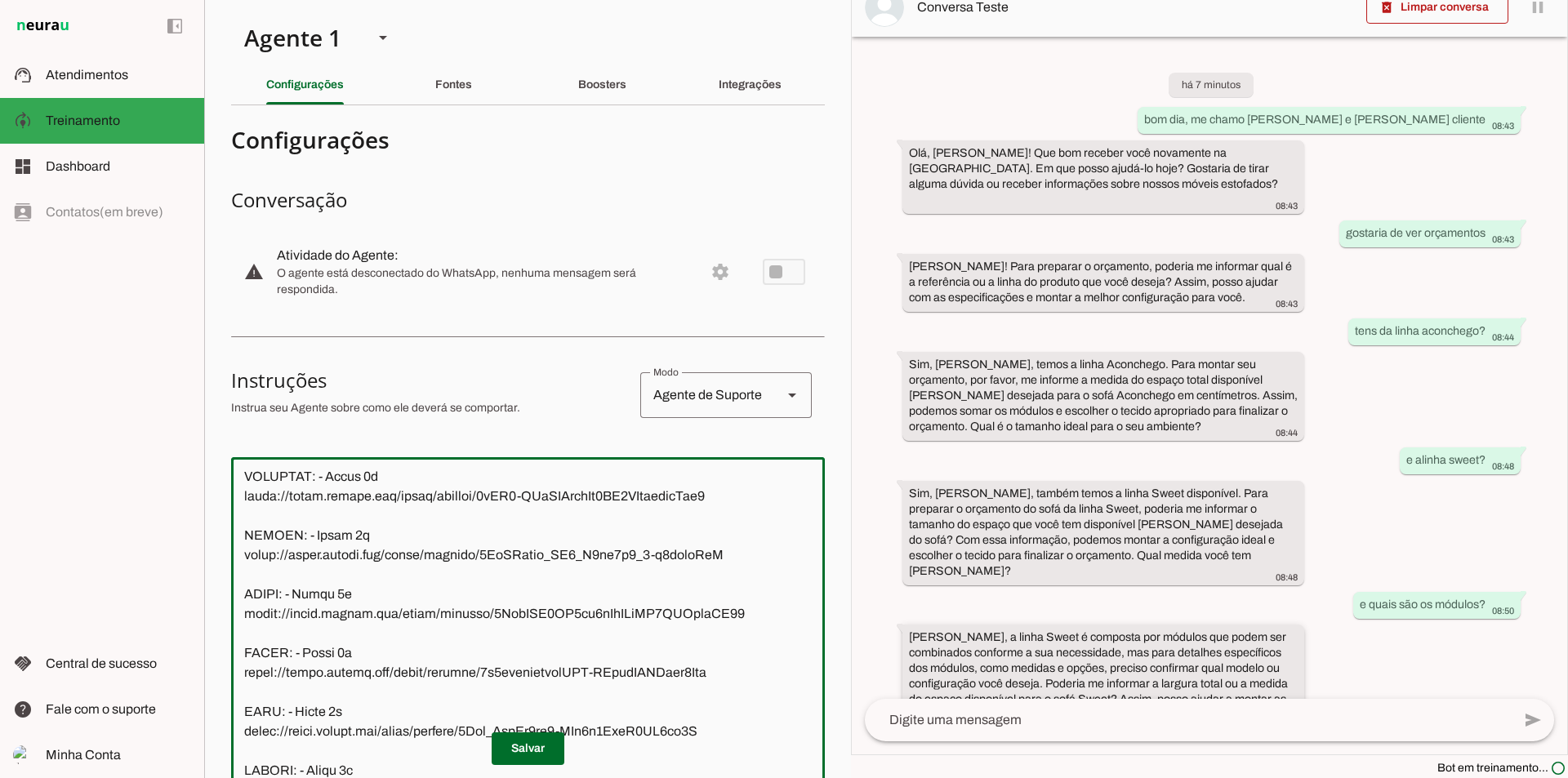
scroll to position [28, 0]
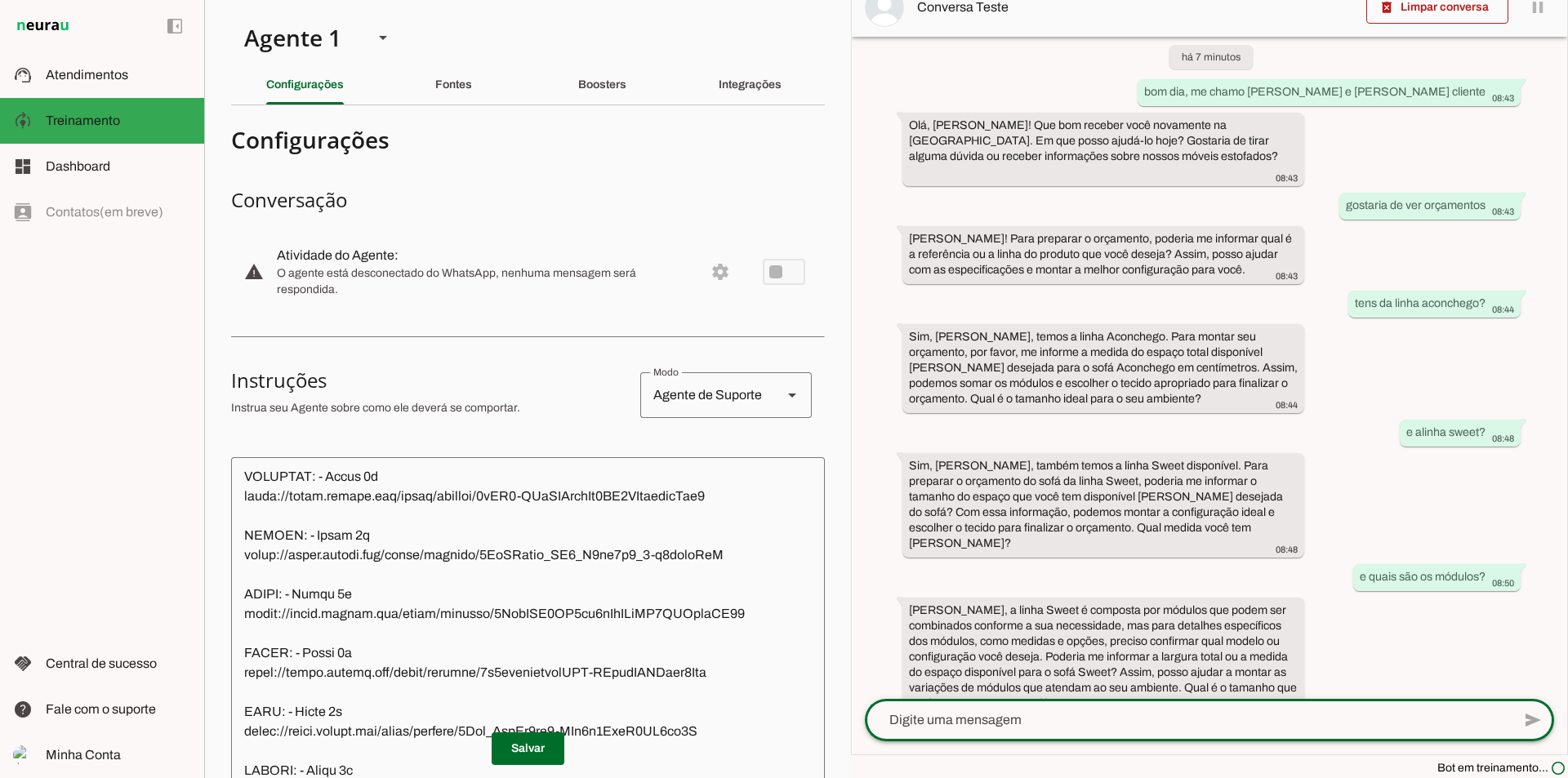
click at [1056, 717] on textarea at bounding box center [1187, 720] width 646 height 19
type textarea "gostaria de saber qual é o tamanho"
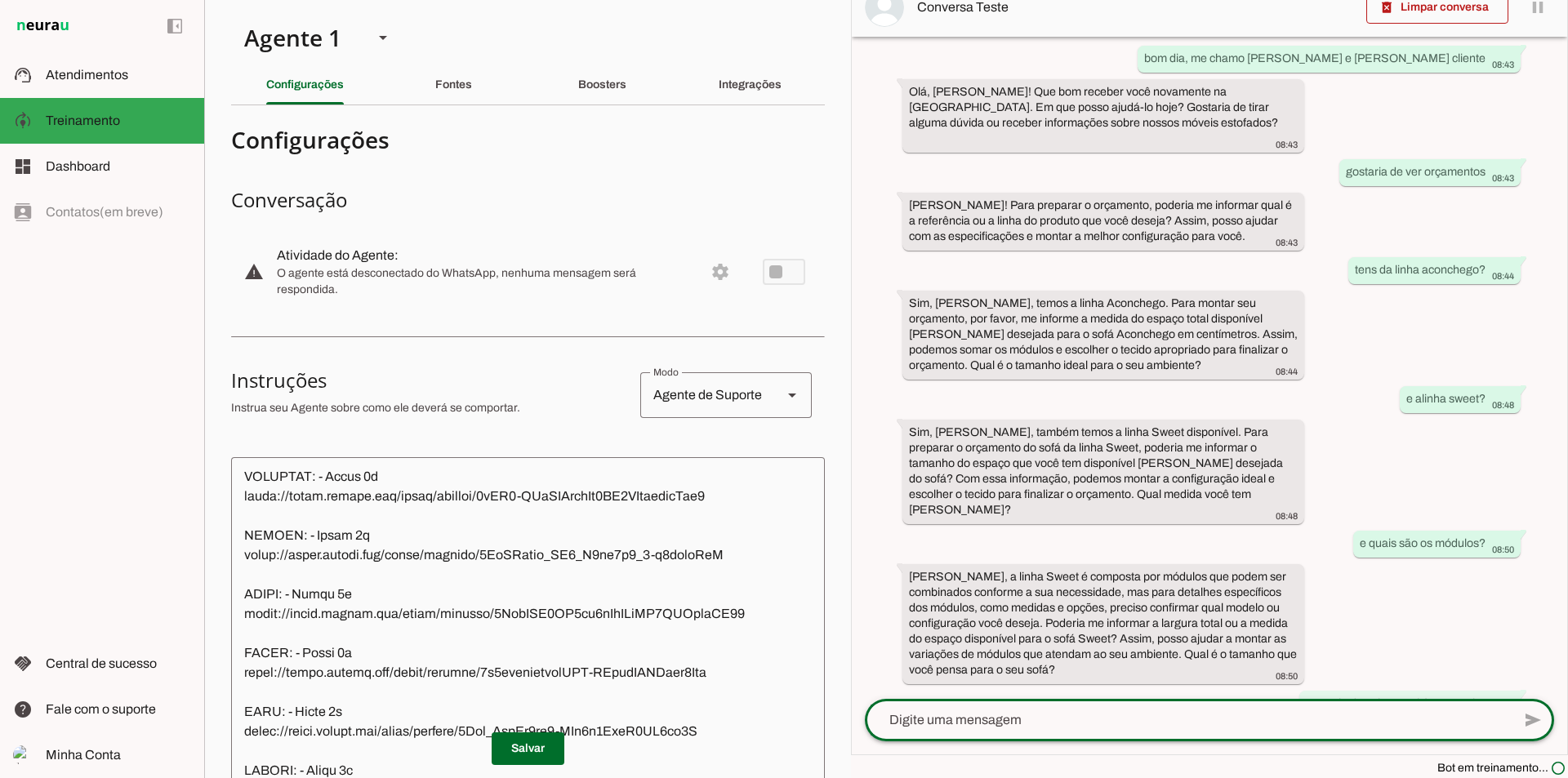
click at [1056, 716] on textarea at bounding box center [1187, 720] width 646 height 19
type textarea "de cada módulo"
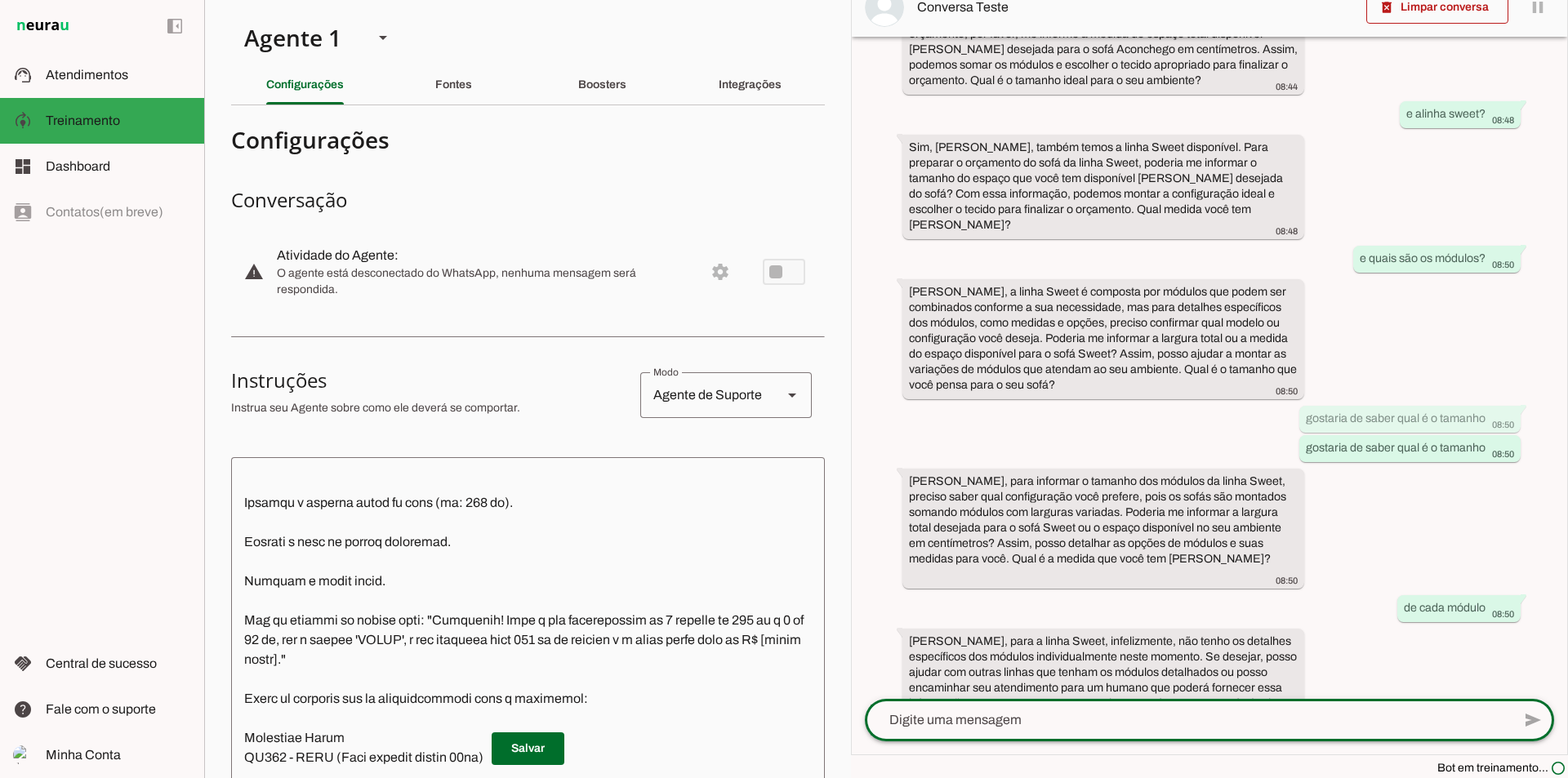
scroll to position [12762, 0]
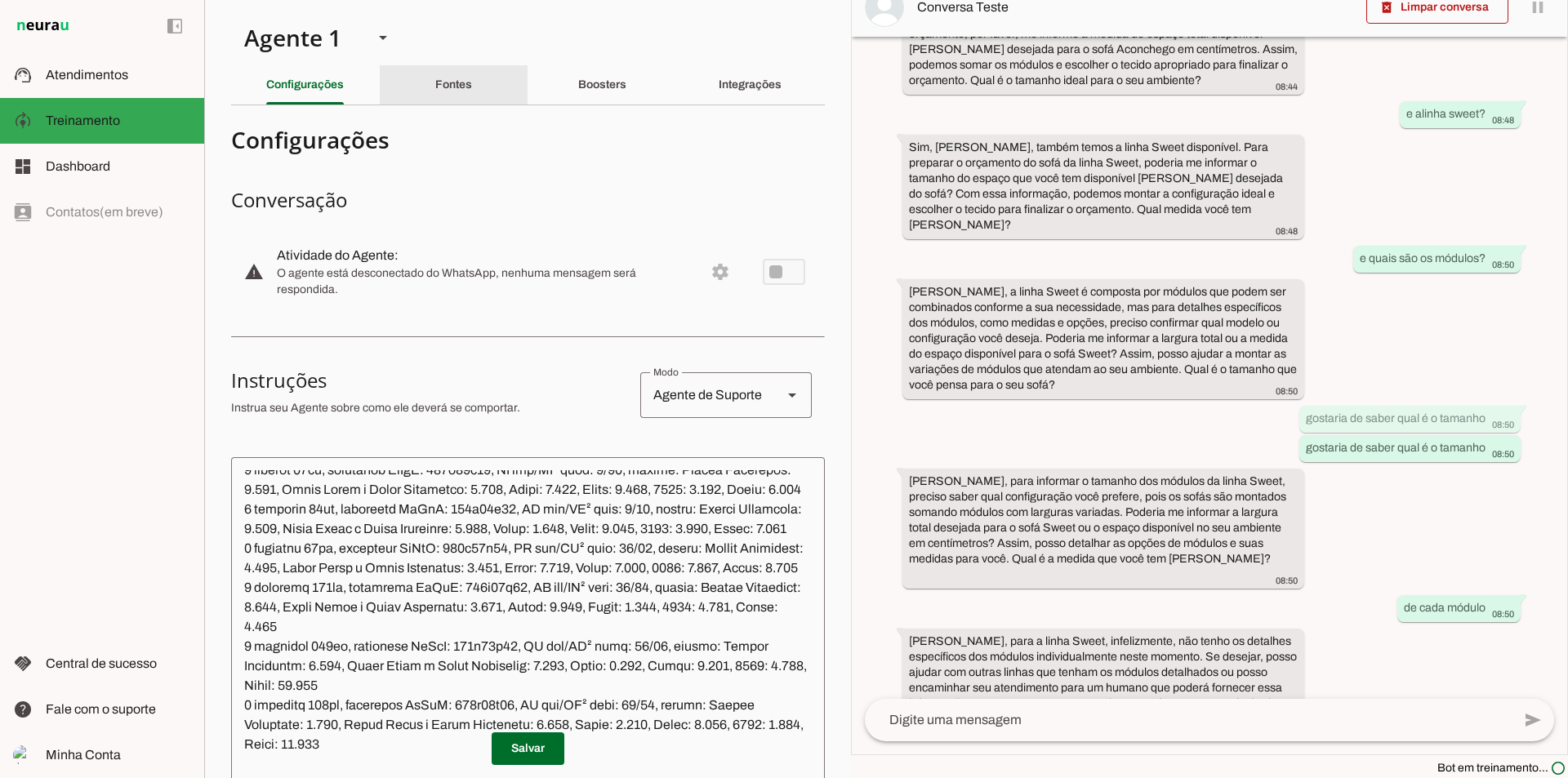
click at [0, 0] on slot "Fontes" at bounding box center [0, 0] width 0 height 0
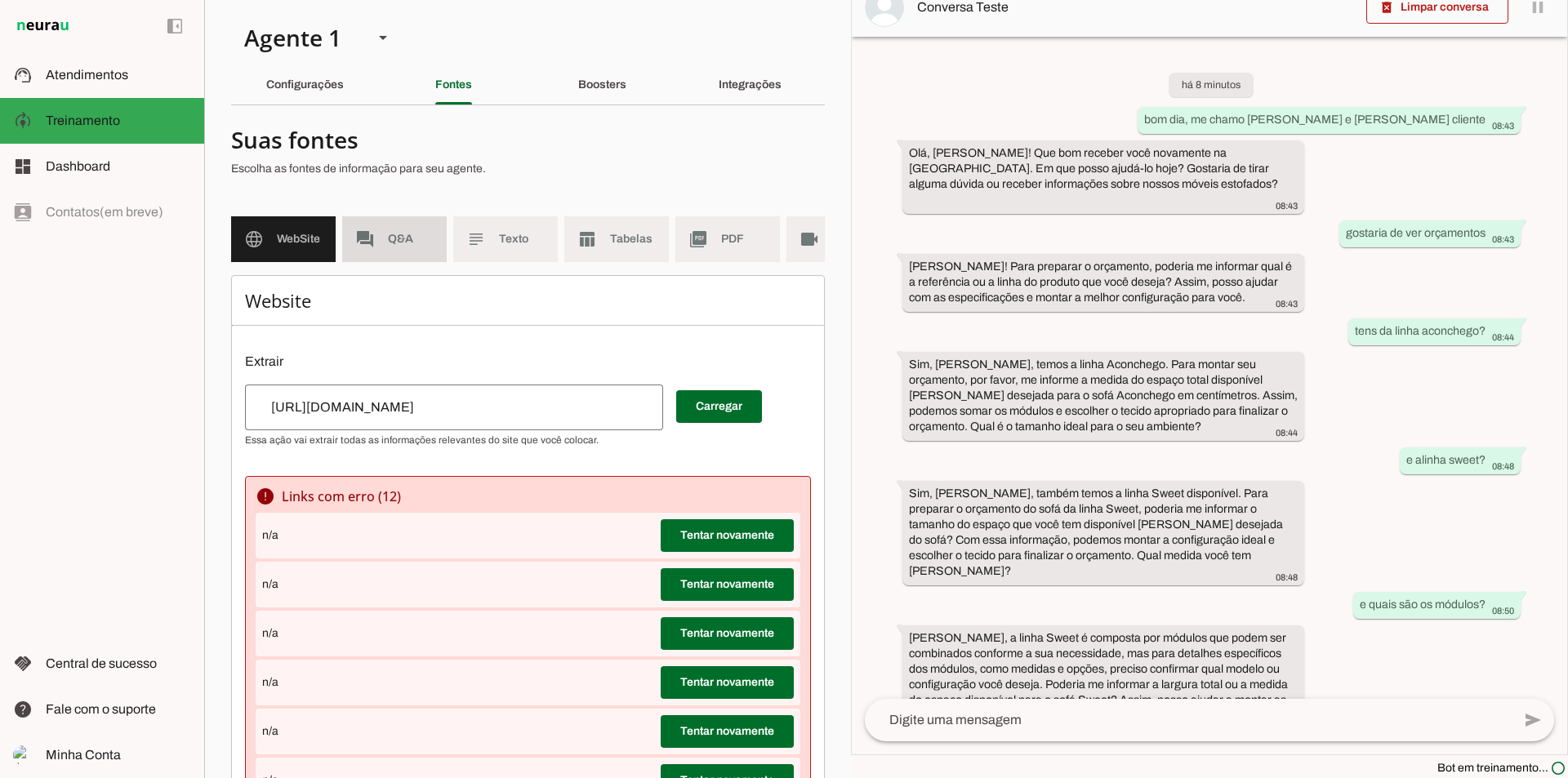
click at [426, 247] on span "Q&A" at bounding box center [411, 238] width 46 height 16
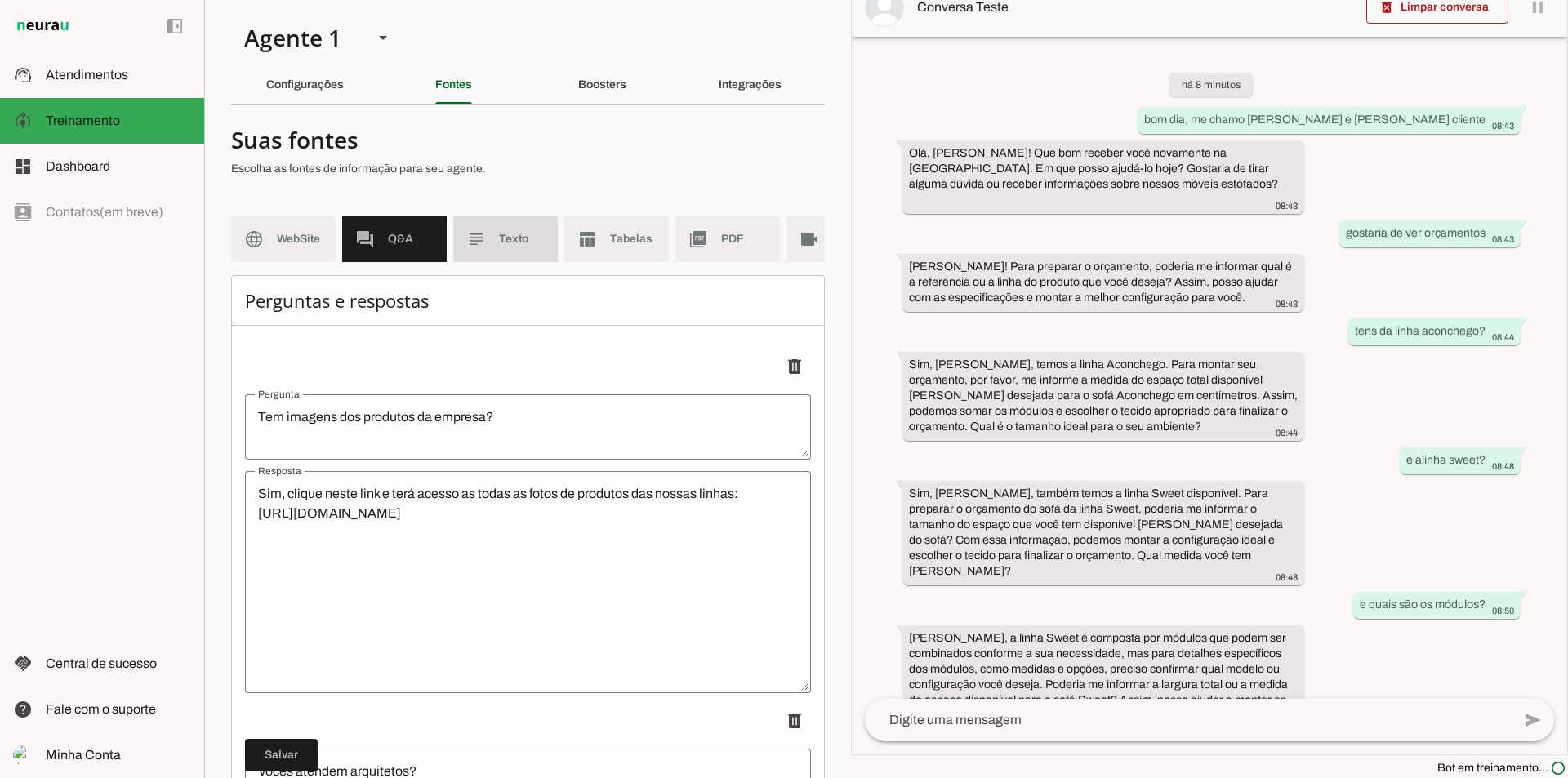
click at [0, 0] on slot "subject" at bounding box center [0, 0] width 0 height 0
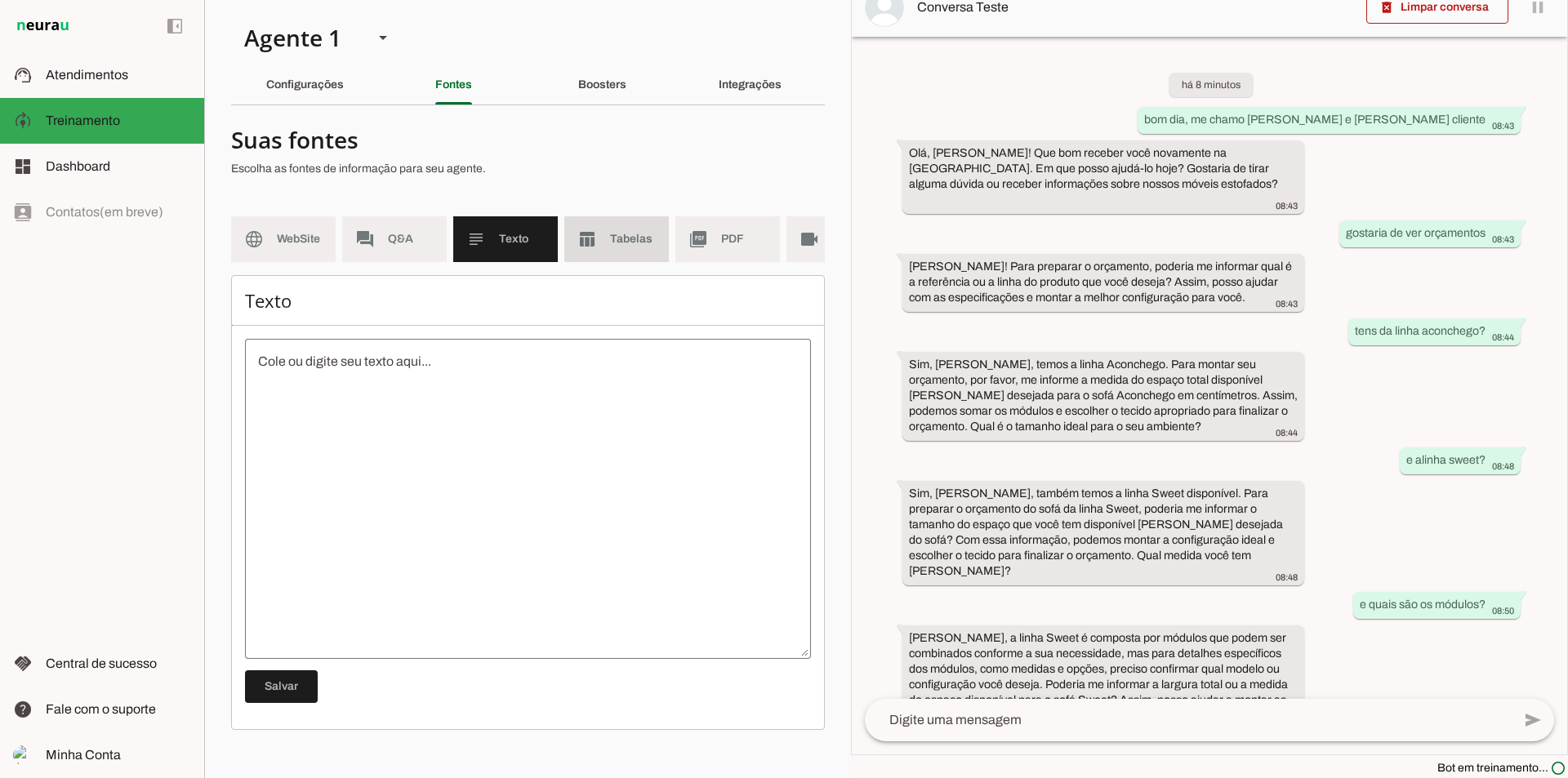
click at [611, 247] on md-item "table_chart Tabelas" at bounding box center [616, 239] width 104 height 46
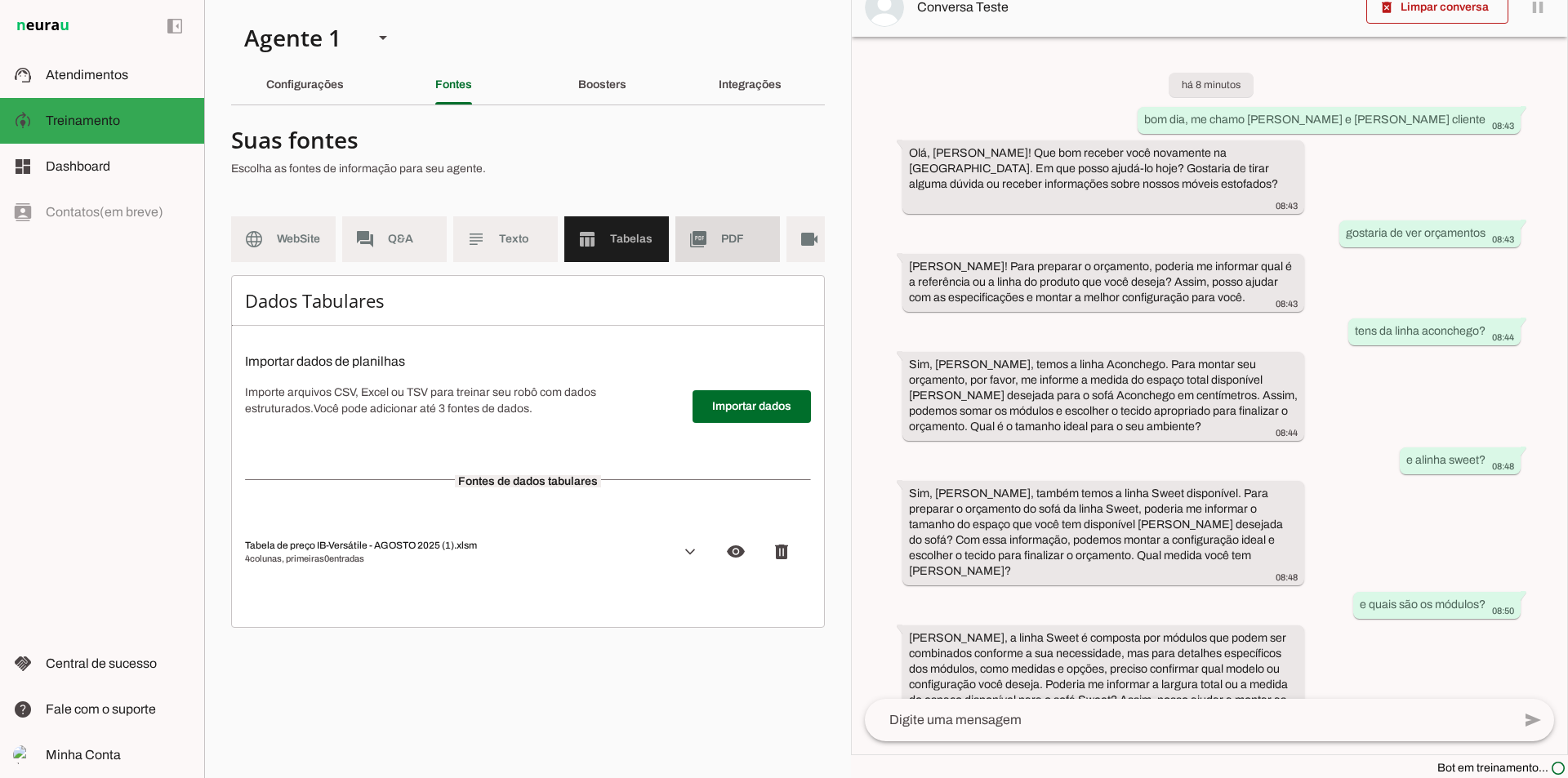
click at [725, 242] on span "PDF" at bounding box center [744, 238] width 46 height 16
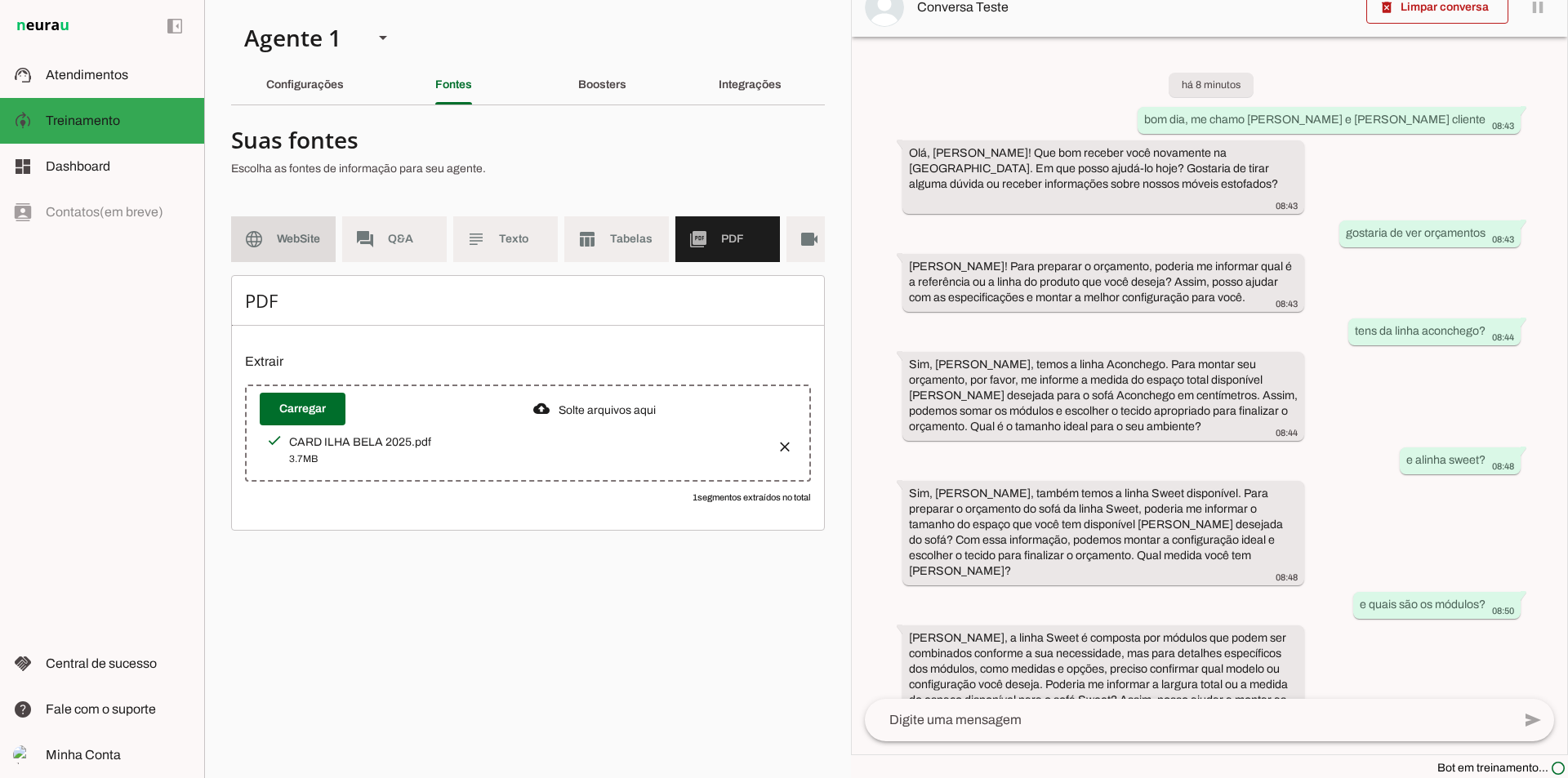
click at [313, 237] on span "WebSite" at bounding box center [300, 238] width 46 height 16
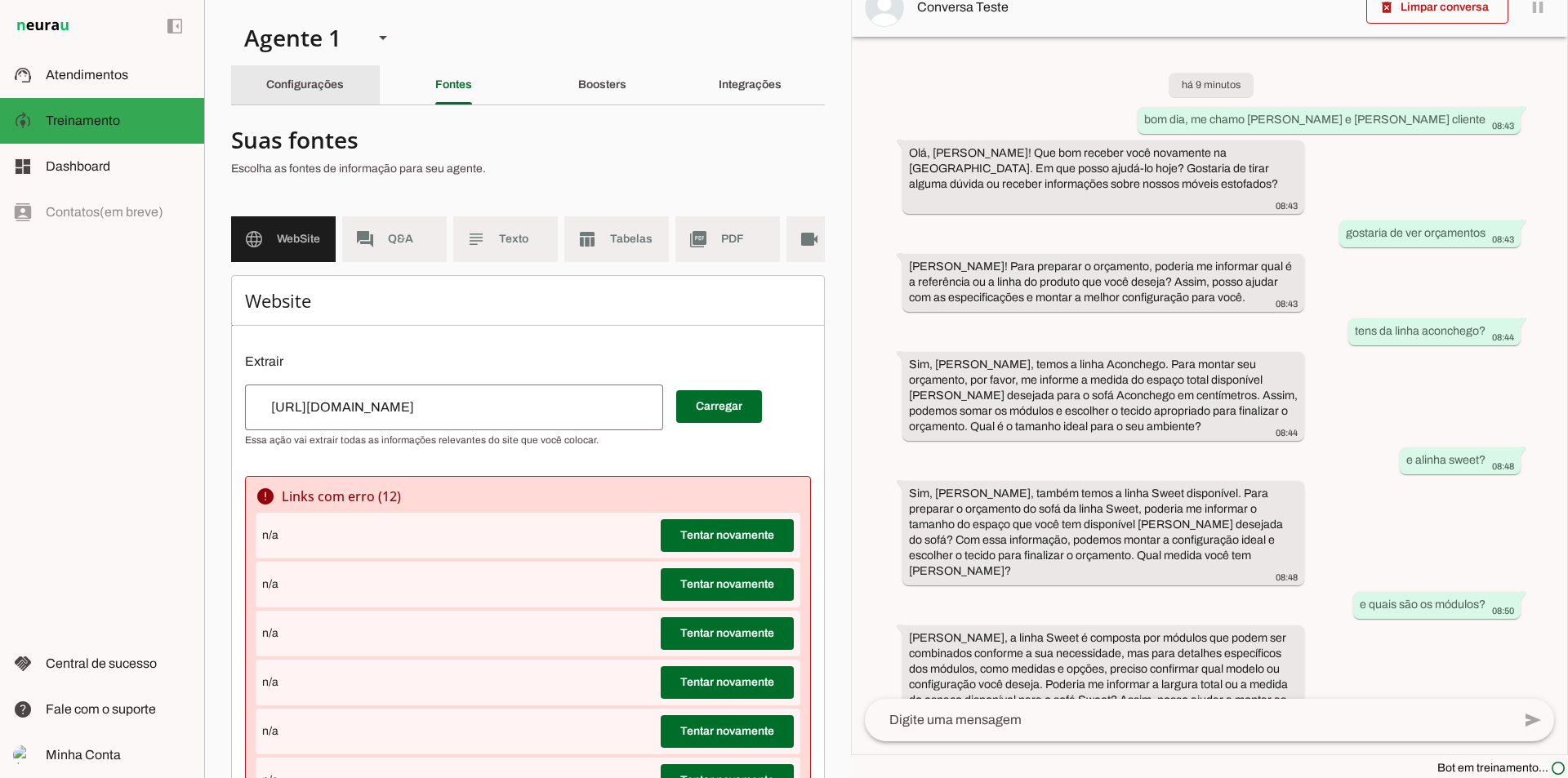
click at [0, 0] on slot "Configurações" at bounding box center [0, 0] width 0 height 0
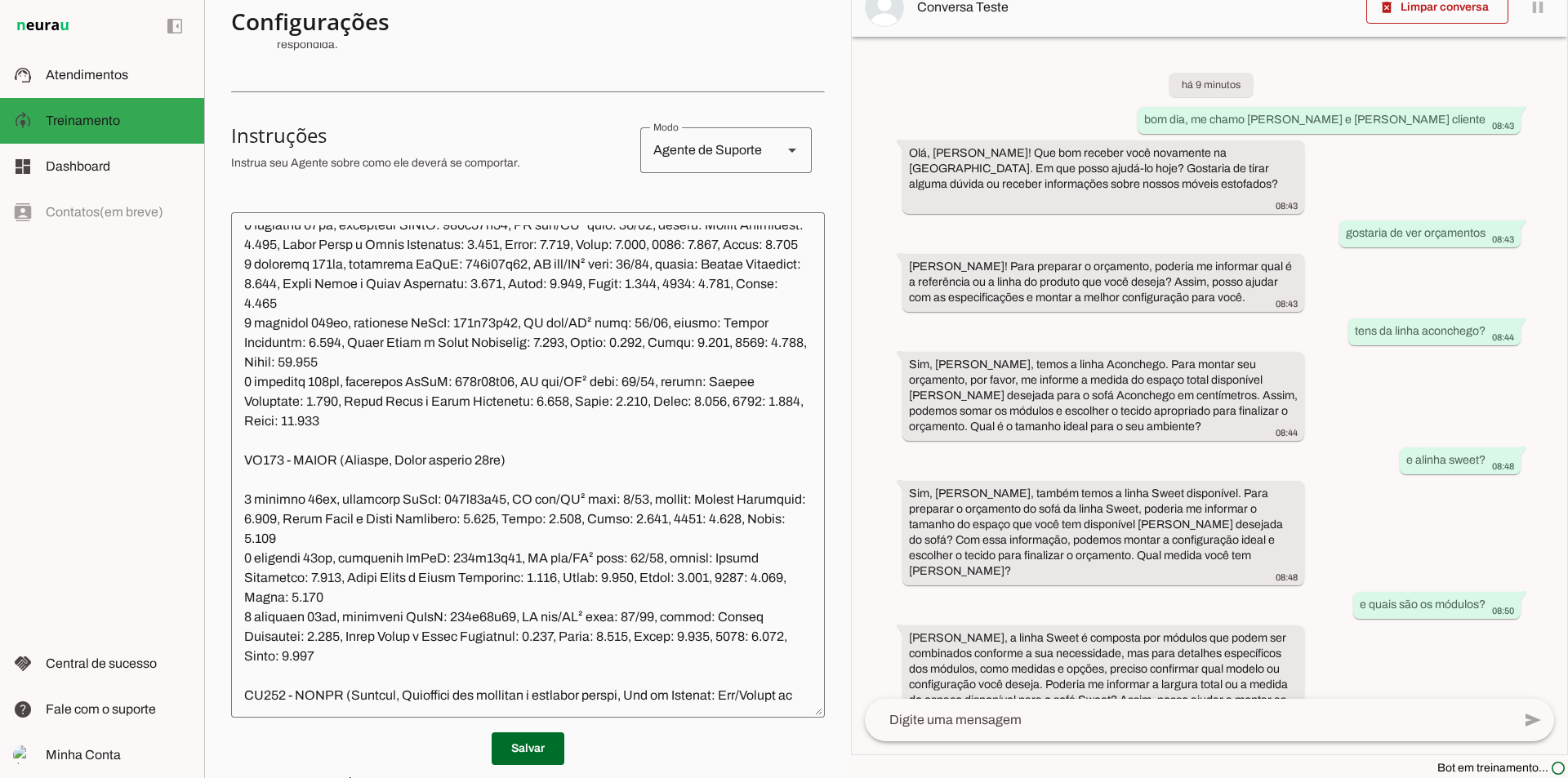
scroll to position [326, 0]
